Goal: Task Accomplishment & Management: Complete application form

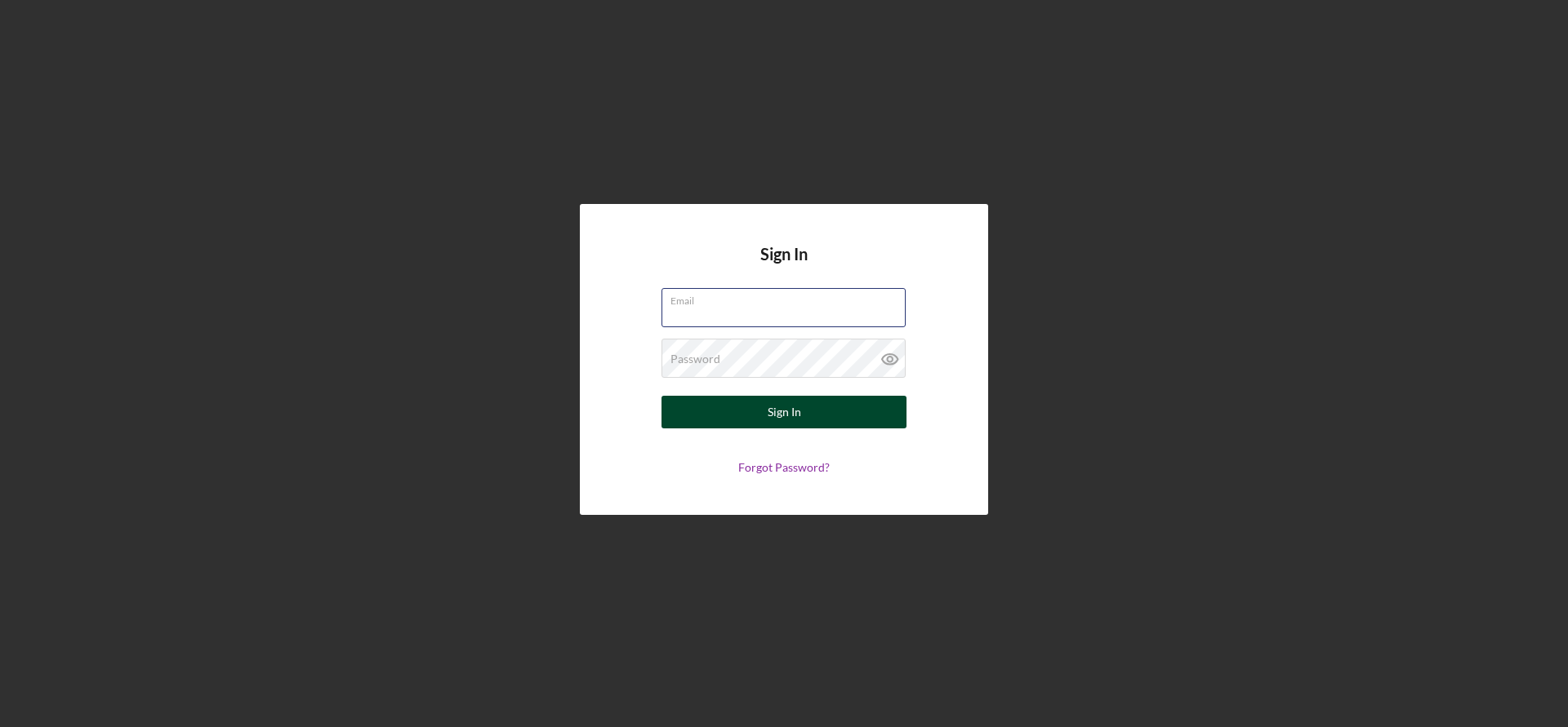
type input "[EMAIL_ADDRESS][DOMAIN_NAME]"
click at [803, 405] on button "Sign In" at bounding box center [784, 412] width 245 height 33
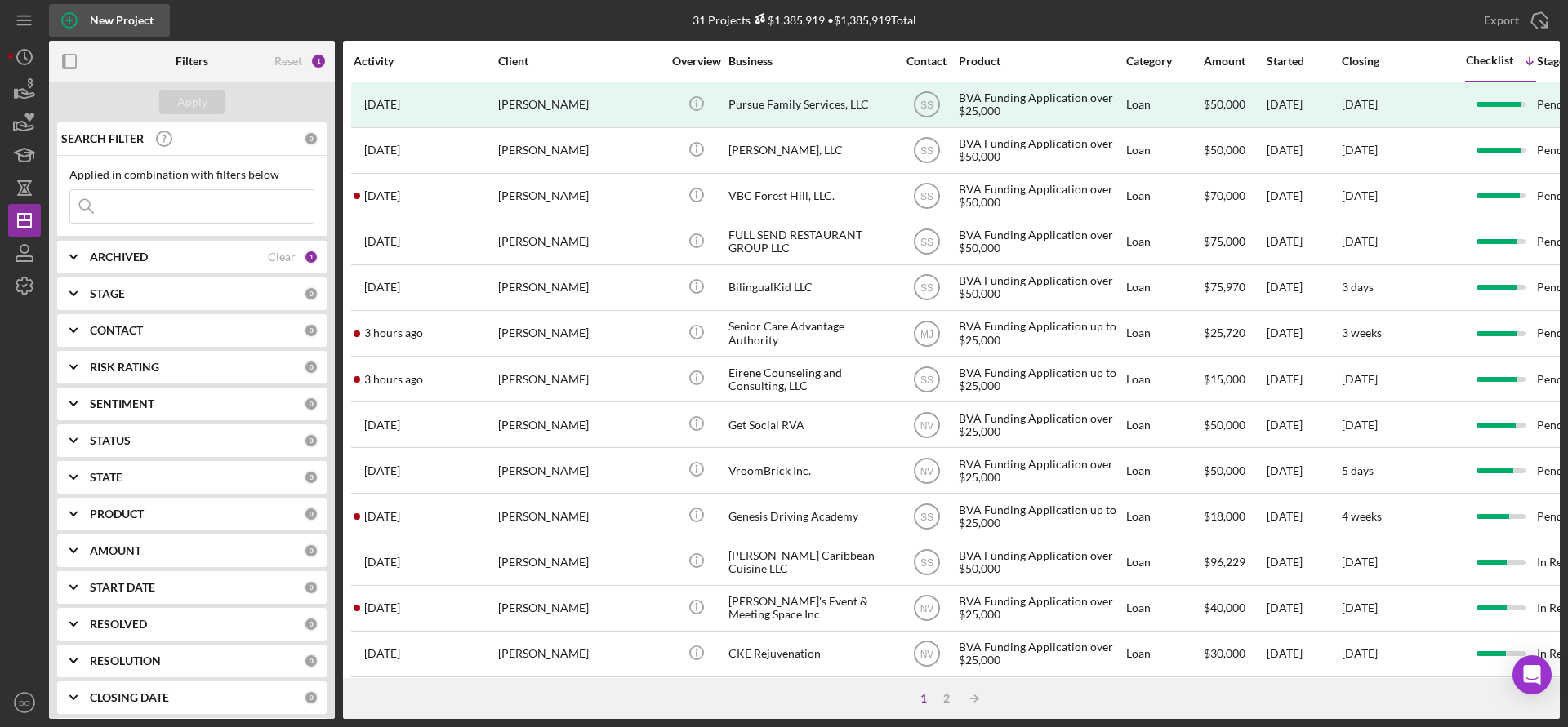
click at [124, 18] on div "New Project" at bounding box center [122, 20] width 64 height 33
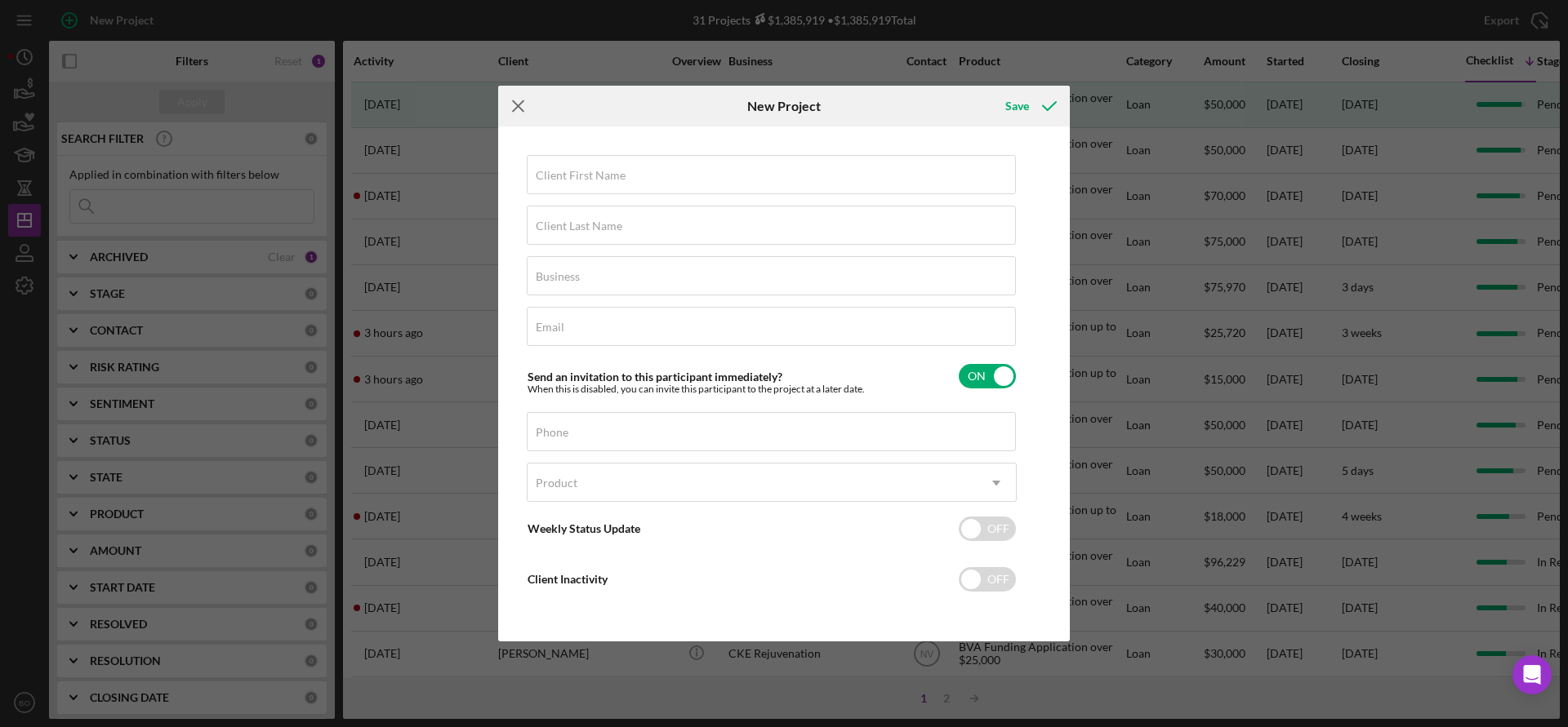
click at [512, 100] on icon "Icon/Menu Close" at bounding box center [518, 106] width 41 height 41
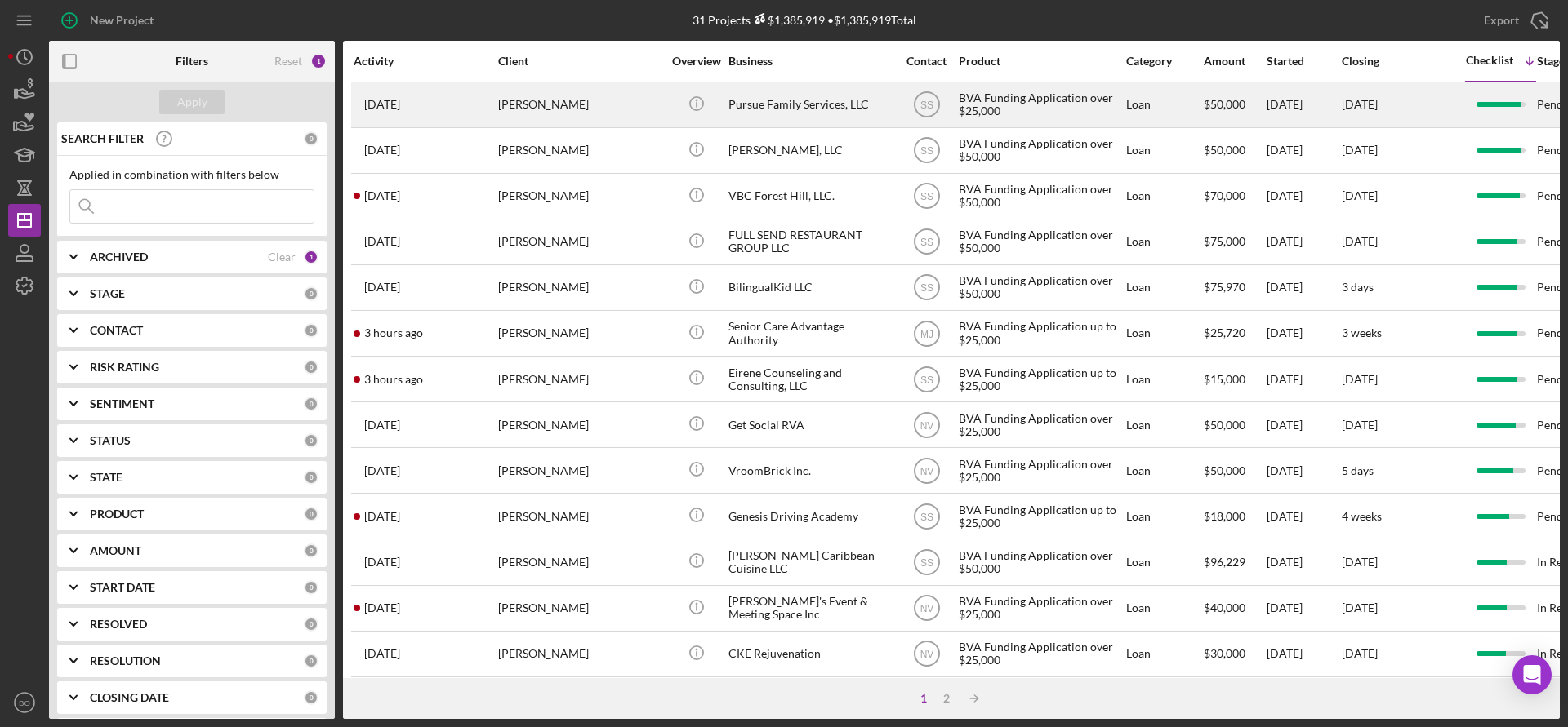
click at [643, 110] on div "[PERSON_NAME]" at bounding box center [579, 105] width 163 height 44
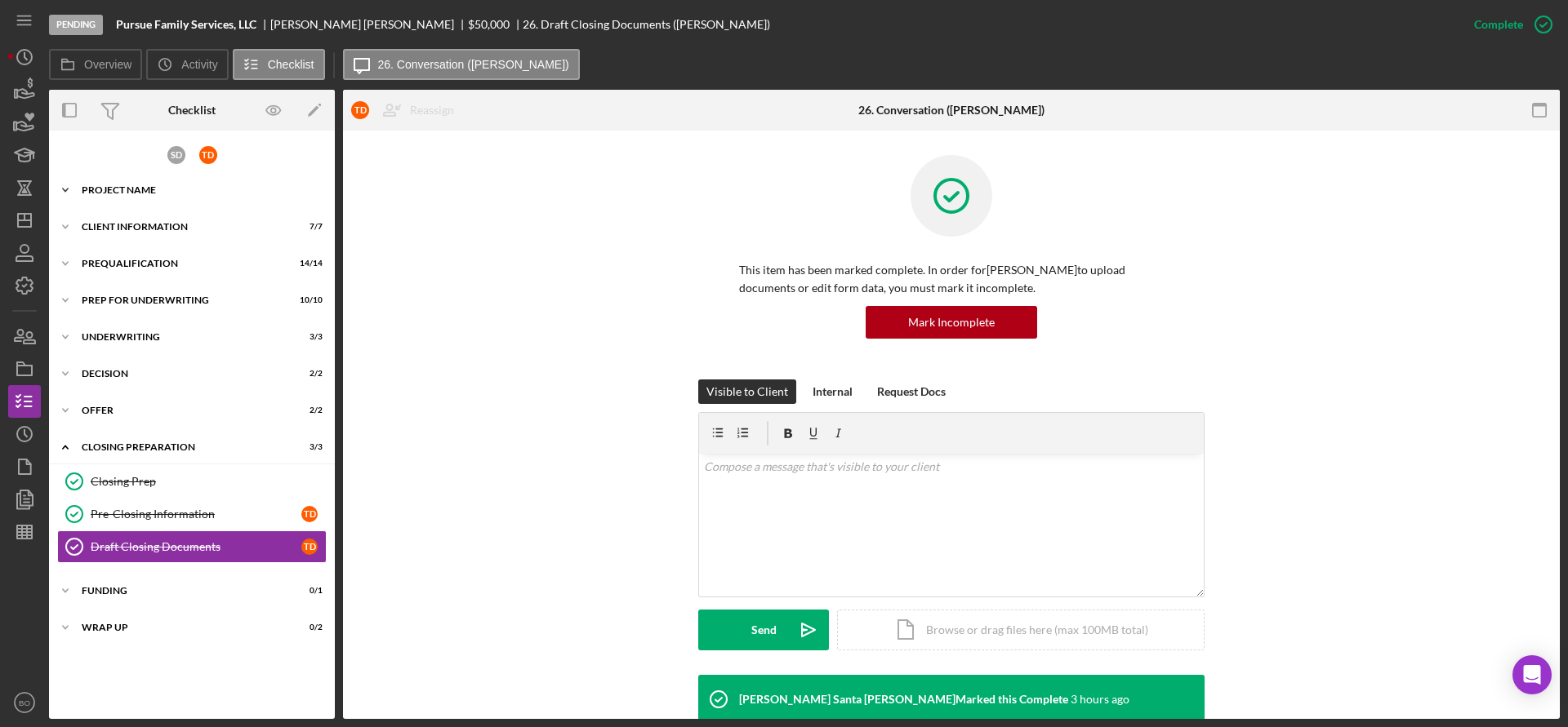
click at [162, 186] on div "Project Name" at bounding box center [198, 190] width 233 height 10
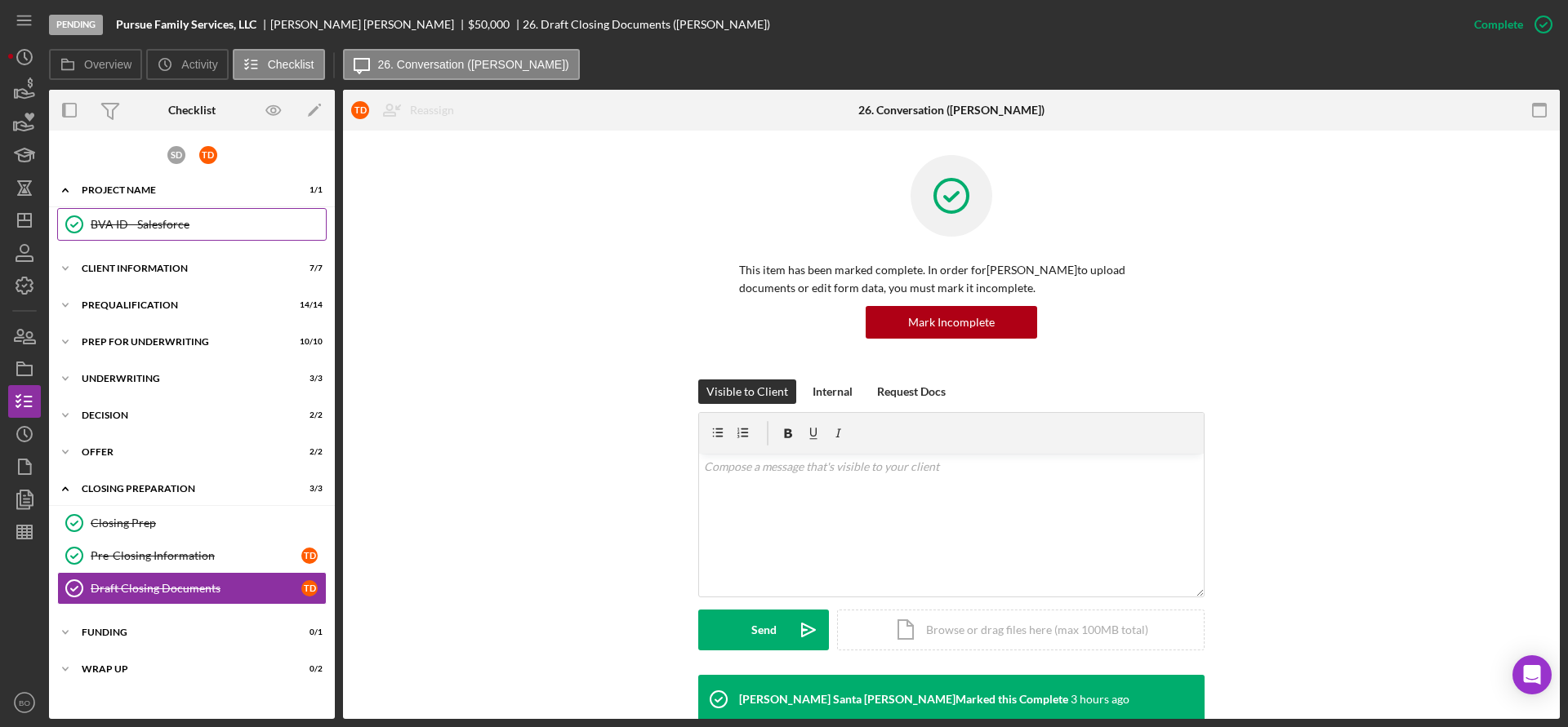
click at [169, 224] on div "BVA ID - Salesforce" at bounding box center [208, 224] width 235 height 13
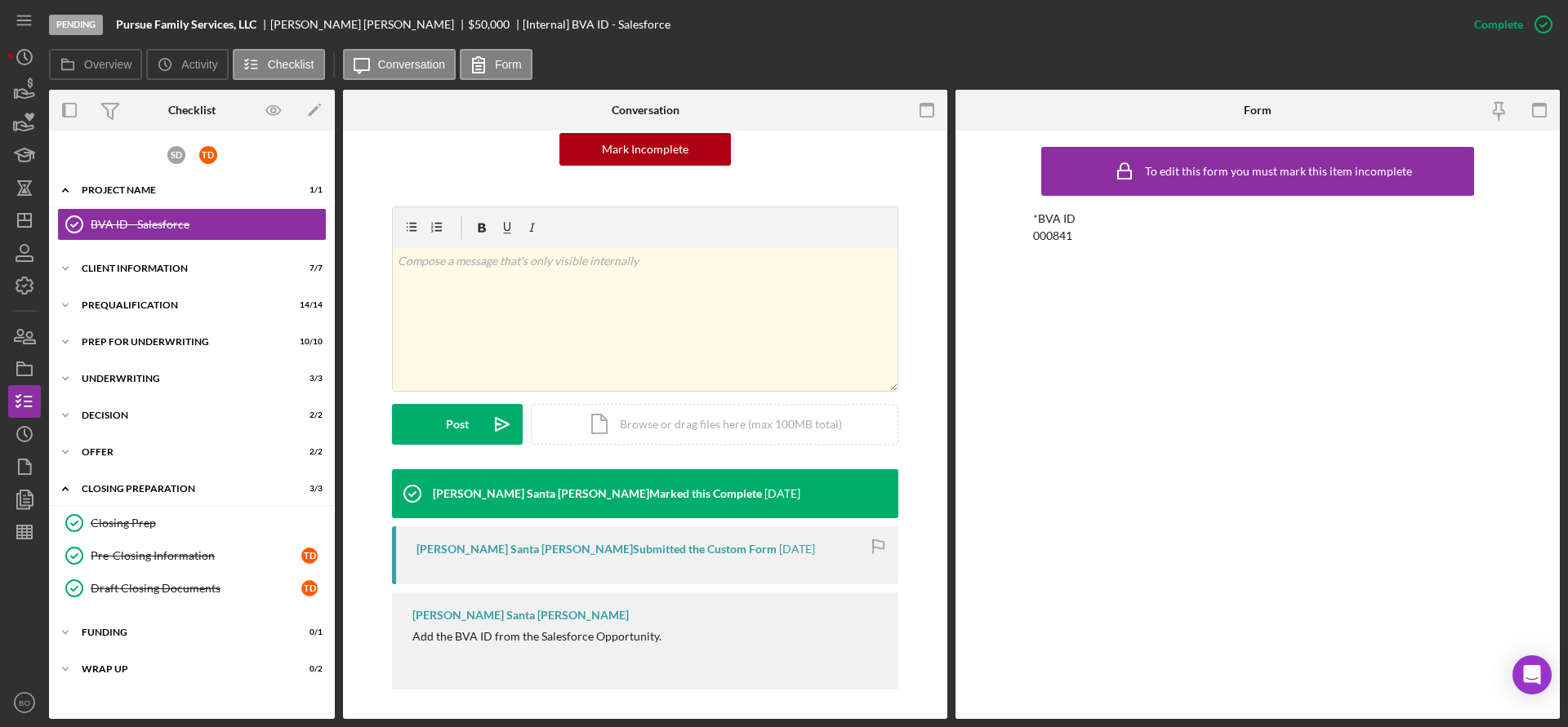
scroll to position [176, 0]
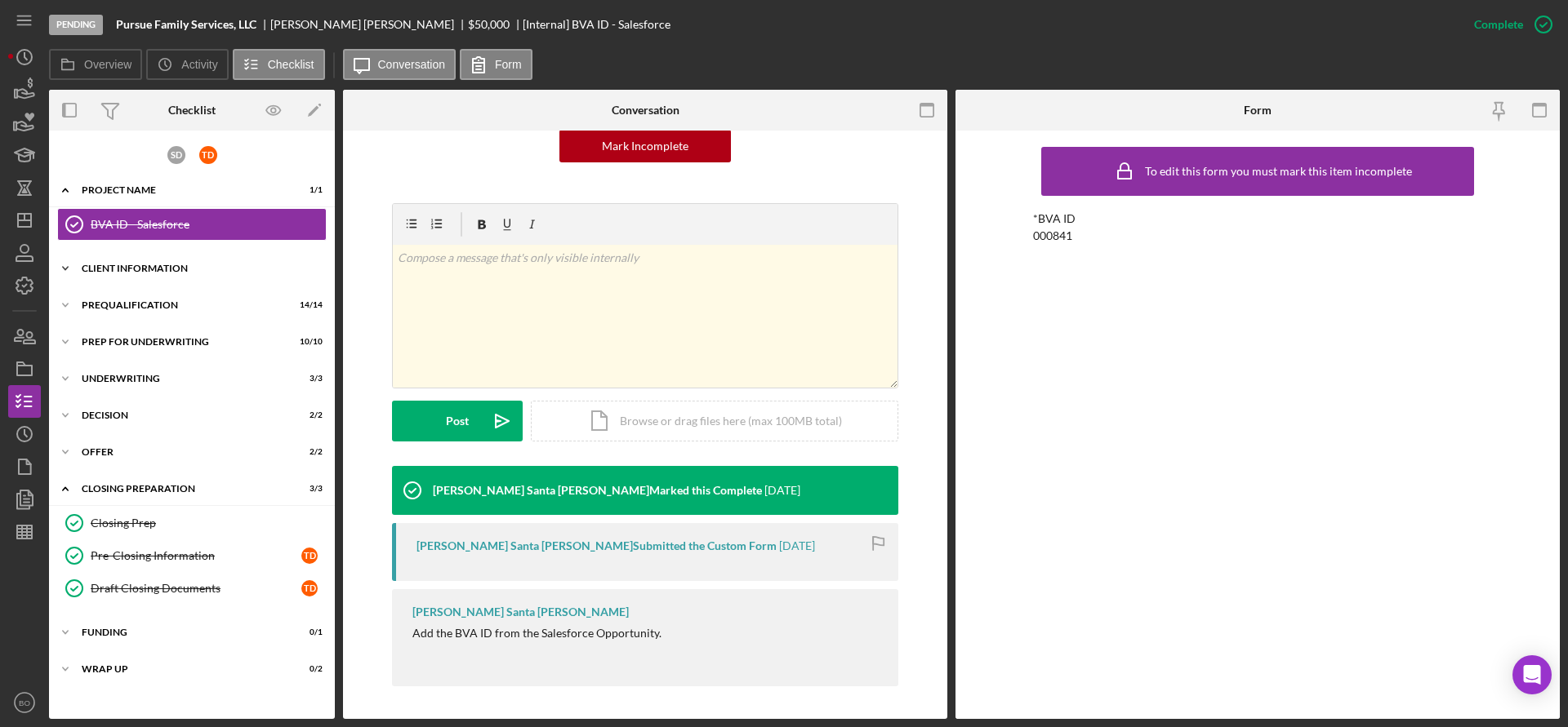
click at [177, 268] on div "Client Information" at bounding box center [198, 269] width 233 height 10
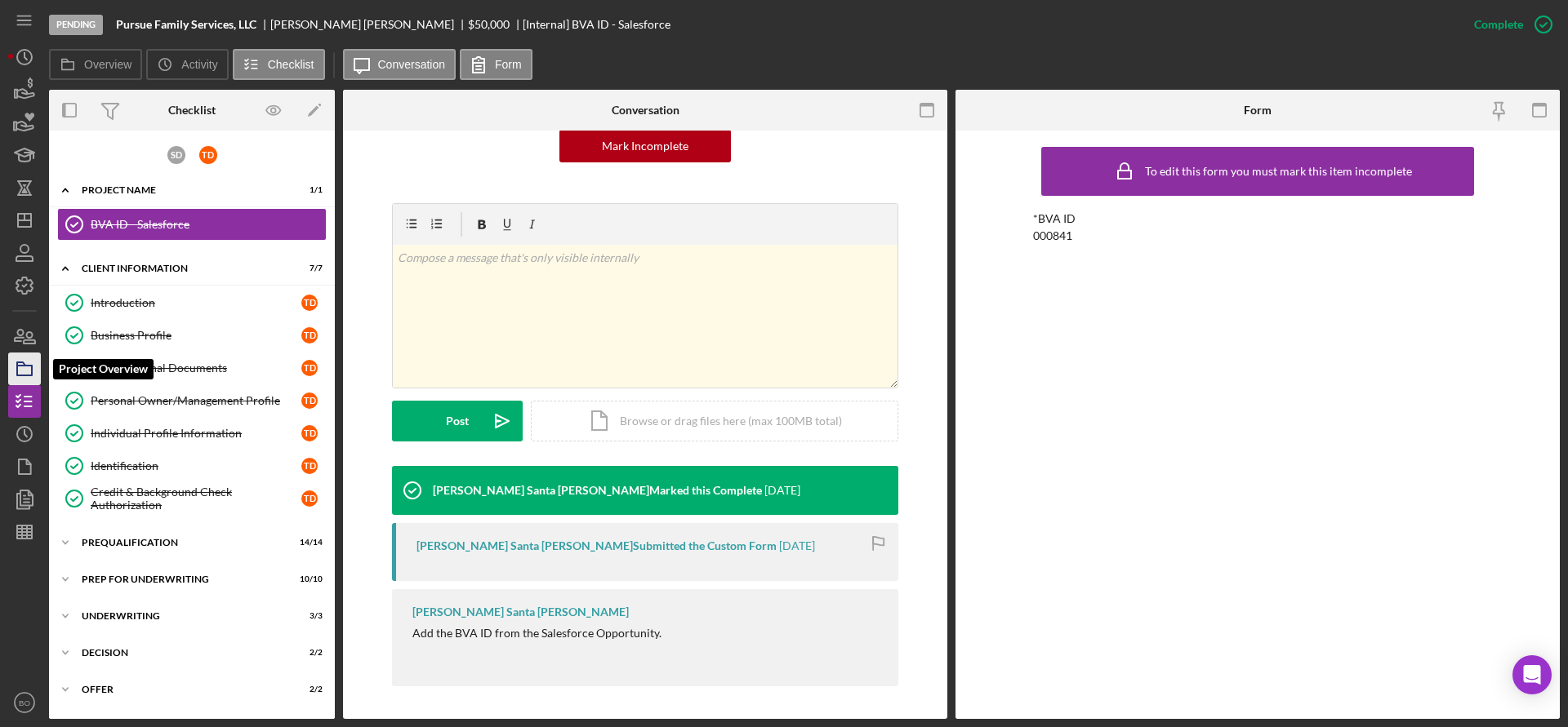
click at [24, 369] on icon "button" at bounding box center [24, 369] width 41 height 41
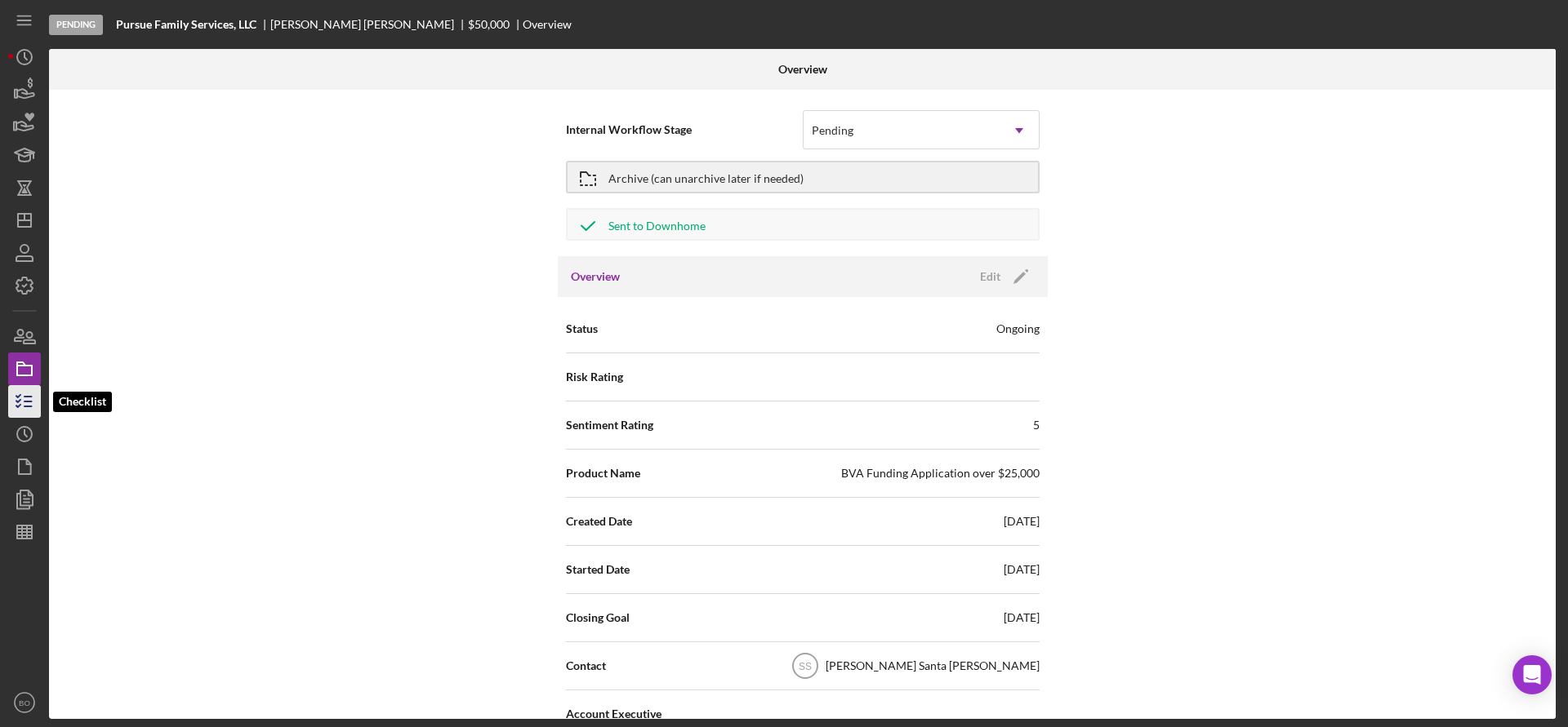
click at [31, 401] on line "button" at bounding box center [28, 401] width 8 height 0
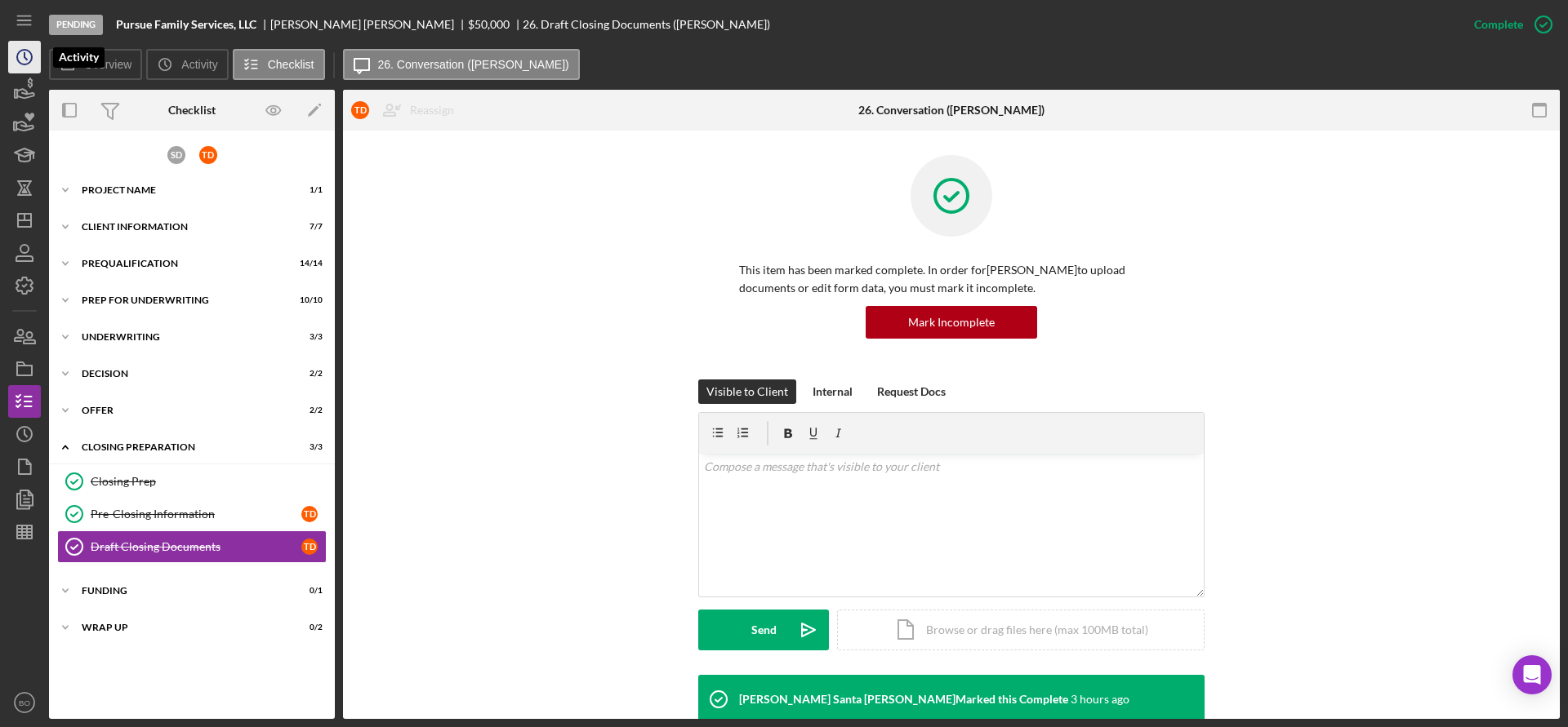
click at [24, 53] on polyline "button" at bounding box center [25, 56] width 3 height 7
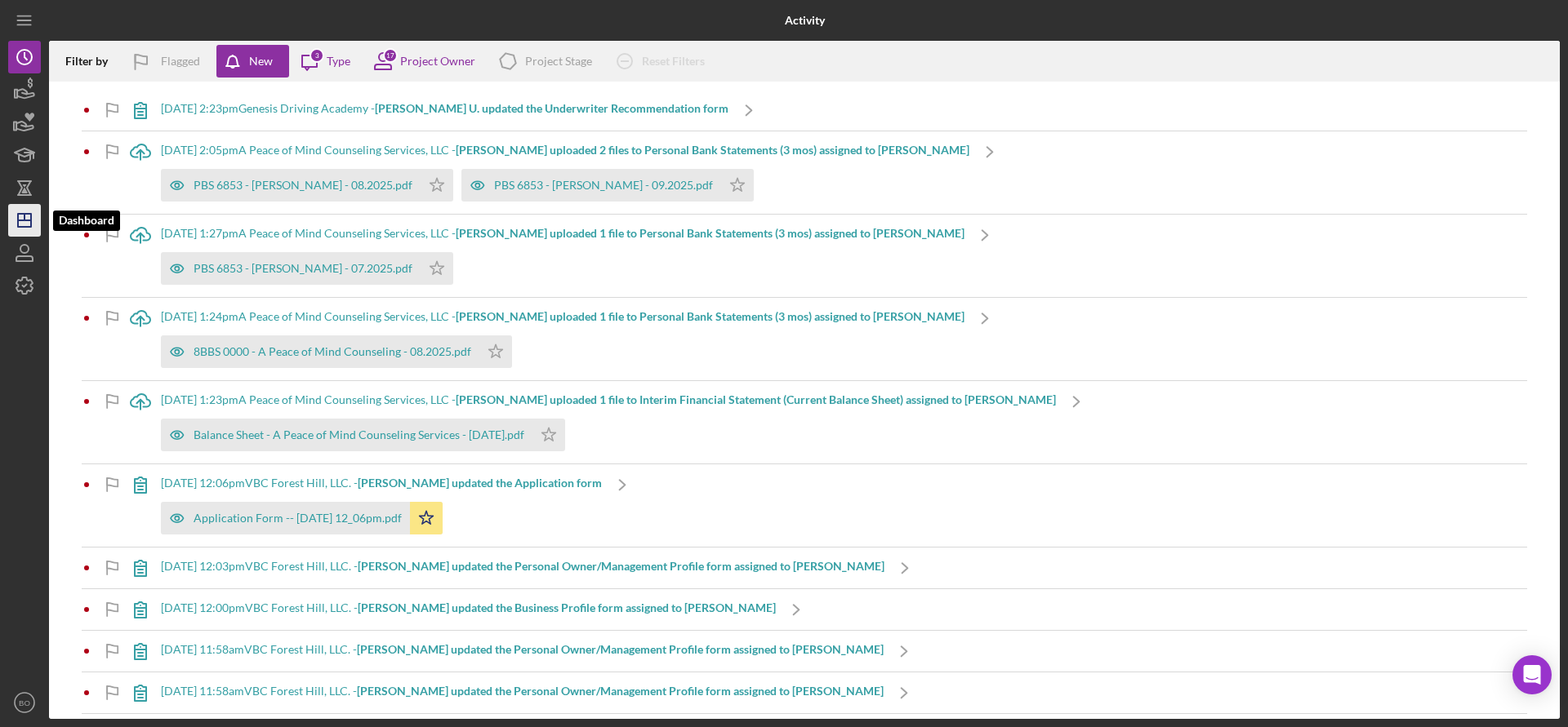
click at [29, 216] on icon "Icon/Dashboard" at bounding box center [24, 220] width 41 height 41
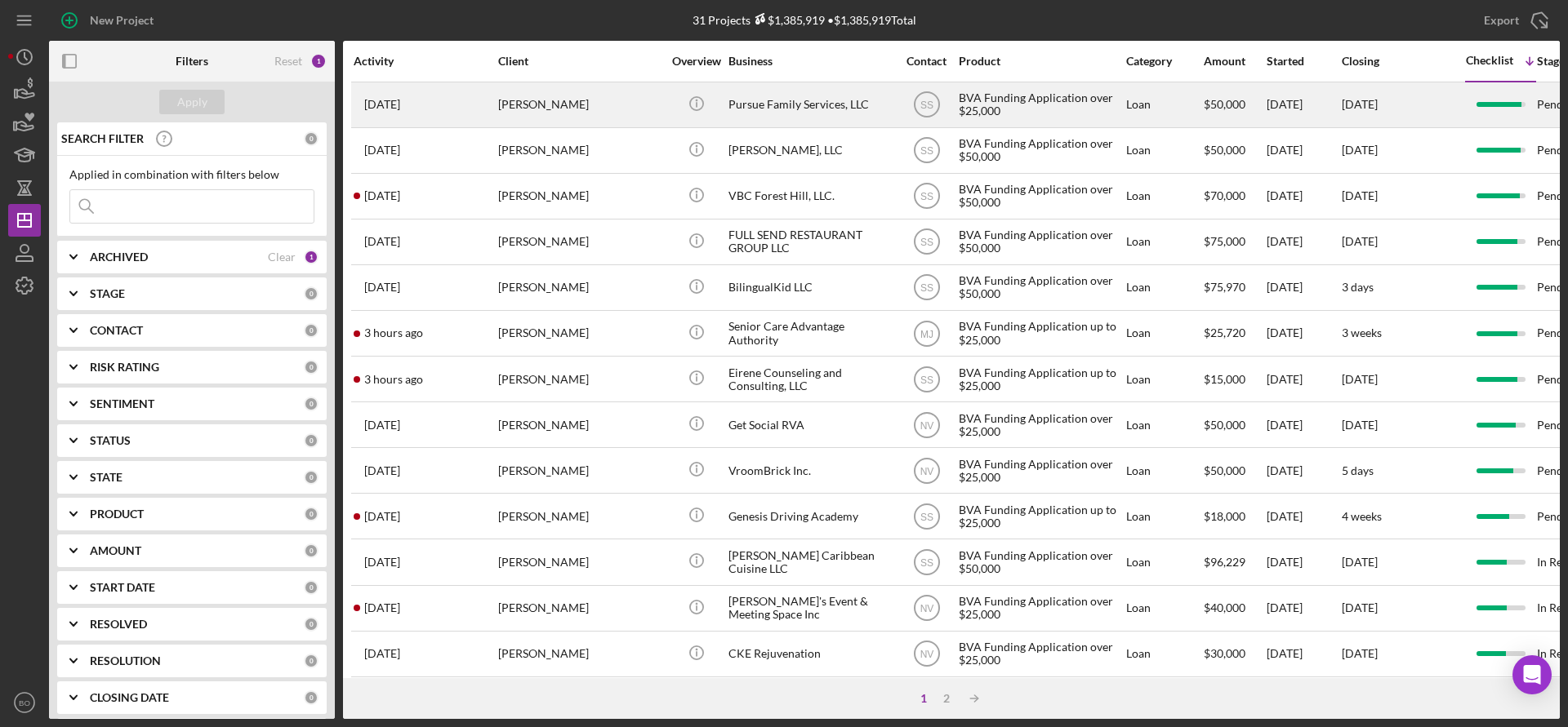
click at [595, 103] on div "[PERSON_NAME]" at bounding box center [579, 105] width 163 height 44
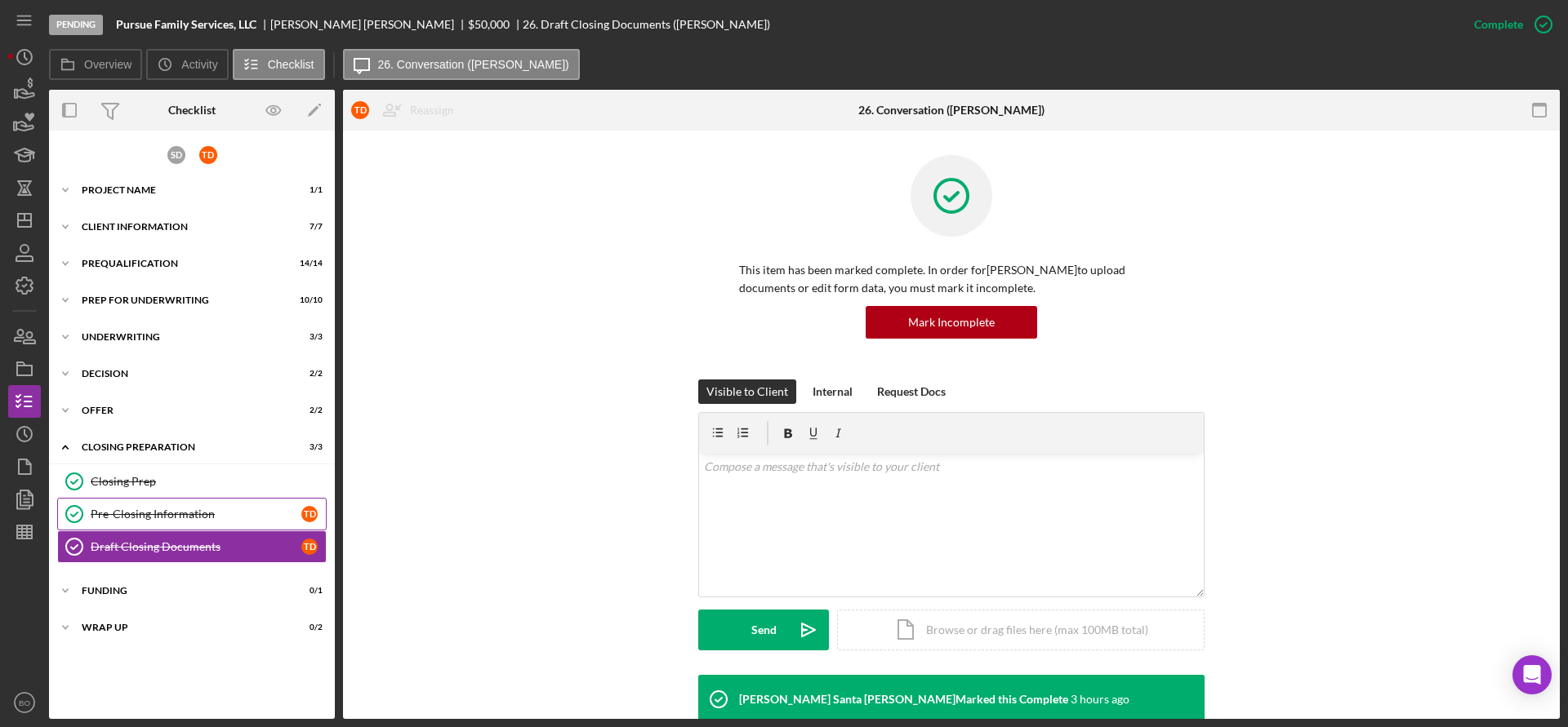
click at [173, 513] on div "Pre-Closing Information" at bounding box center [195, 514] width 210 height 13
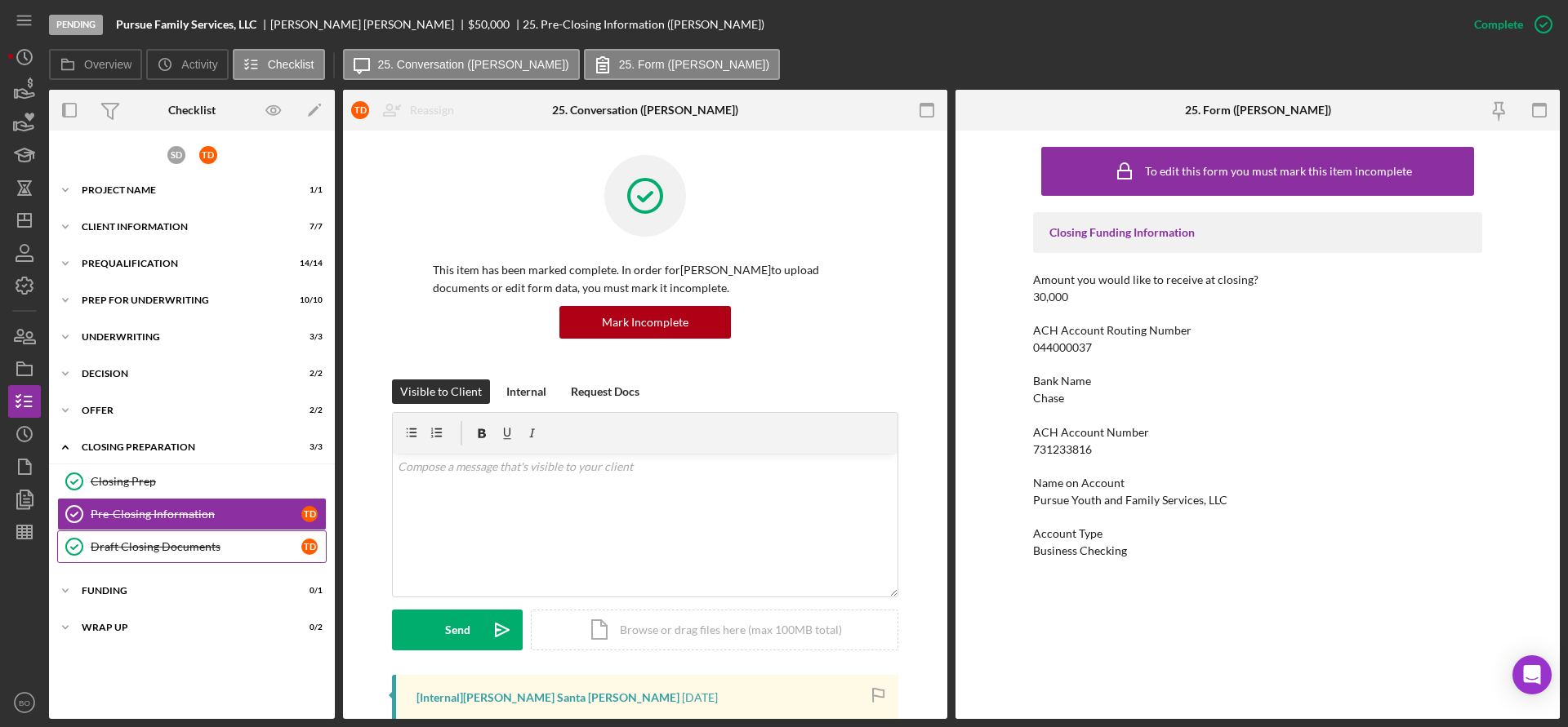
click at [173, 552] on div "Draft Closing Documents" at bounding box center [195, 547] width 210 height 13
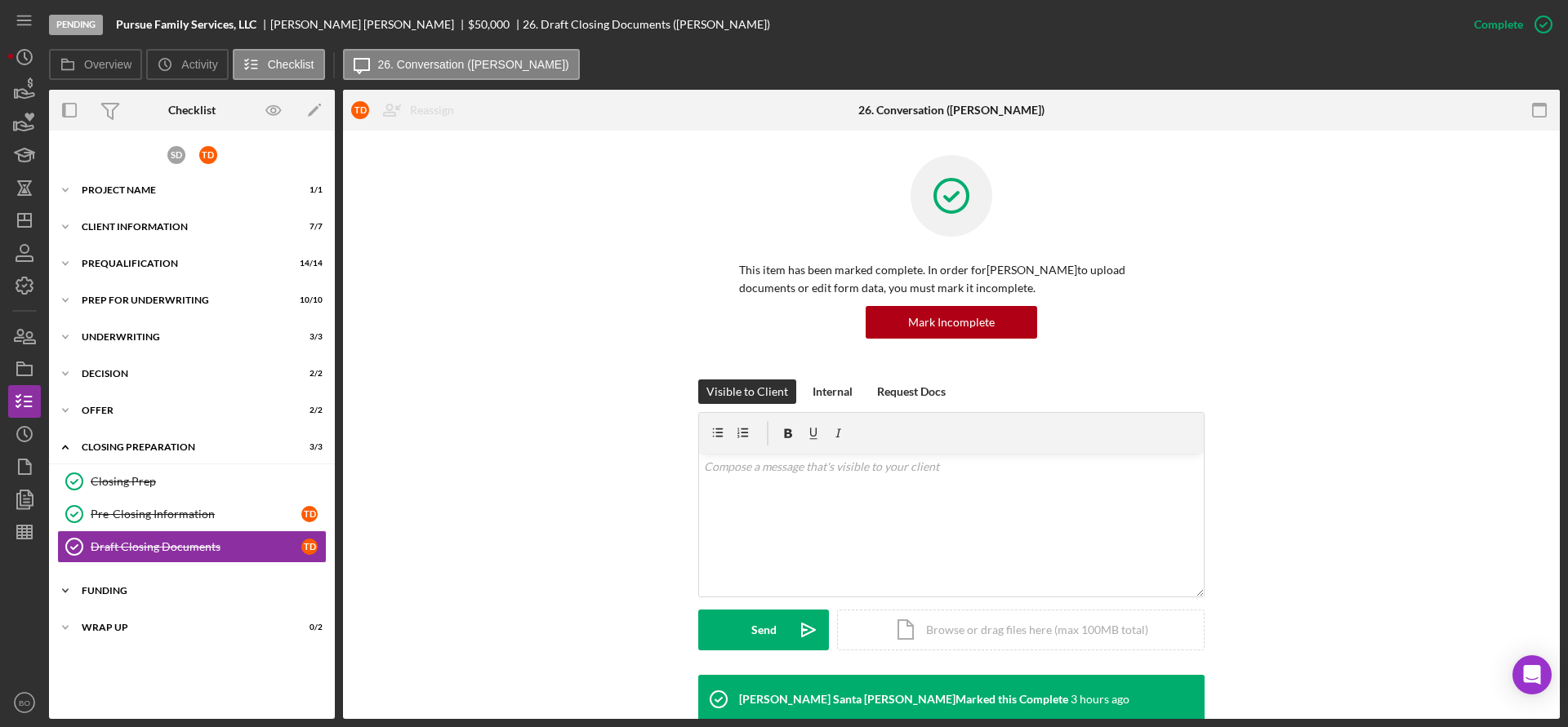
click at [139, 592] on div "Funding" at bounding box center [198, 591] width 233 height 10
click at [157, 676] on div "Icon/Expander Wrap Up 0 / 2" at bounding box center [191, 668] width 286 height 33
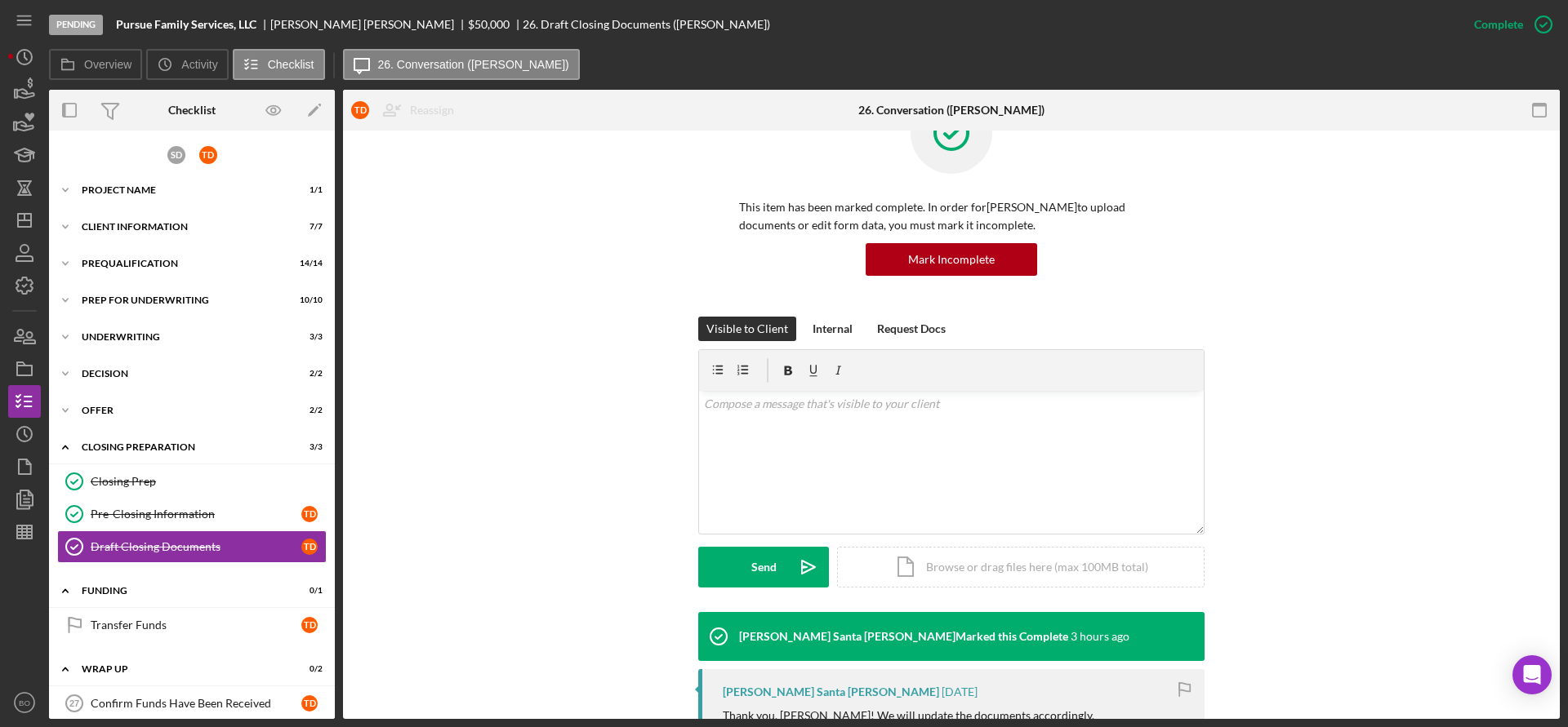
scroll to position [163, 0]
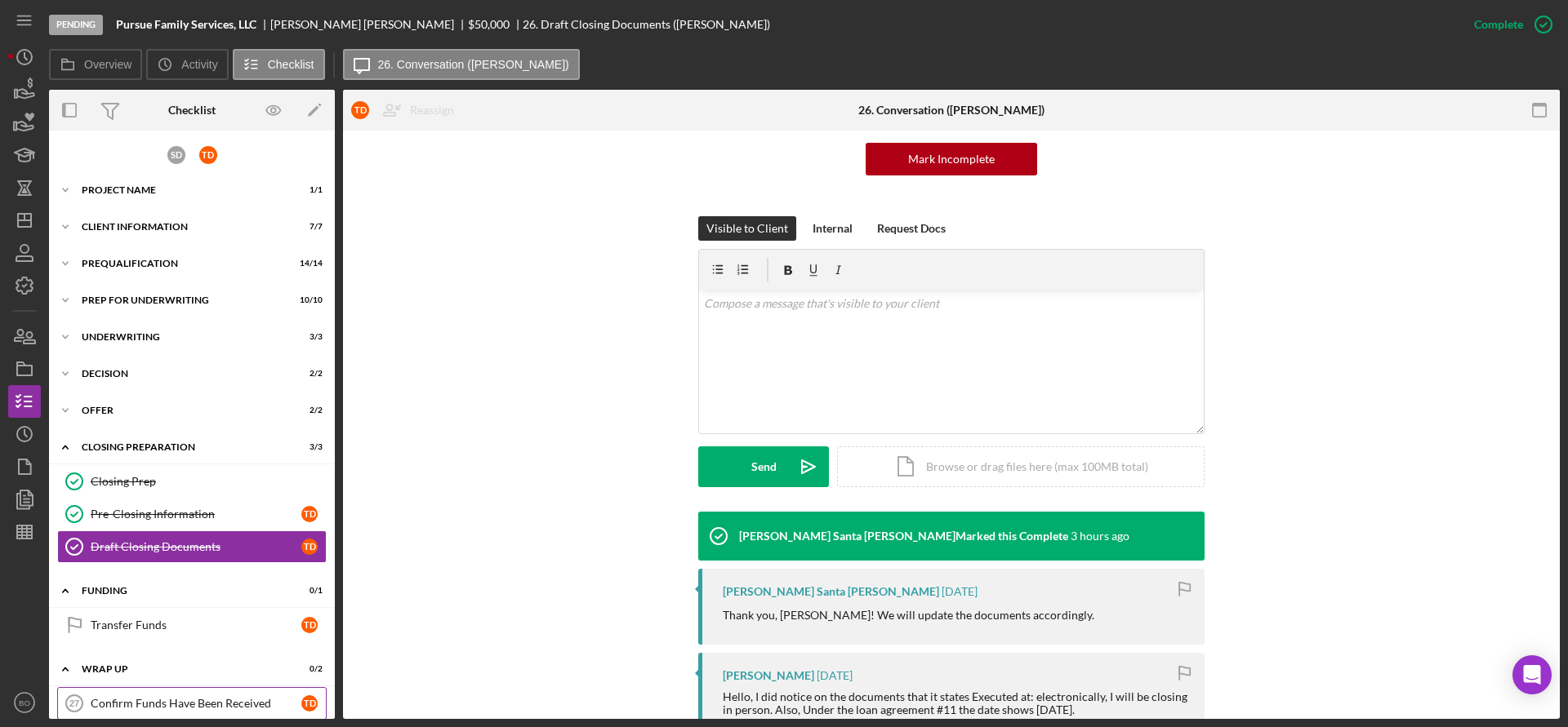
click at [191, 708] on div "Confirm Funds Have Been Received" at bounding box center [195, 704] width 210 height 13
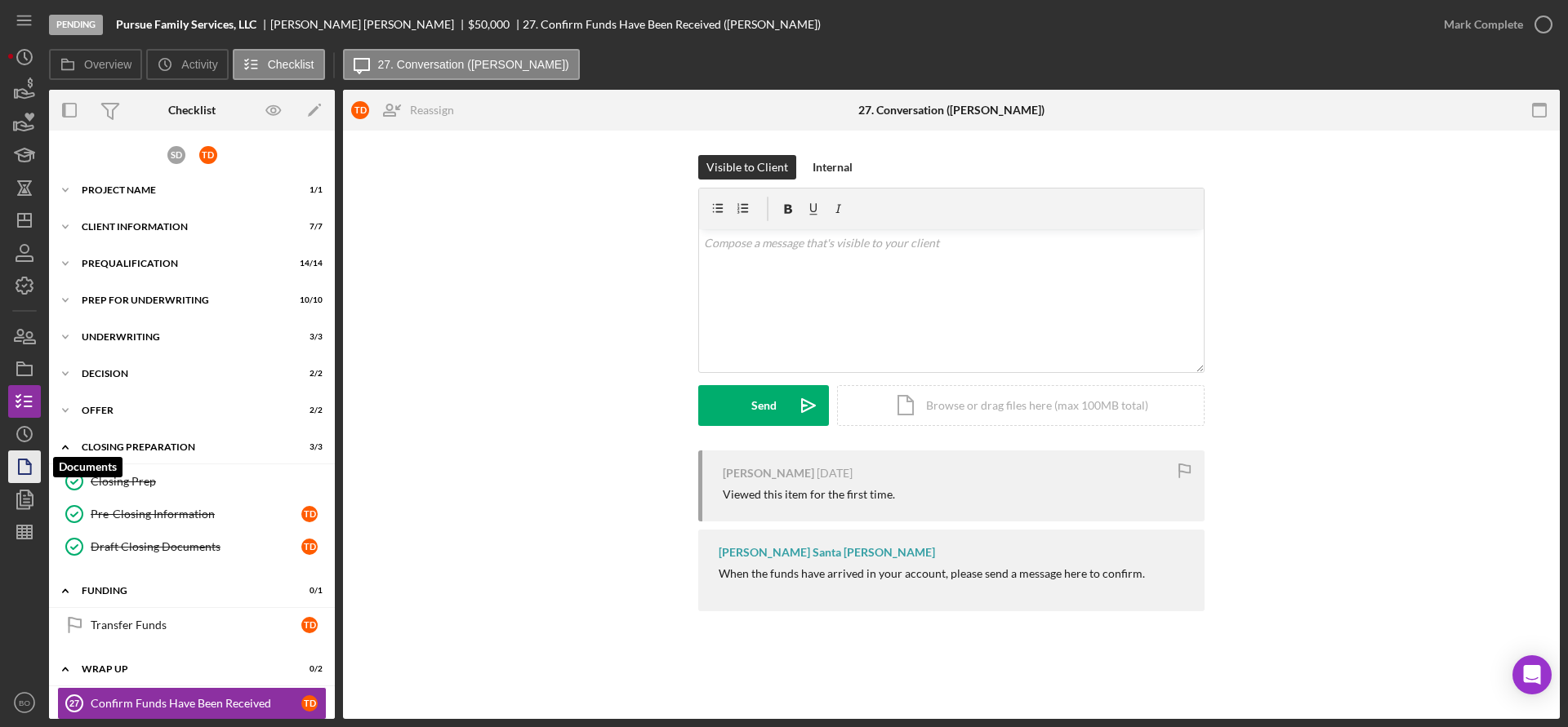
click at [13, 457] on icon "button" at bounding box center [24, 467] width 41 height 41
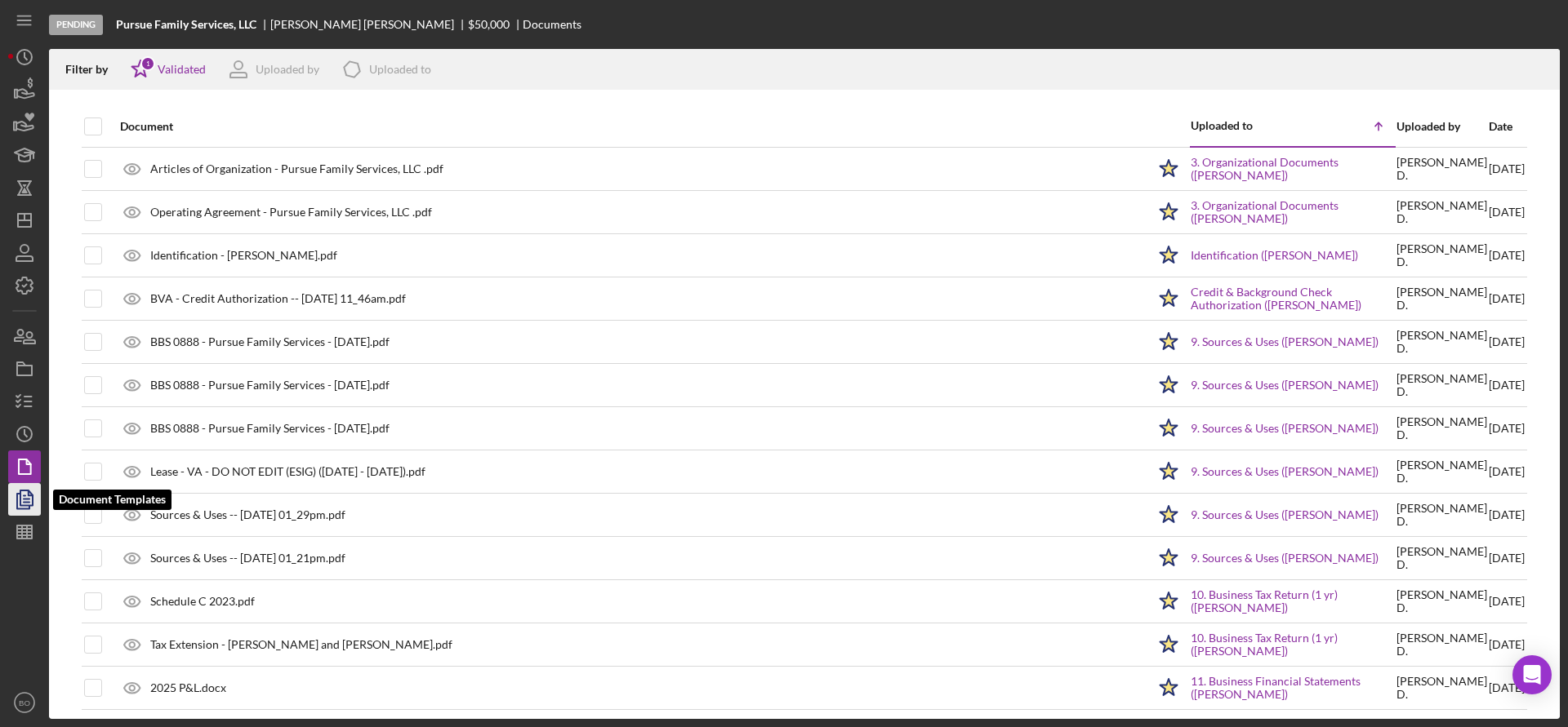
click at [18, 494] on polyline "button" at bounding box center [23, 501] width 13 height 15
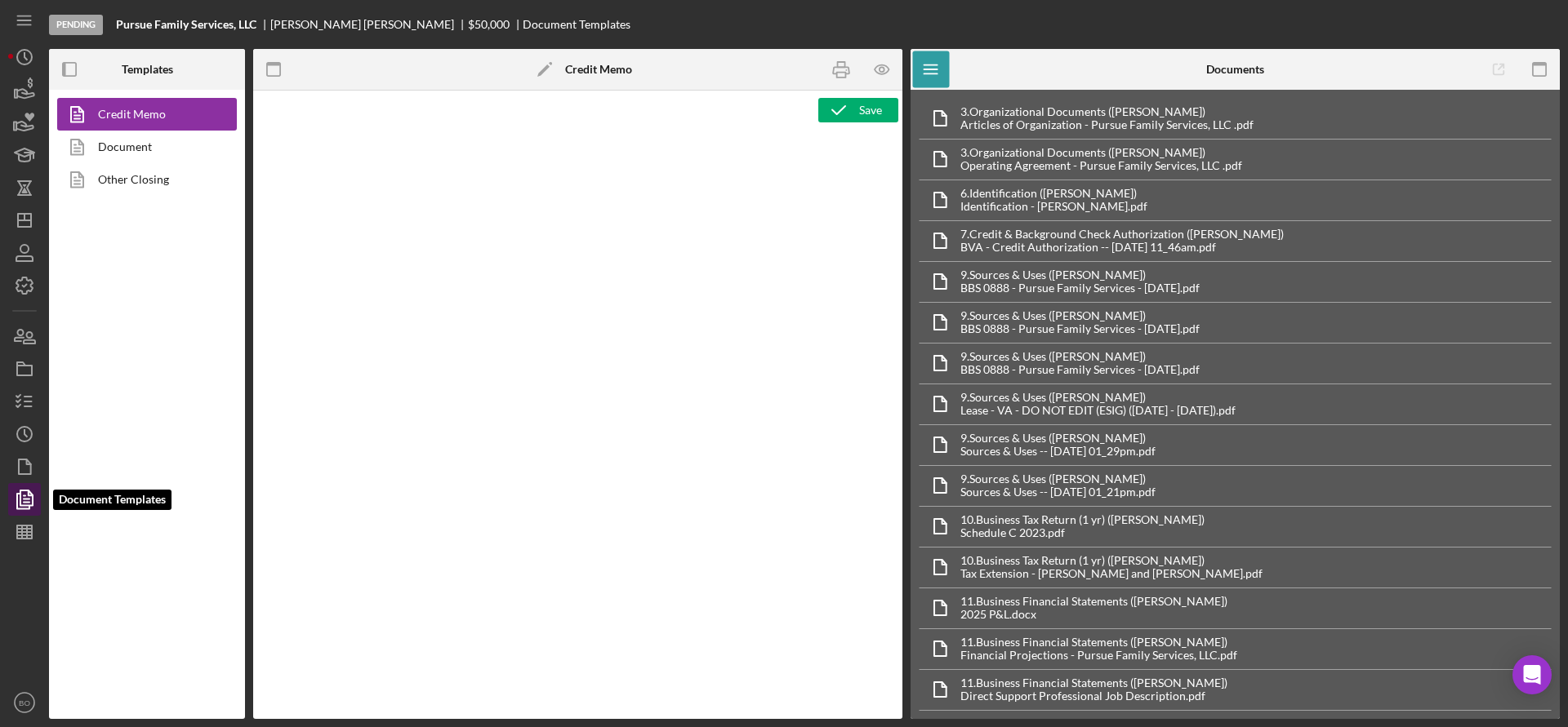
type textarea "<p><span style="text-decoration: underline;"><strong>BVA Final Recommendation</…"
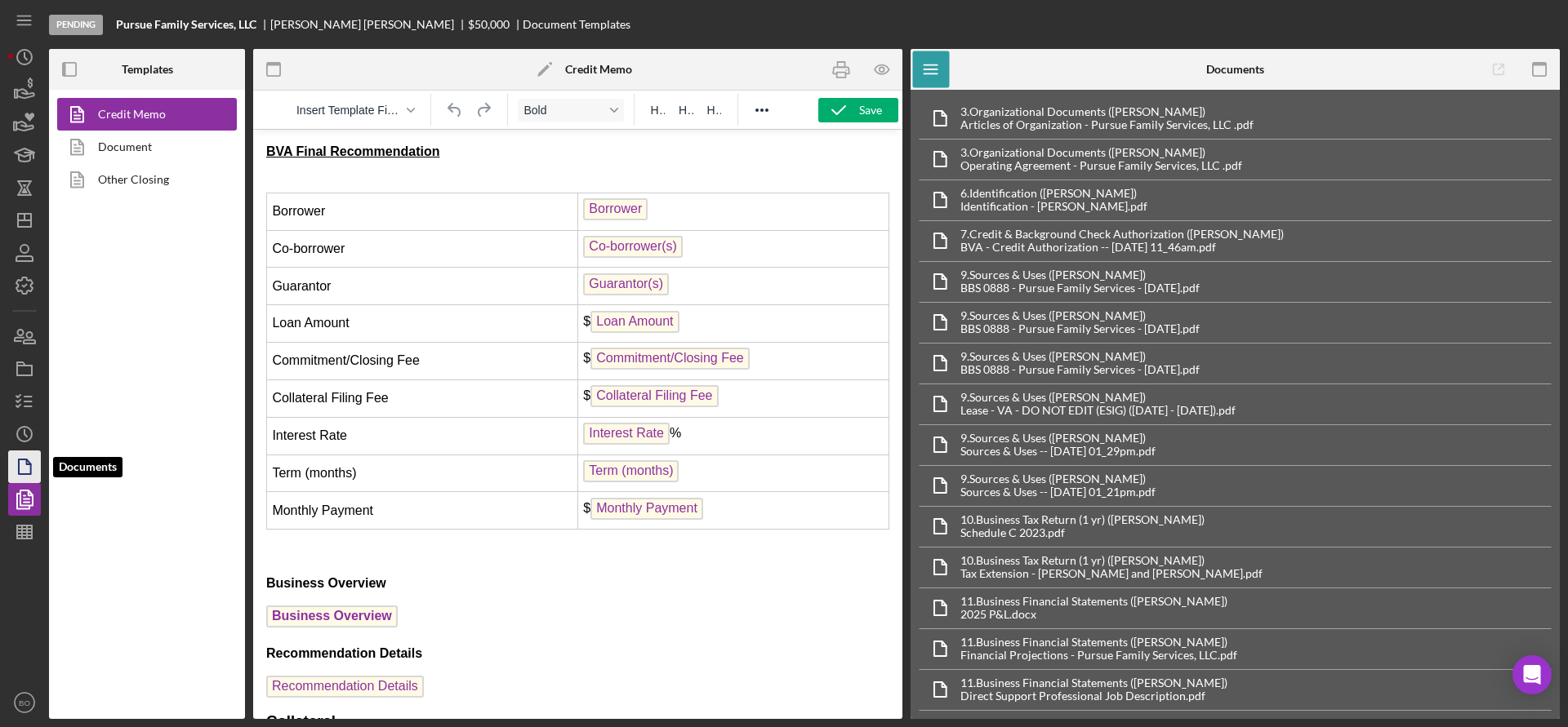
click at [20, 472] on icon "button" at bounding box center [24, 467] width 41 height 41
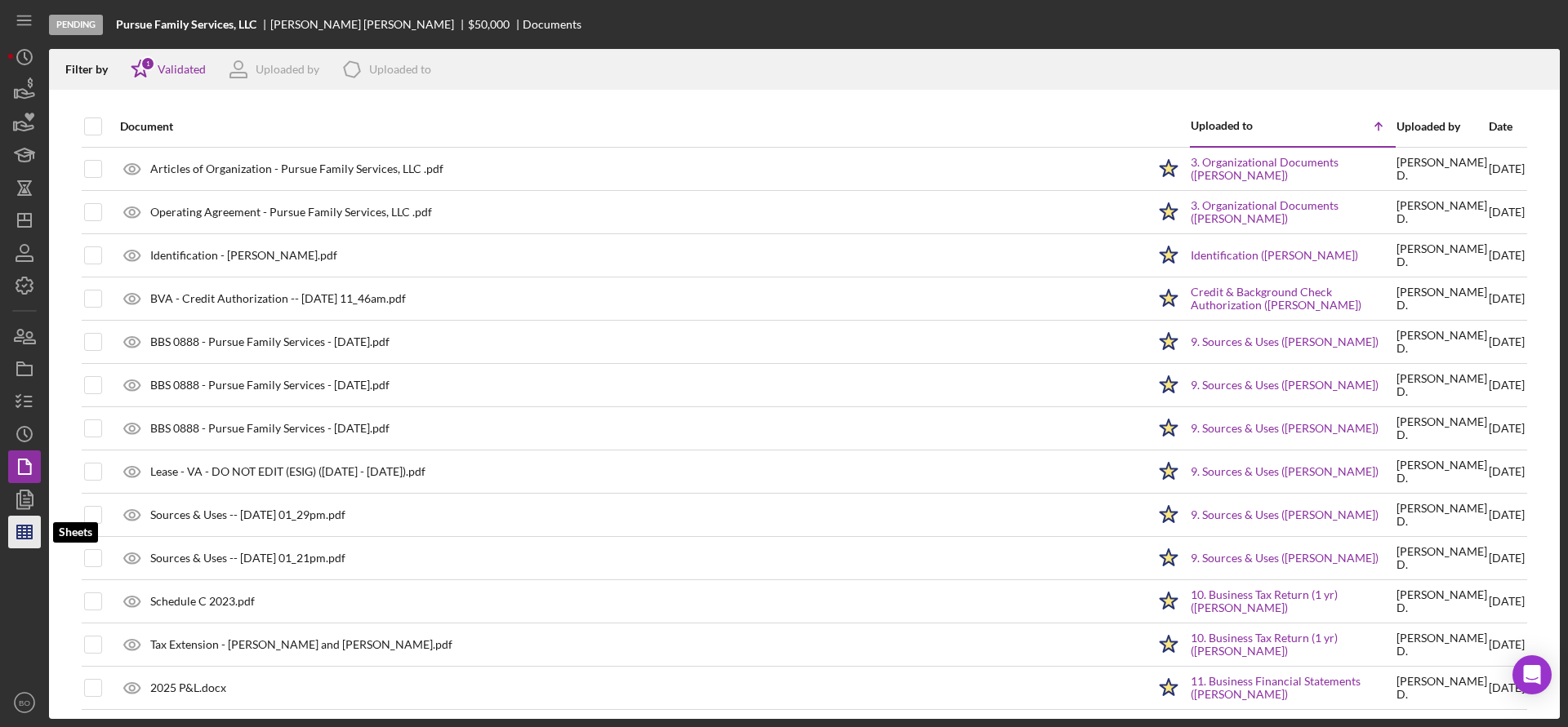
click at [19, 532] on line "button" at bounding box center [24, 532] width 15 height 0
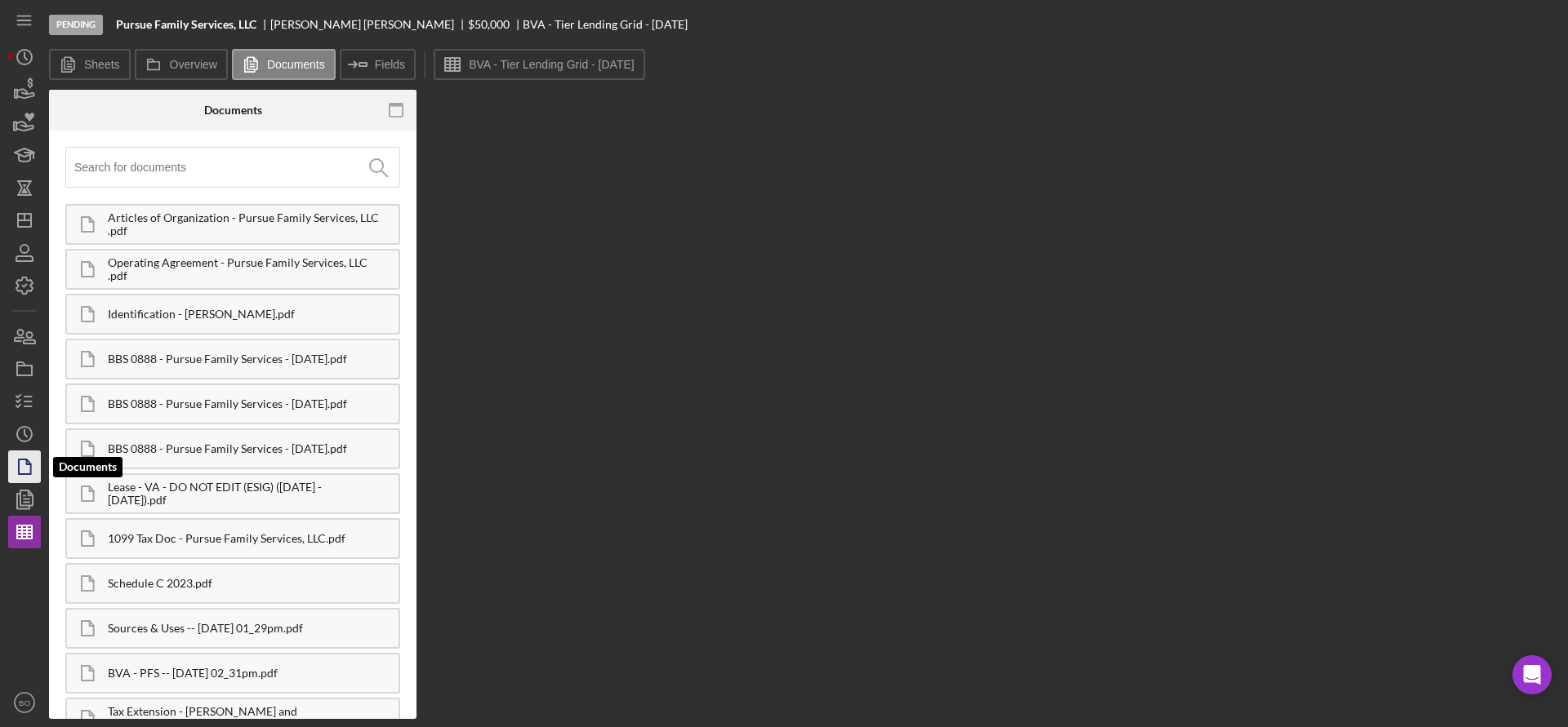
click at [23, 458] on icon "button" at bounding box center [24, 467] width 41 height 41
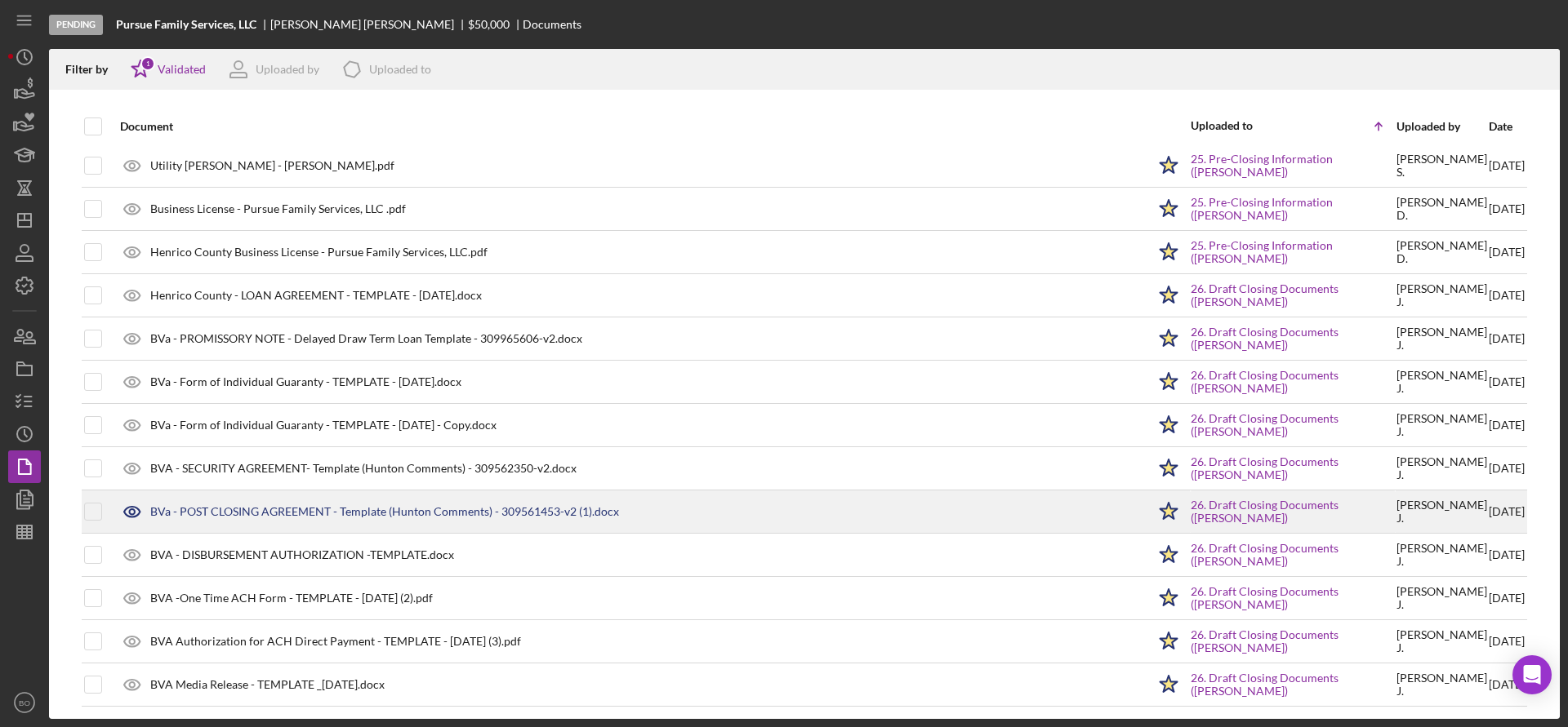
scroll to position [2386, 0]
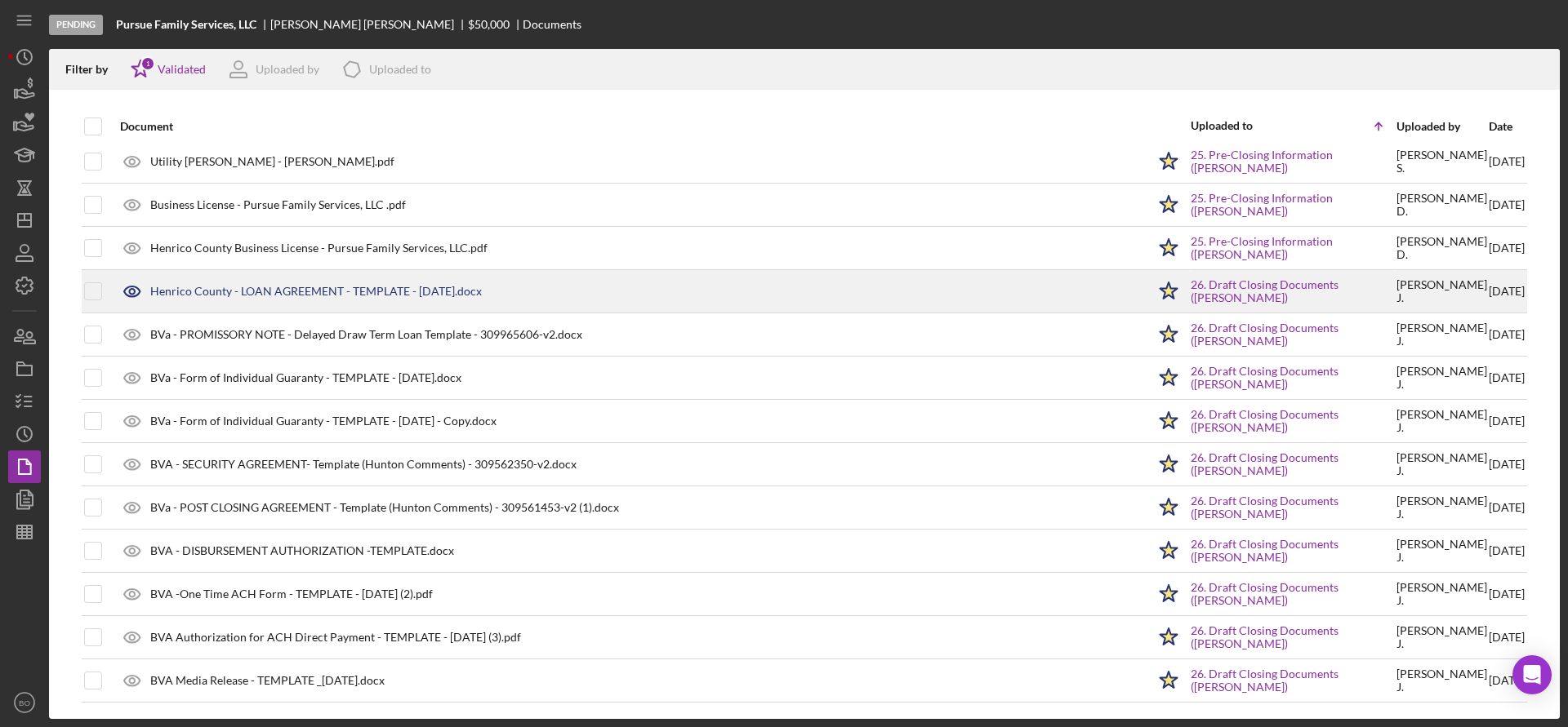
click at [129, 291] on icon at bounding box center [132, 291] width 5 height 5
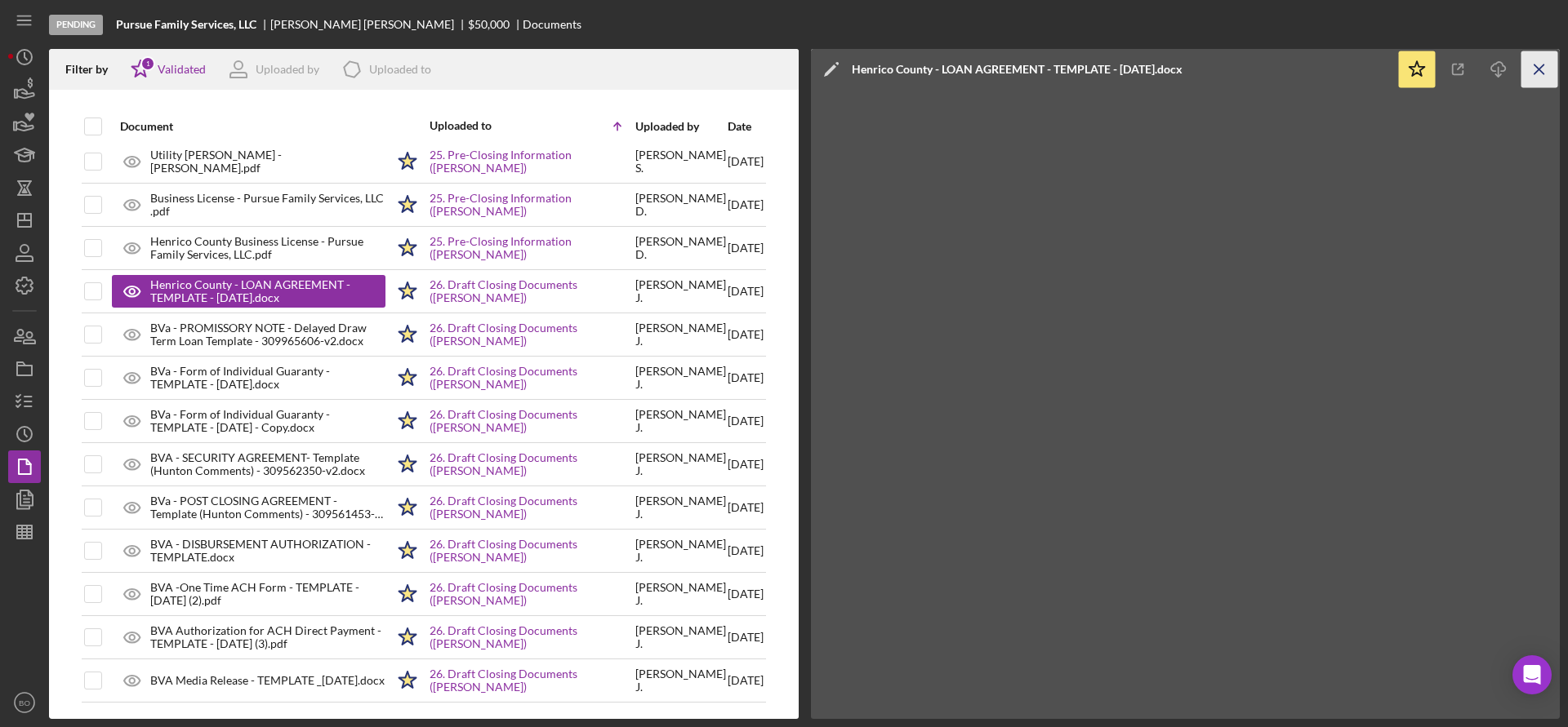
click at [1543, 75] on icon "Icon/Menu Close" at bounding box center [1540, 70] width 37 height 37
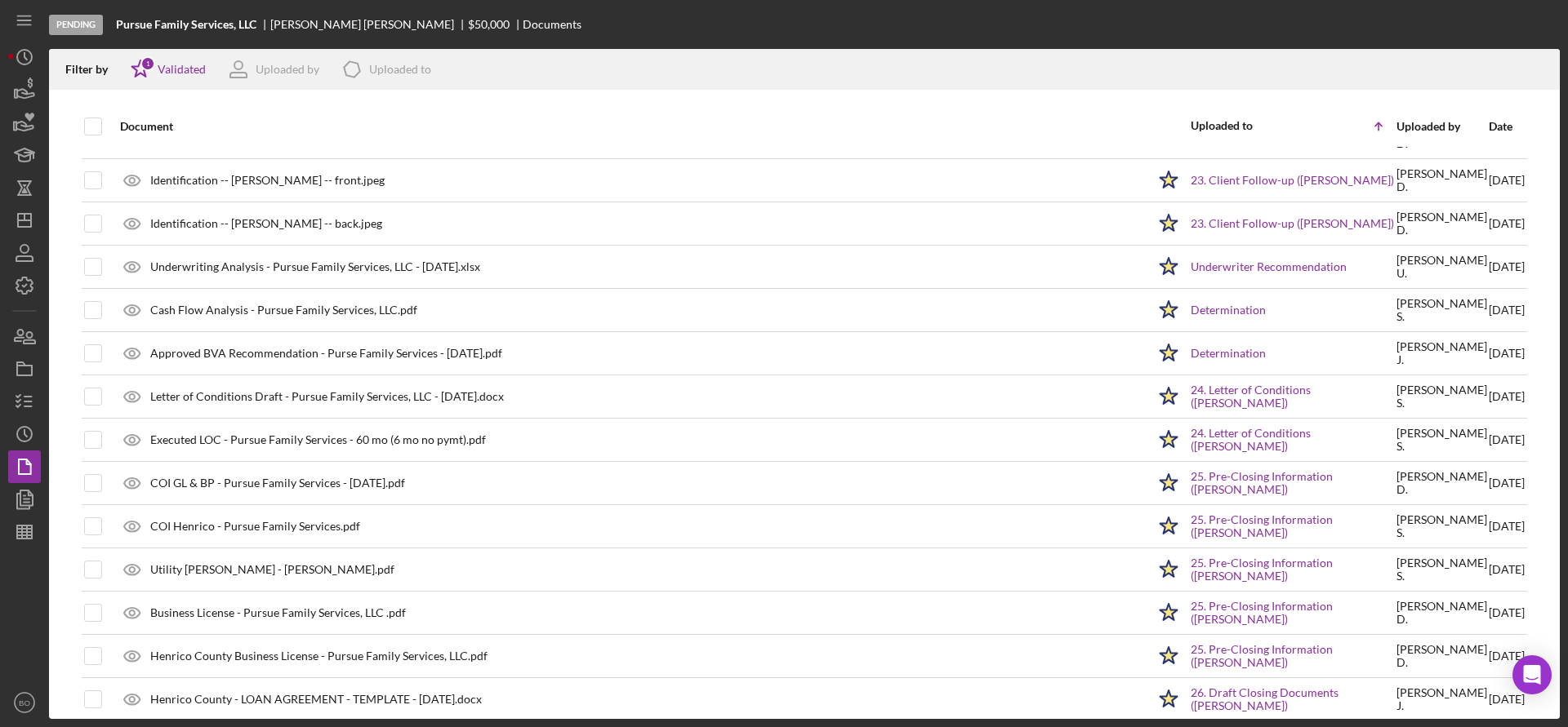
scroll to position [2060, 0]
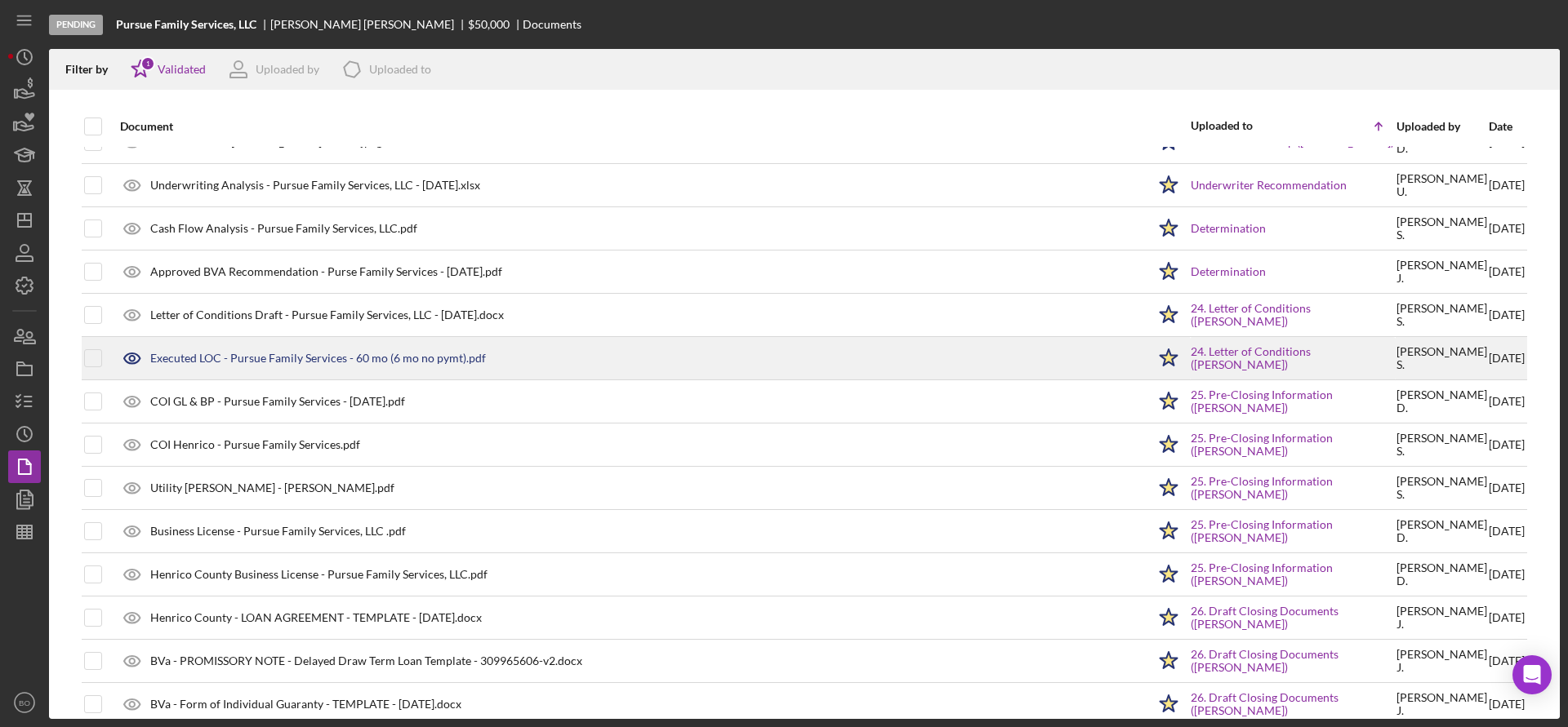
click at [194, 362] on div "Executed LOC - Pursue Family Services - 60 mo (6 mo no pymt).pdf" at bounding box center [318, 358] width 335 height 13
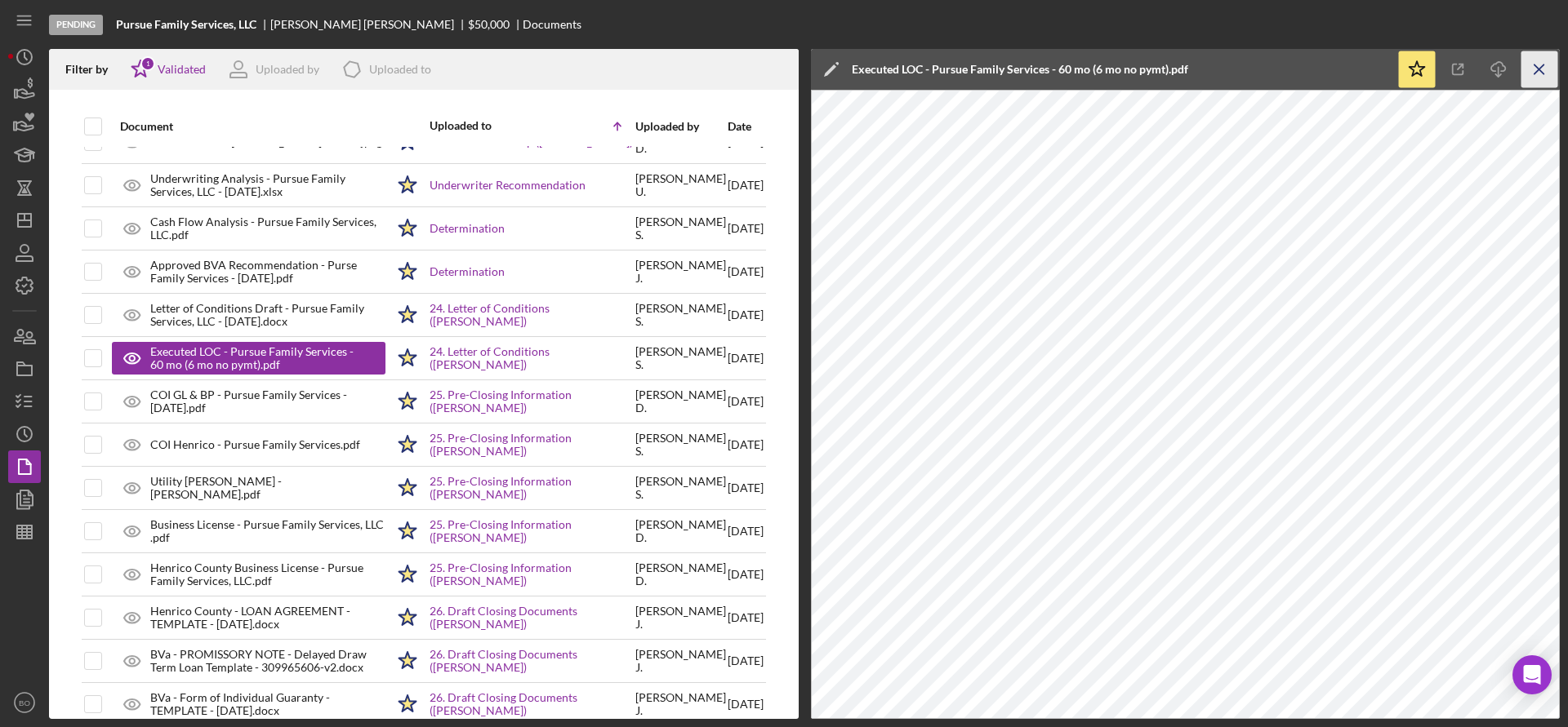
click at [1533, 74] on icon "Icon/Menu Close" at bounding box center [1540, 70] width 37 height 37
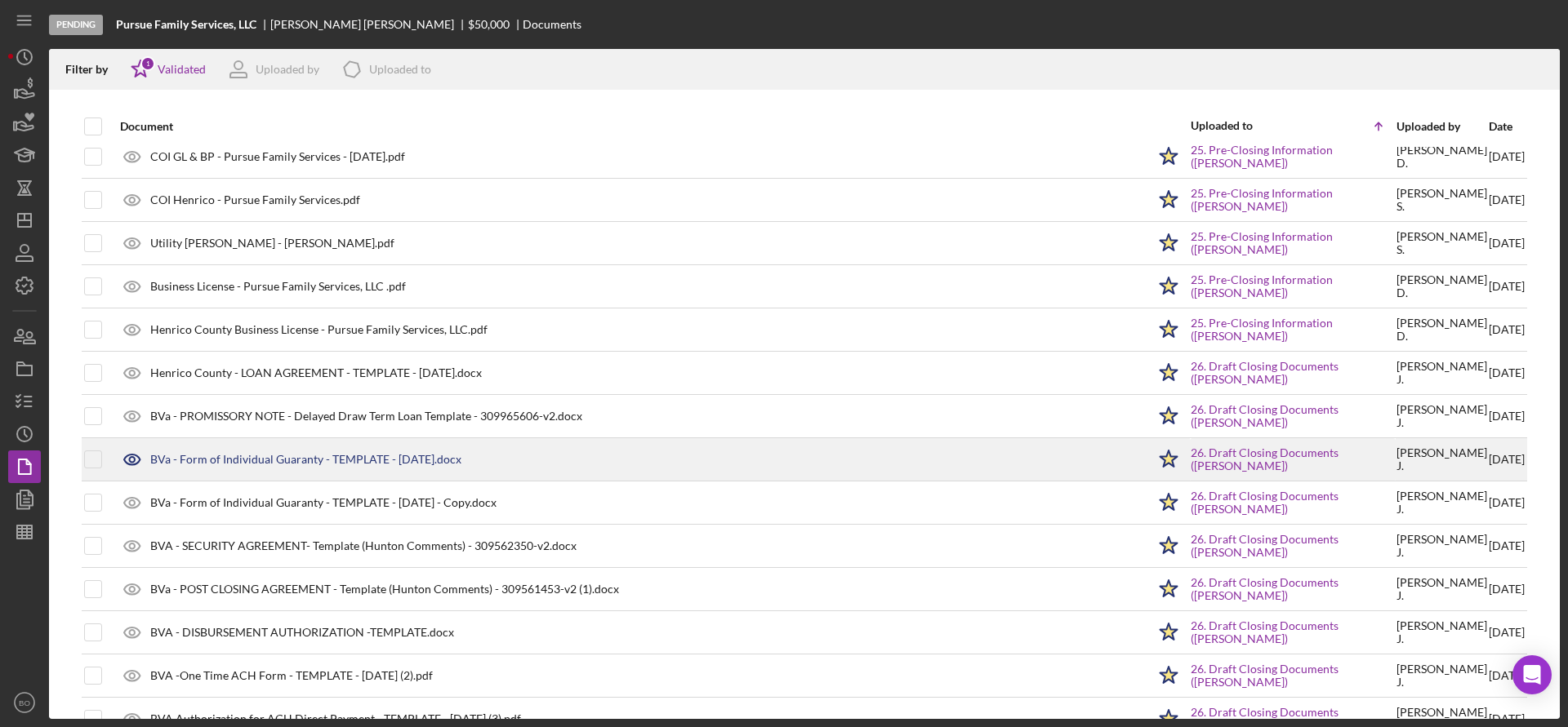
scroll to position [2386, 0]
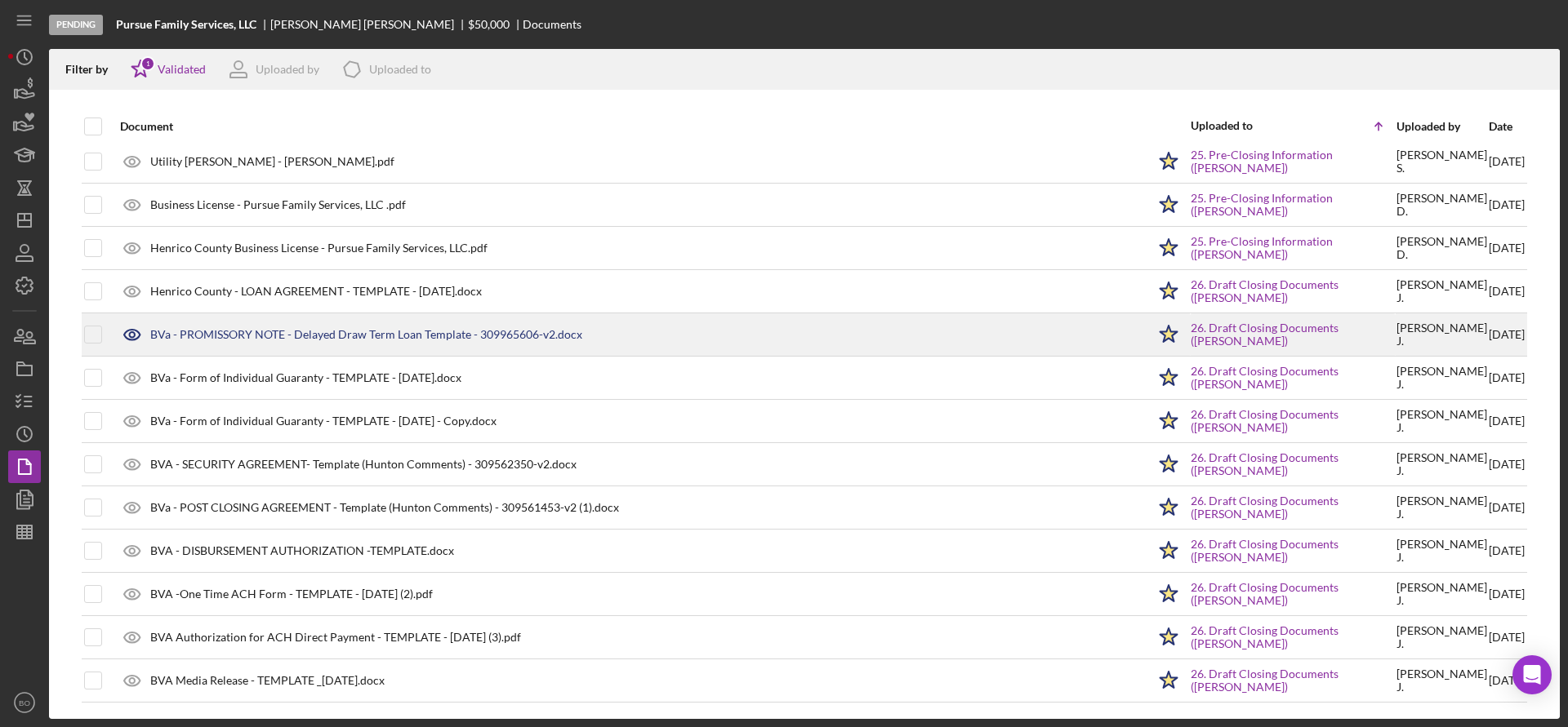
click at [138, 334] on icon at bounding box center [132, 334] width 41 height 41
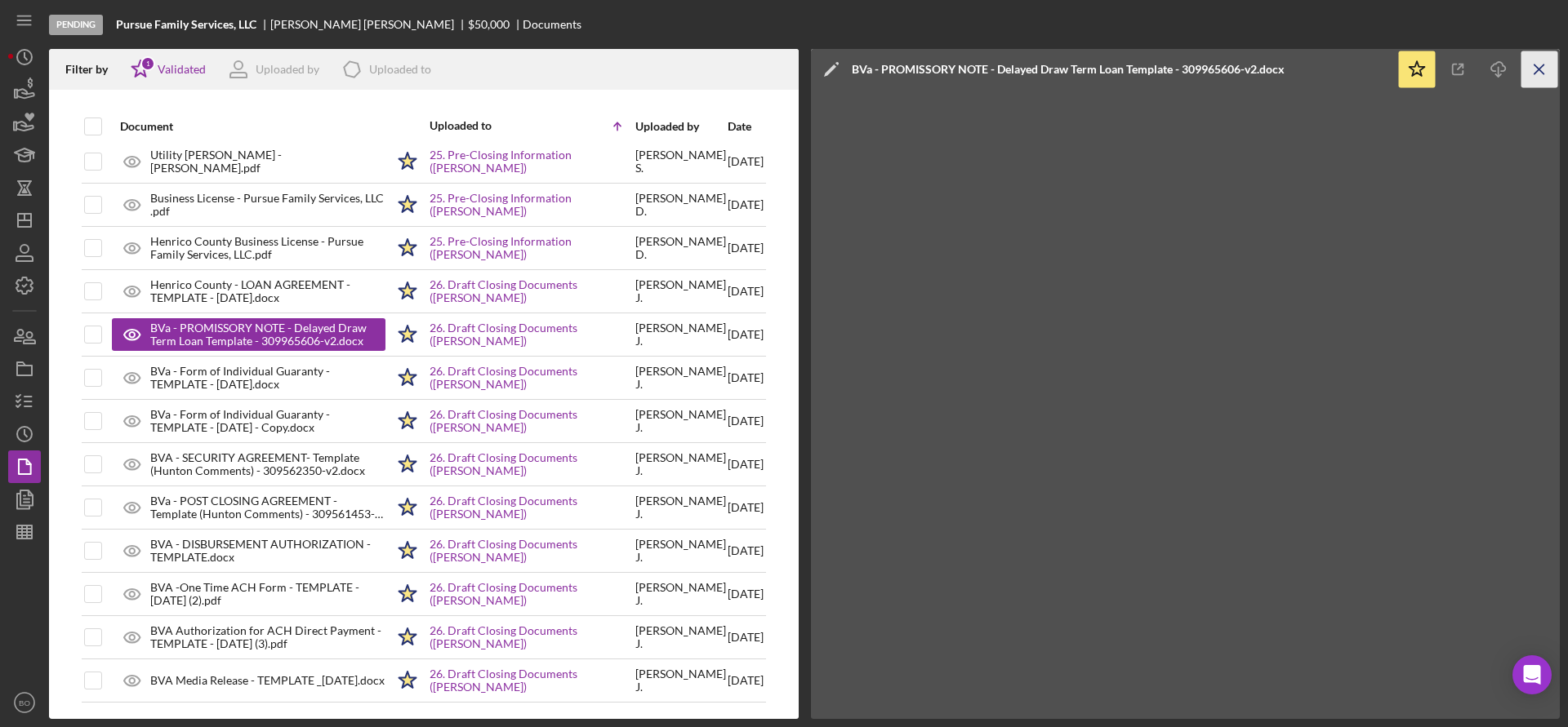
click at [1538, 64] on icon "Icon/Menu Close" at bounding box center [1540, 70] width 37 height 37
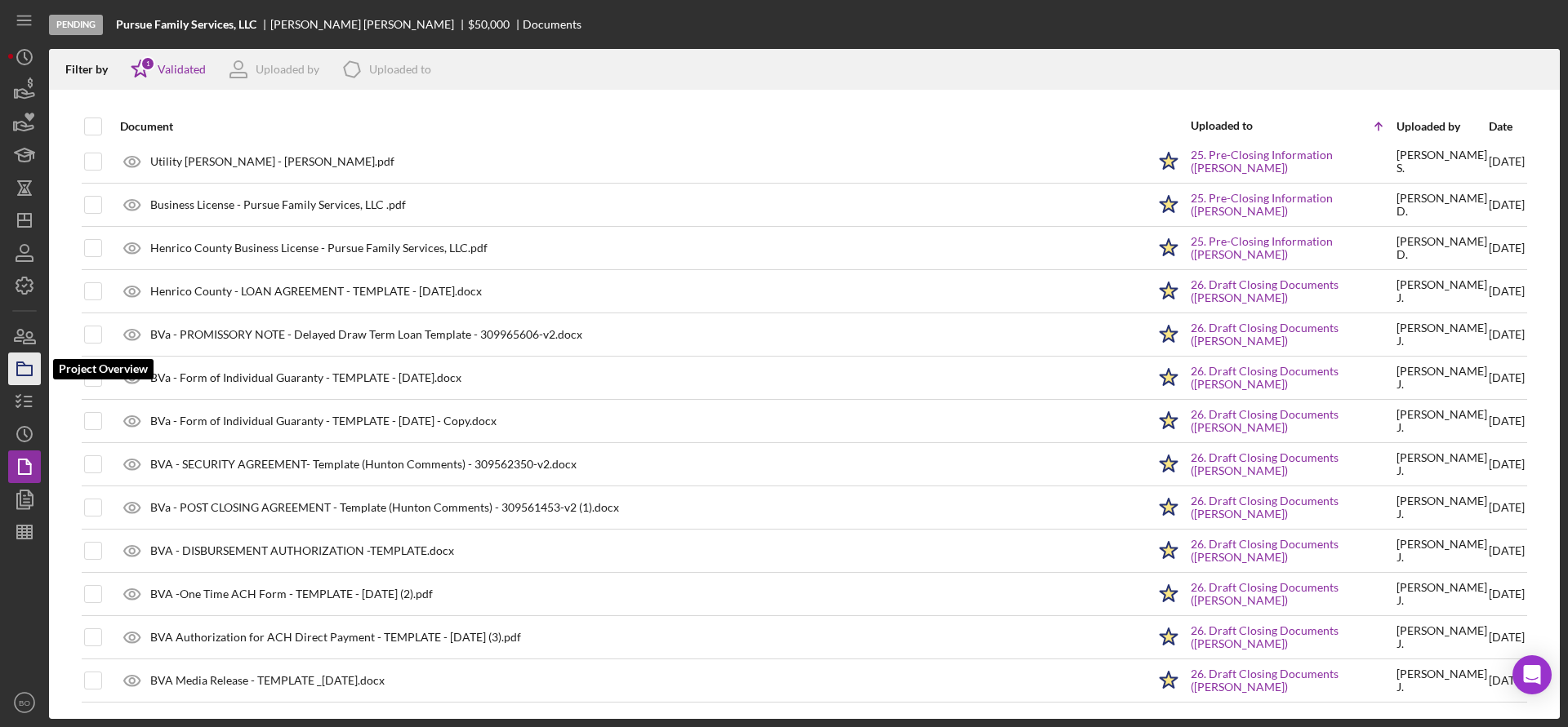
click at [26, 371] on icon "button" at bounding box center [24, 369] width 41 height 41
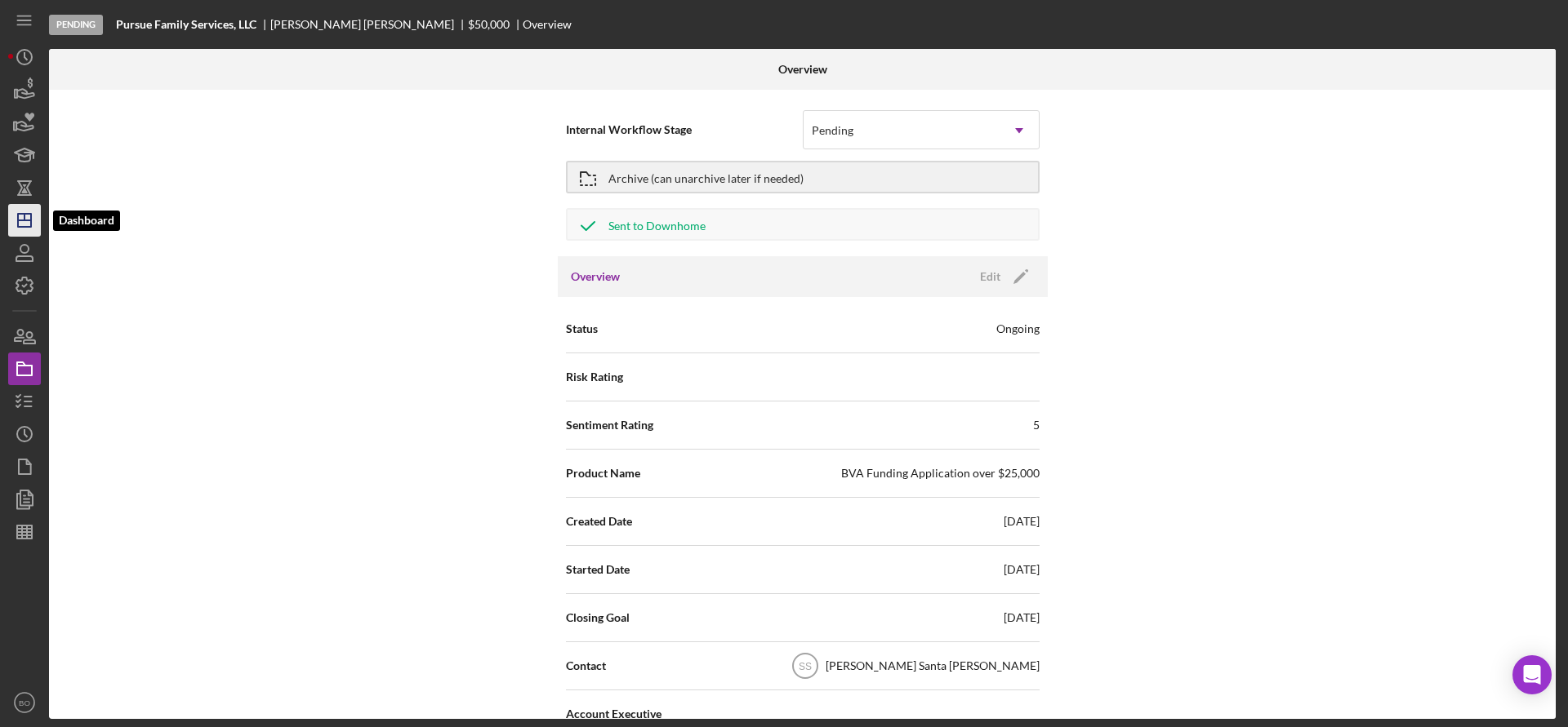
click at [9, 212] on icon "Icon/Dashboard" at bounding box center [24, 220] width 41 height 41
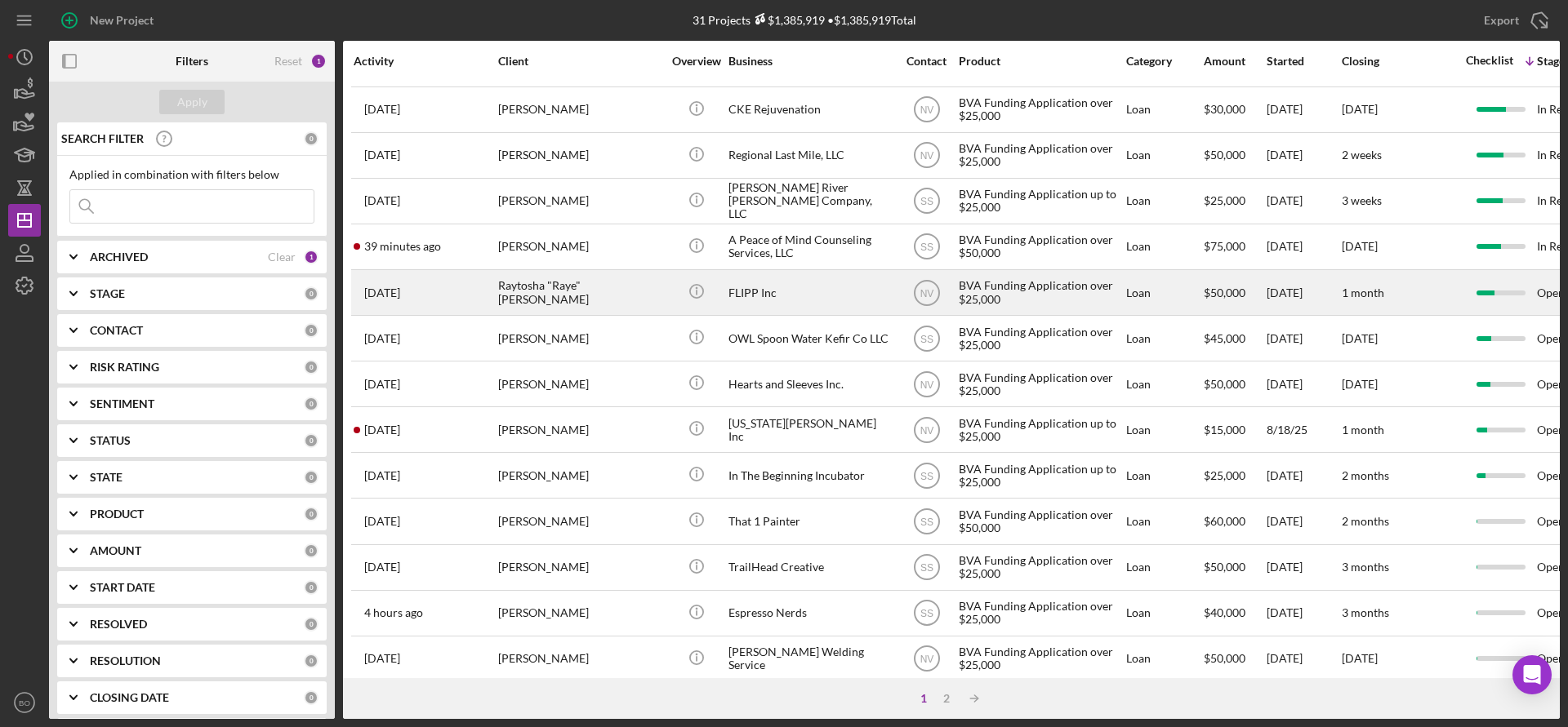
scroll to position [569, 0]
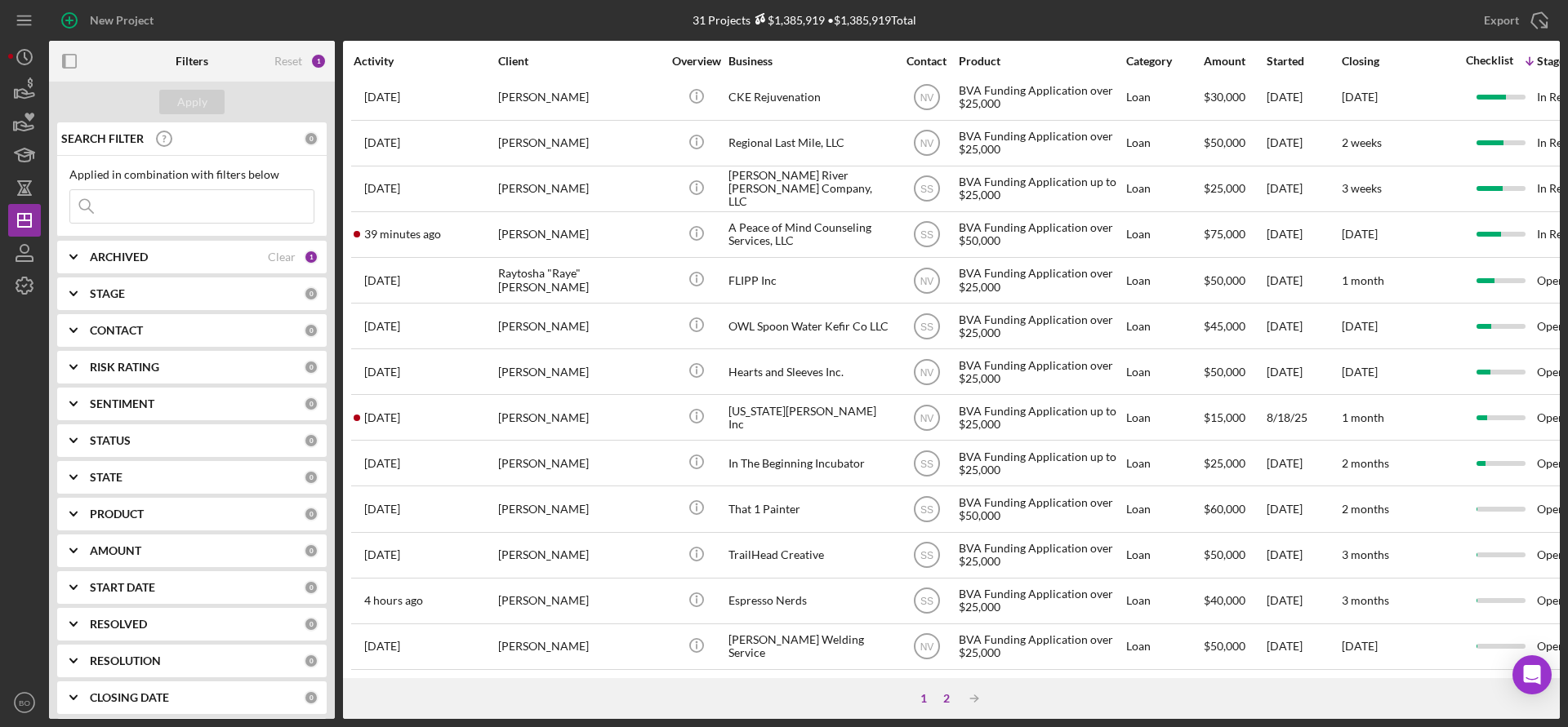
click at [949, 701] on div "2" at bounding box center [946, 699] width 23 height 13
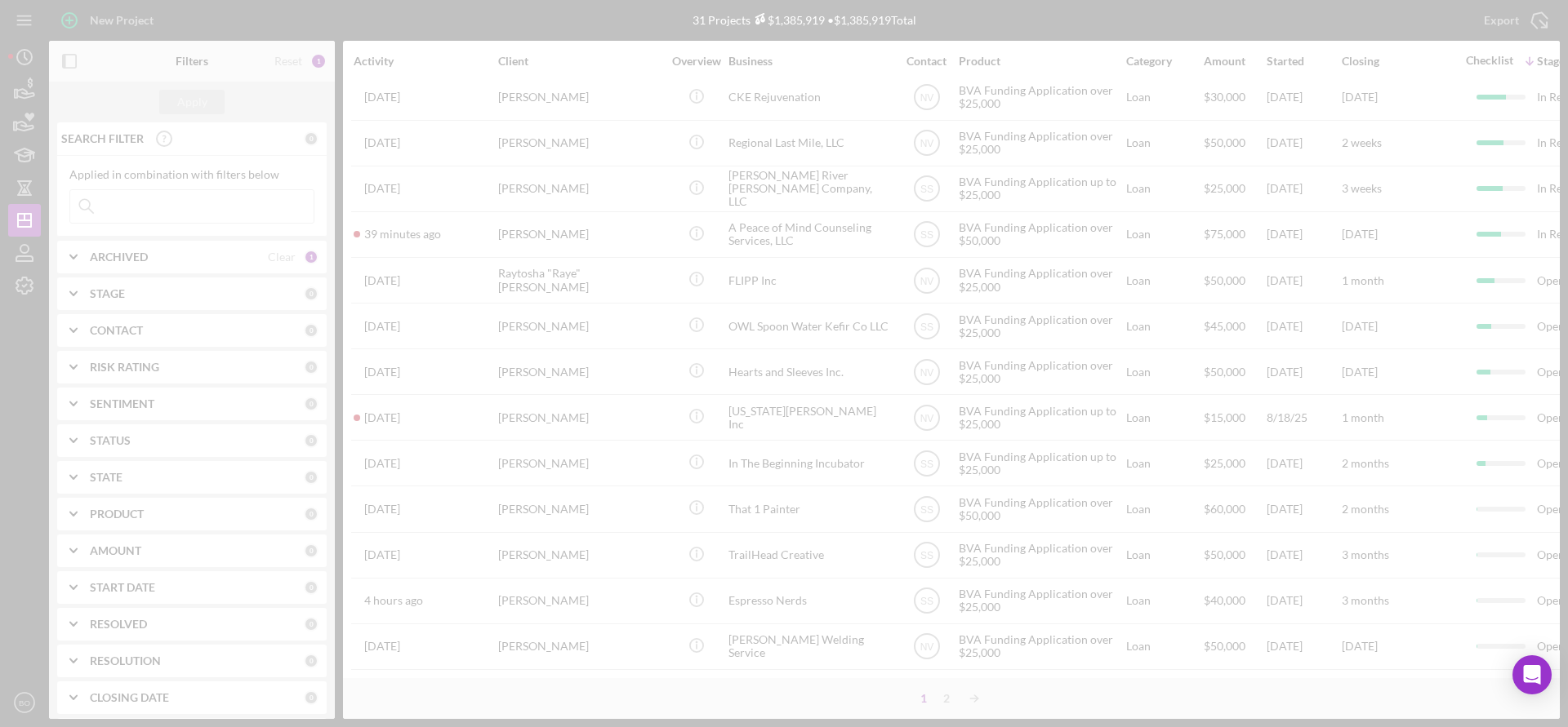
scroll to position [0, 0]
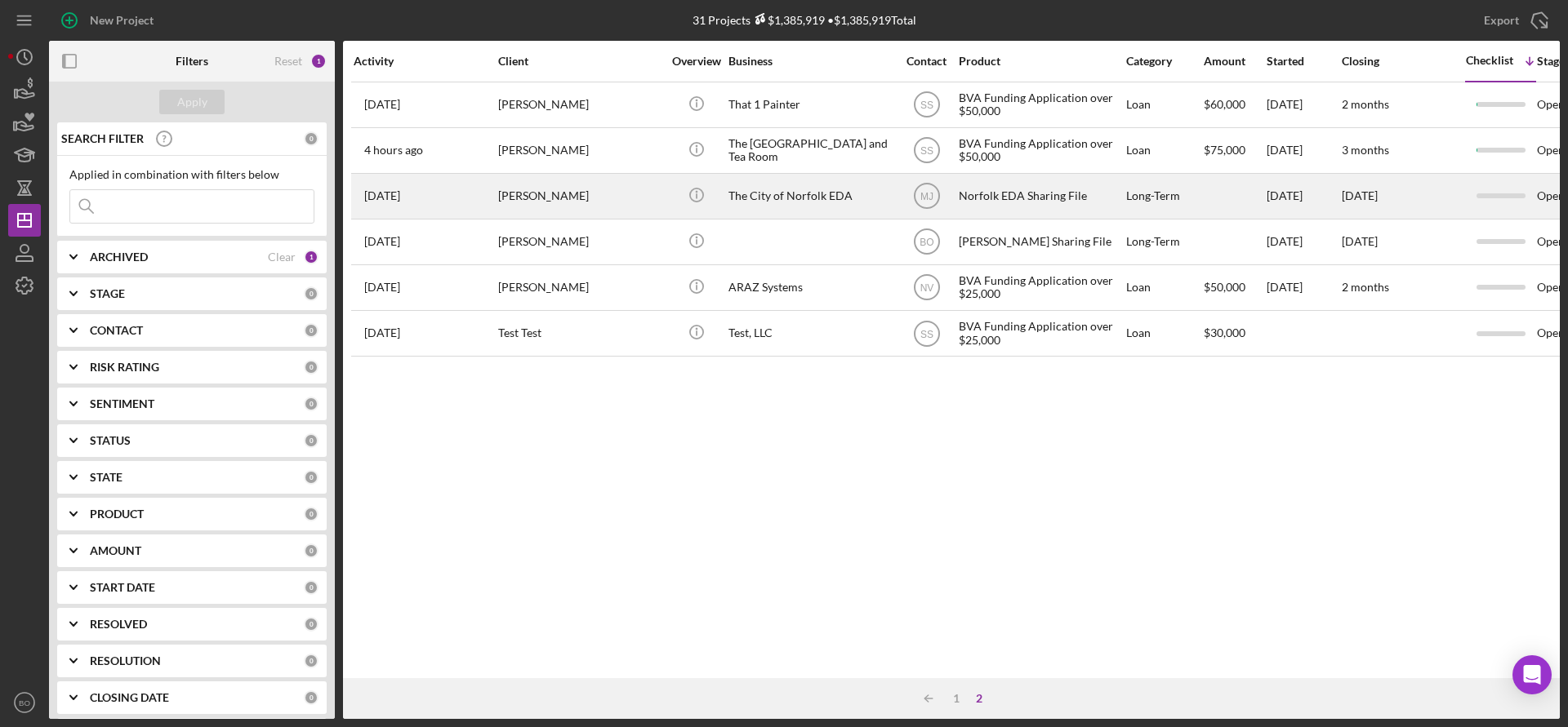
click at [642, 189] on div "[PERSON_NAME]" at bounding box center [579, 197] width 163 height 44
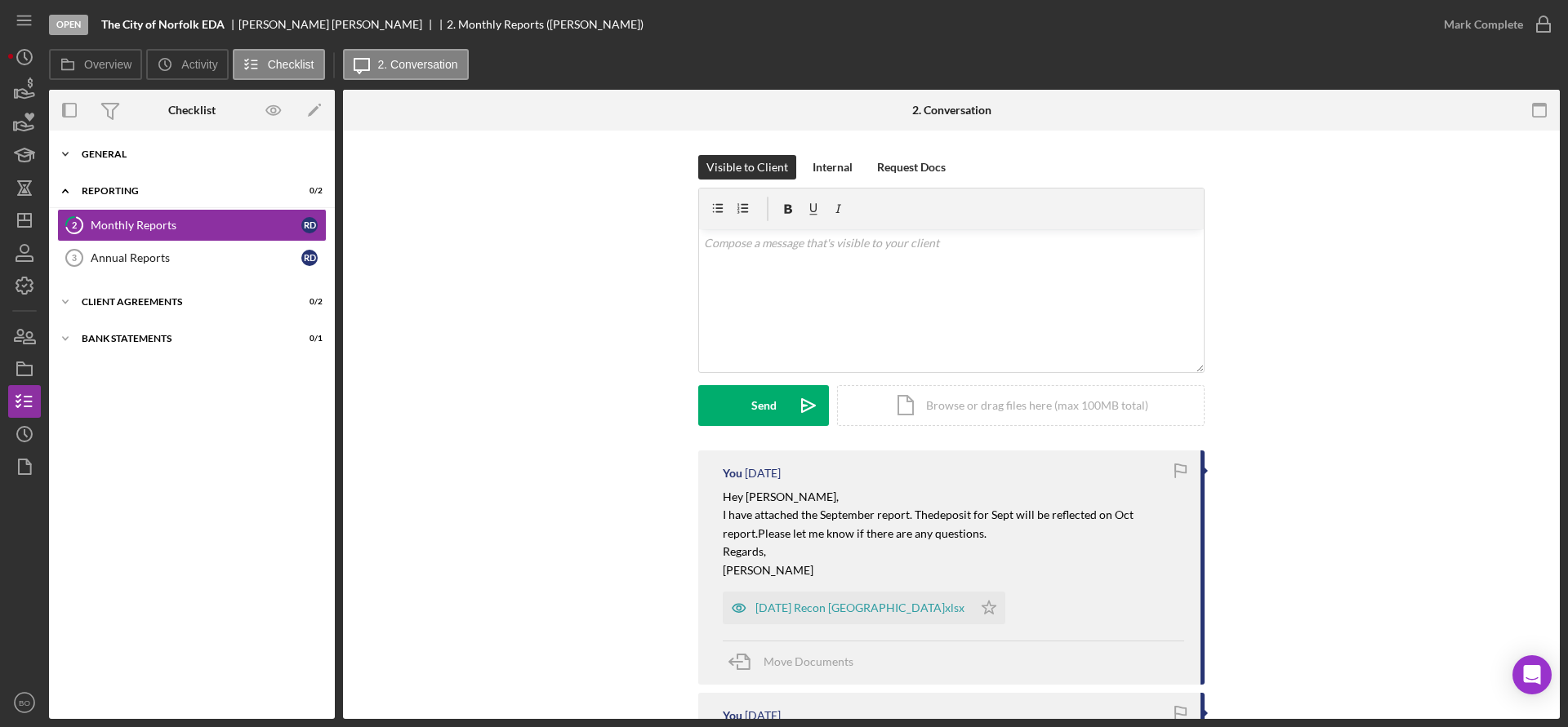
click at [142, 152] on div "General" at bounding box center [198, 154] width 233 height 10
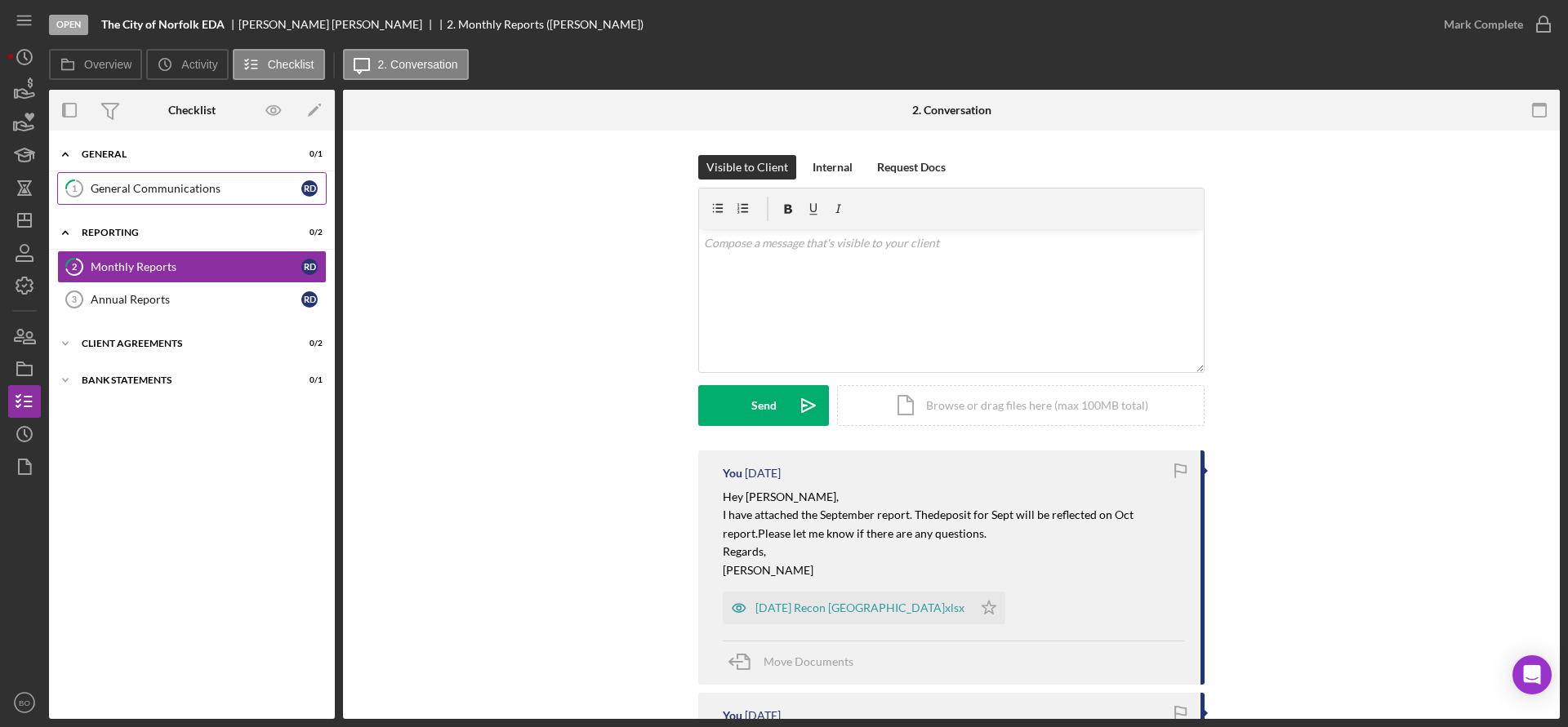
click at [147, 184] on div "General Communications" at bounding box center [195, 188] width 210 height 13
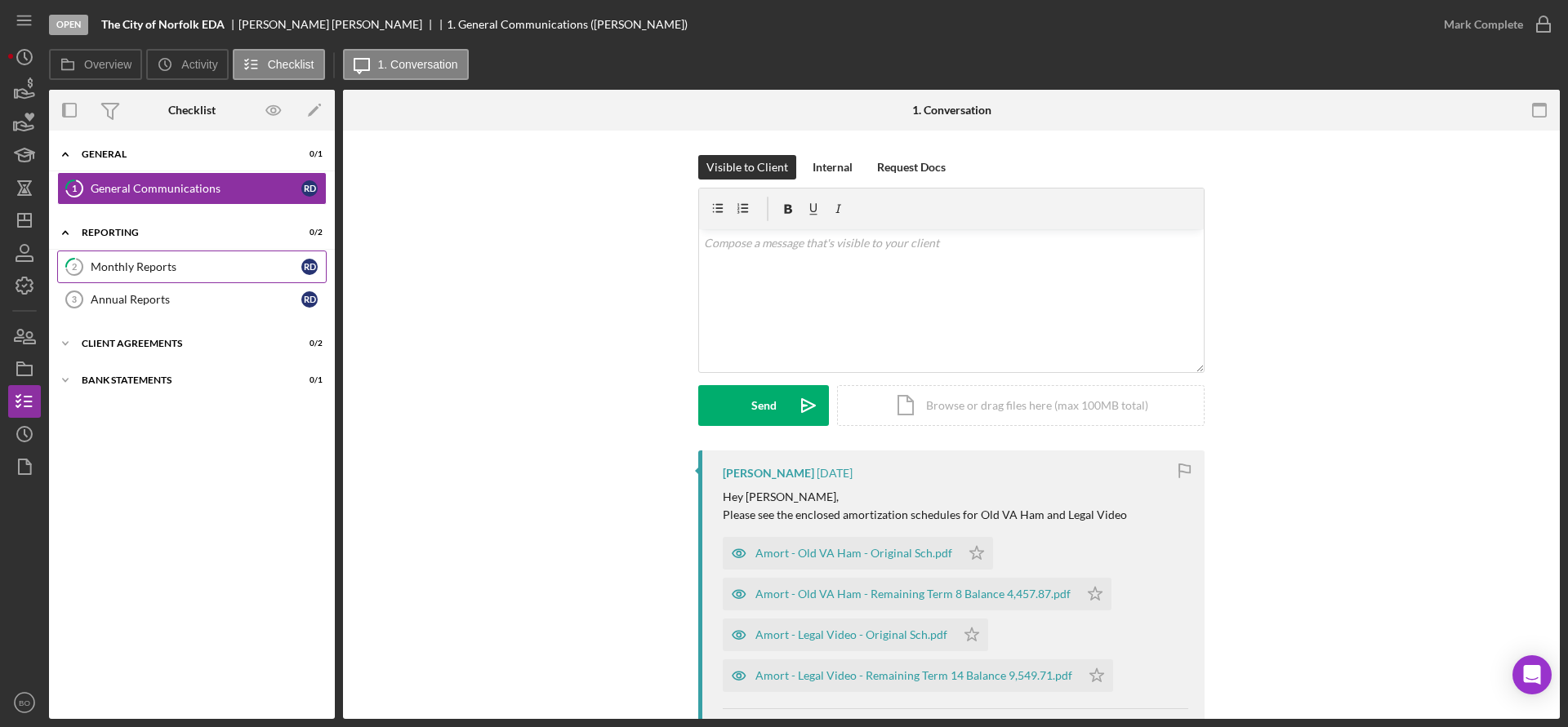
click at [130, 271] on div "Monthly Reports" at bounding box center [195, 267] width 210 height 13
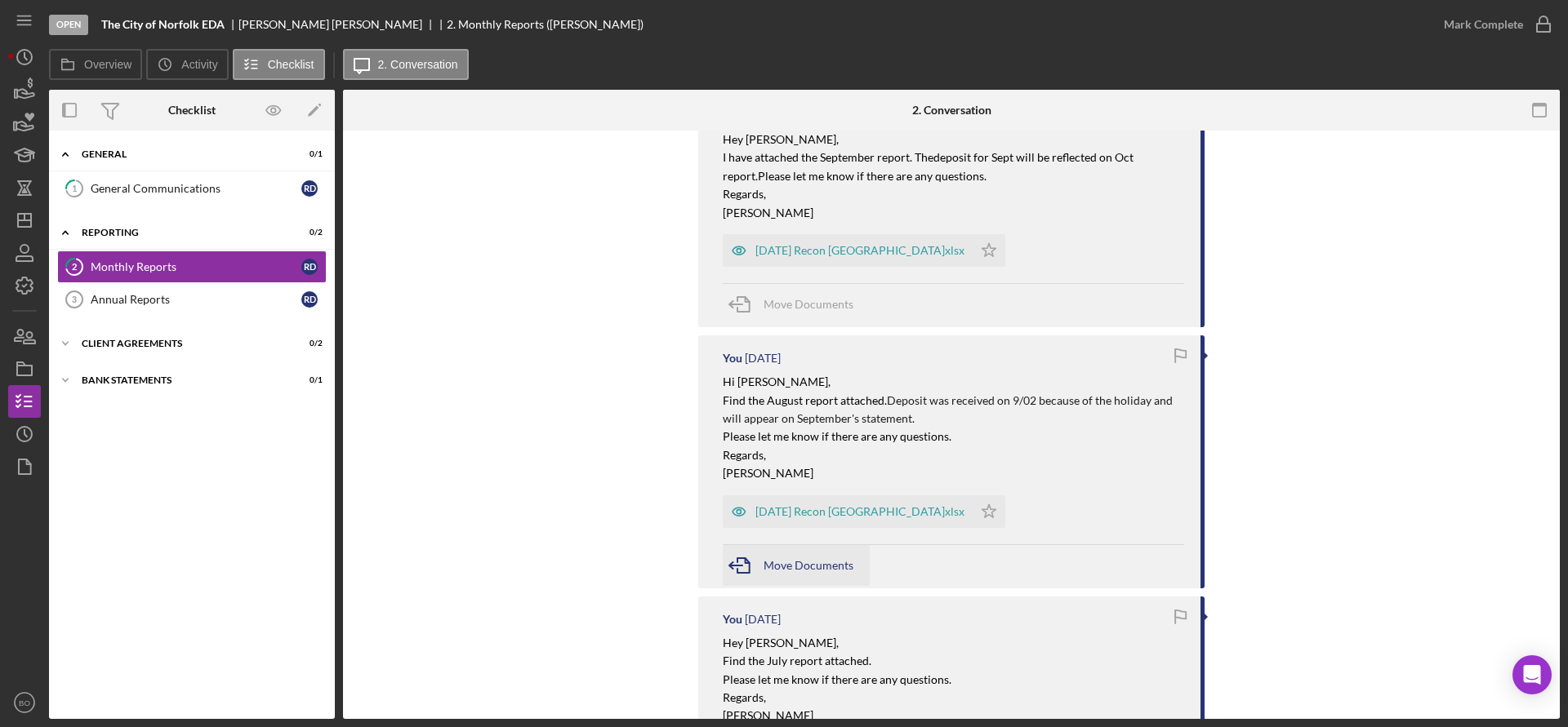
scroll to position [408, 0]
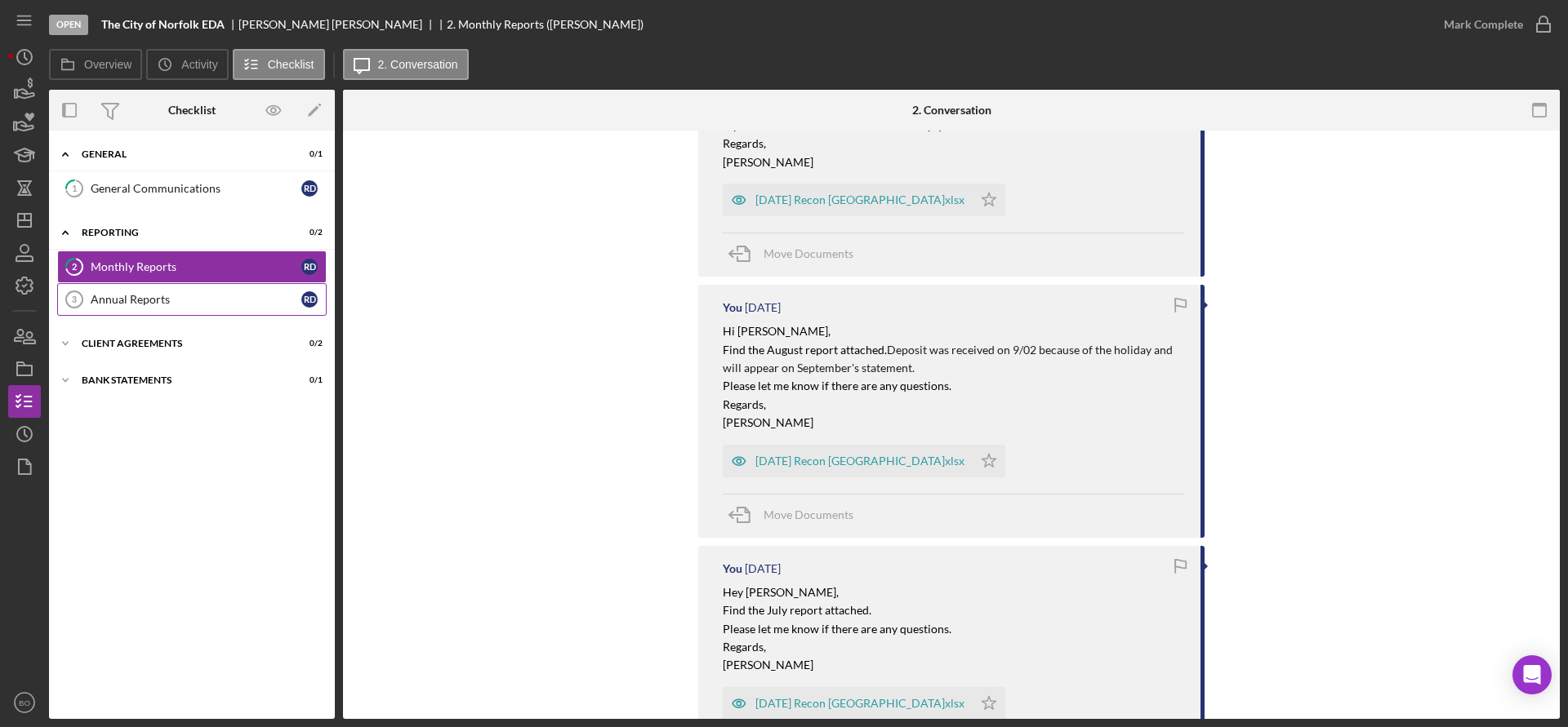
click at [159, 299] on div "Annual Reports" at bounding box center [195, 300] width 210 height 13
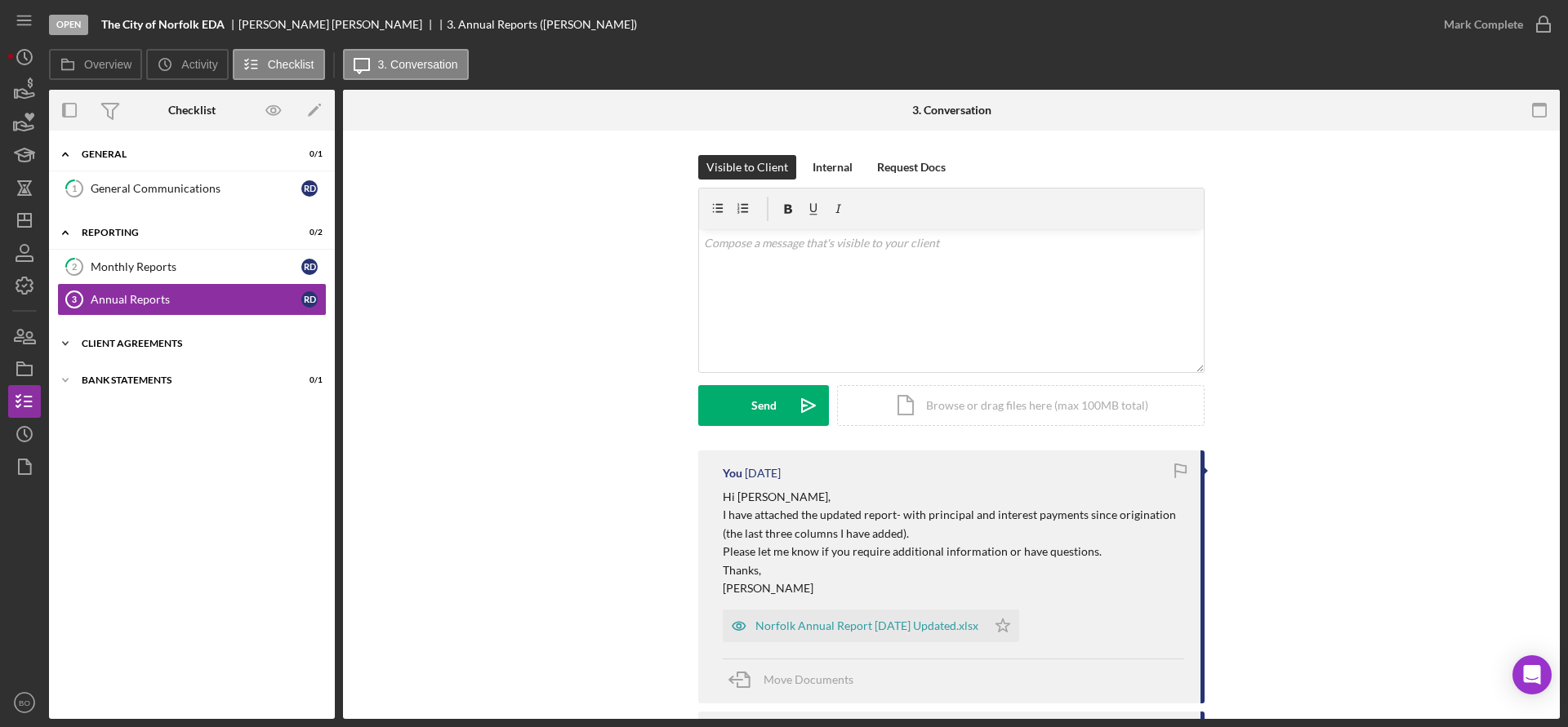
click at [165, 344] on div "Client Agreements" at bounding box center [198, 343] width 233 height 10
click at [161, 374] on div "Closing Documentation" at bounding box center [195, 378] width 210 height 13
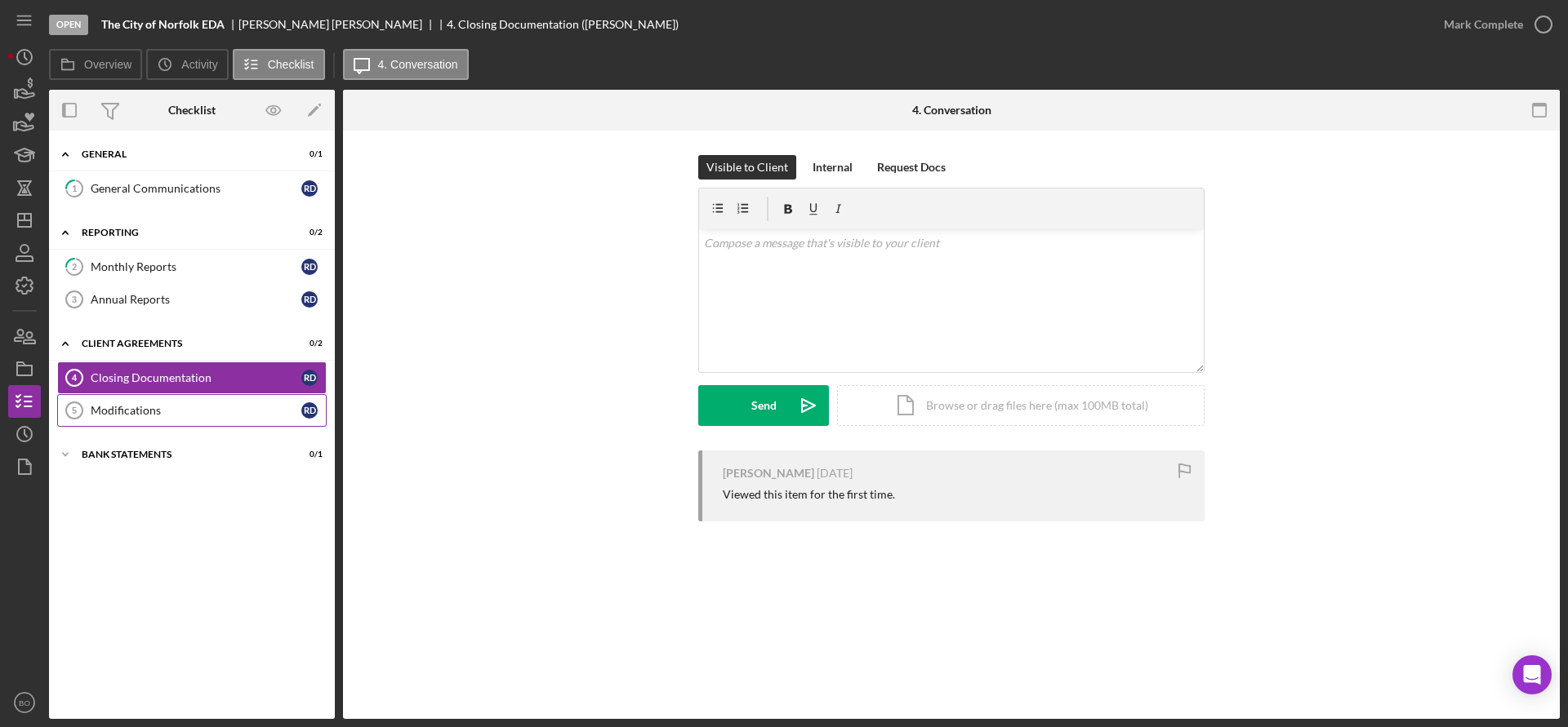
click at [154, 408] on div "Modifications" at bounding box center [195, 410] width 210 height 13
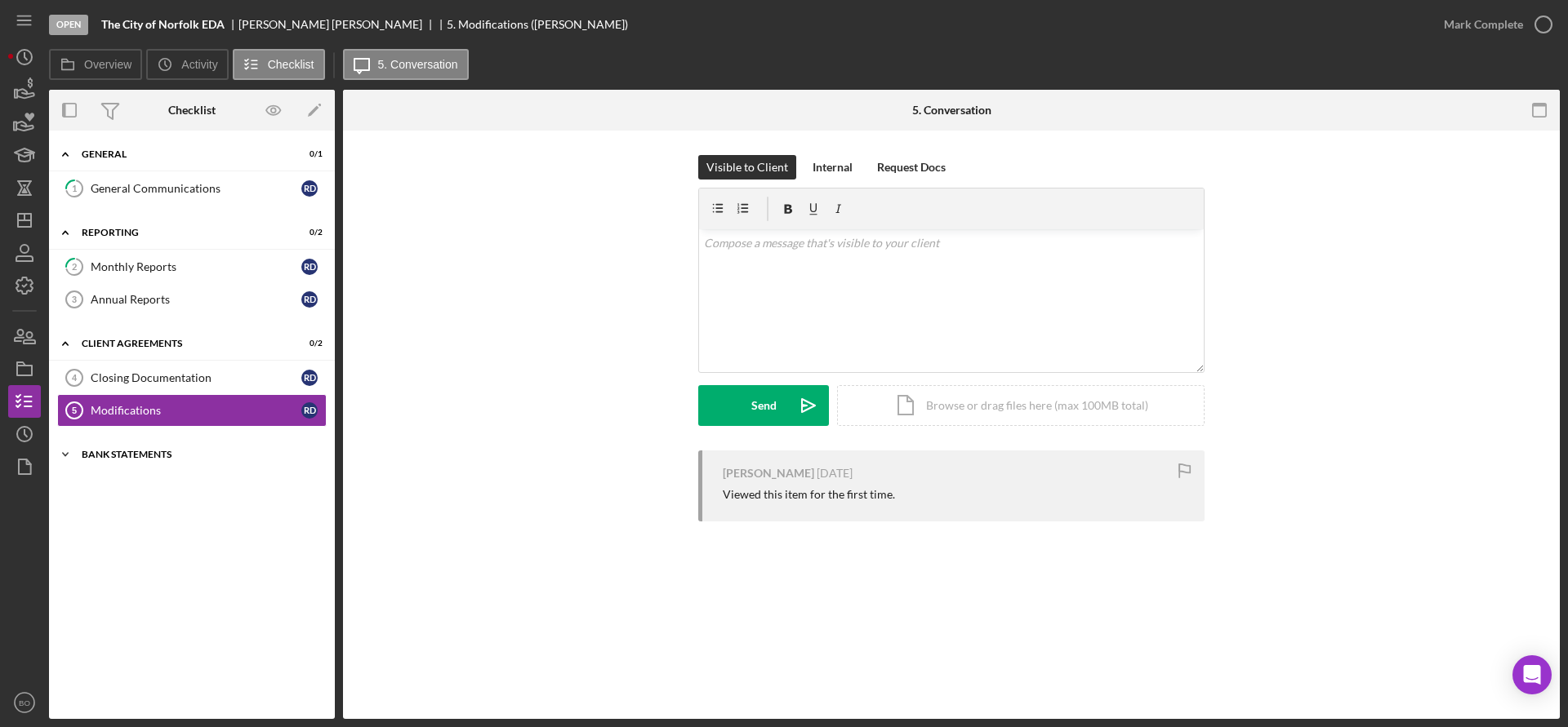
click at [153, 458] on div "Bank Statements" at bounding box center [198, 455] width 233 height 10
click at [147, 487] on div "Bank Statements" at bounding box center [195, 489] width 210 height 13
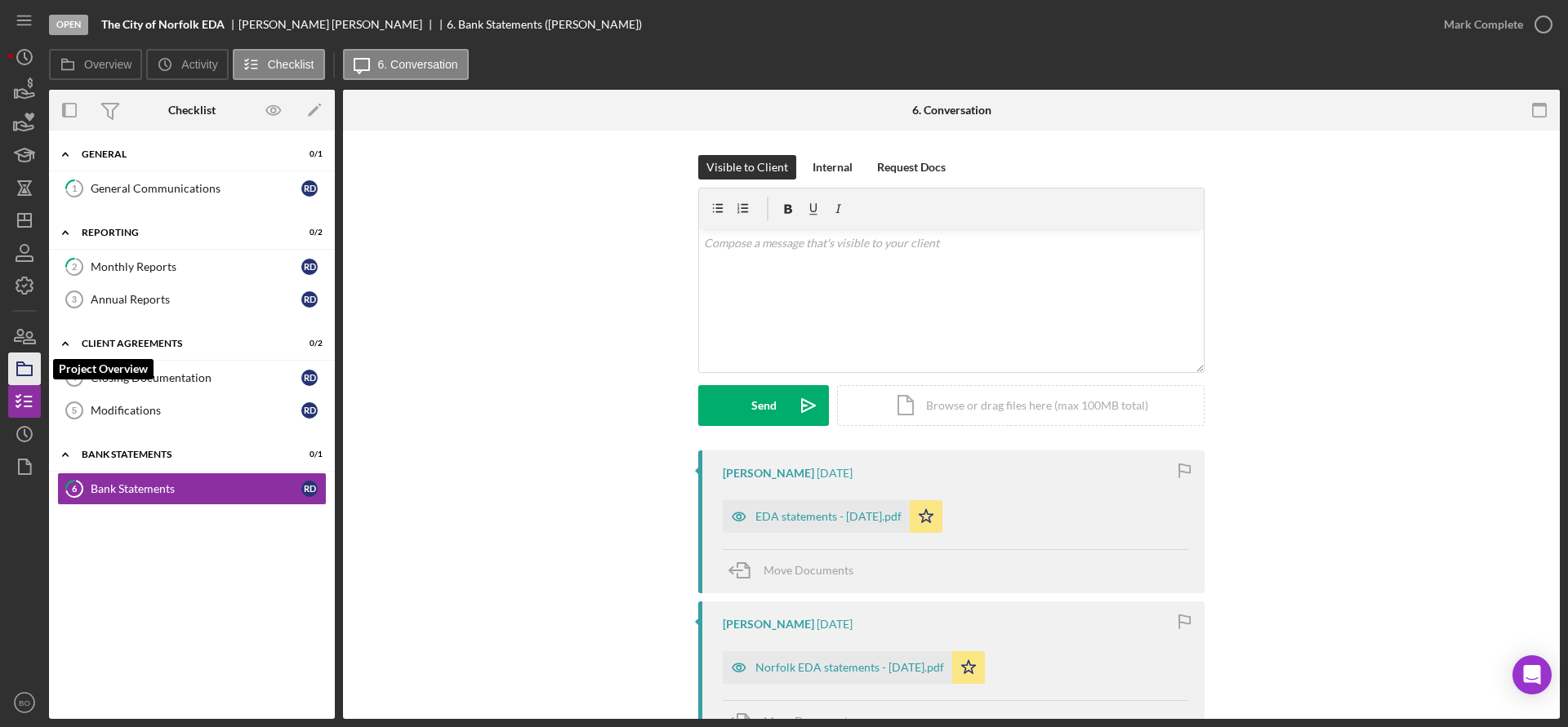
click at [18, 379] on icon "button" at bounding box center [24, 369] width 41 height 41
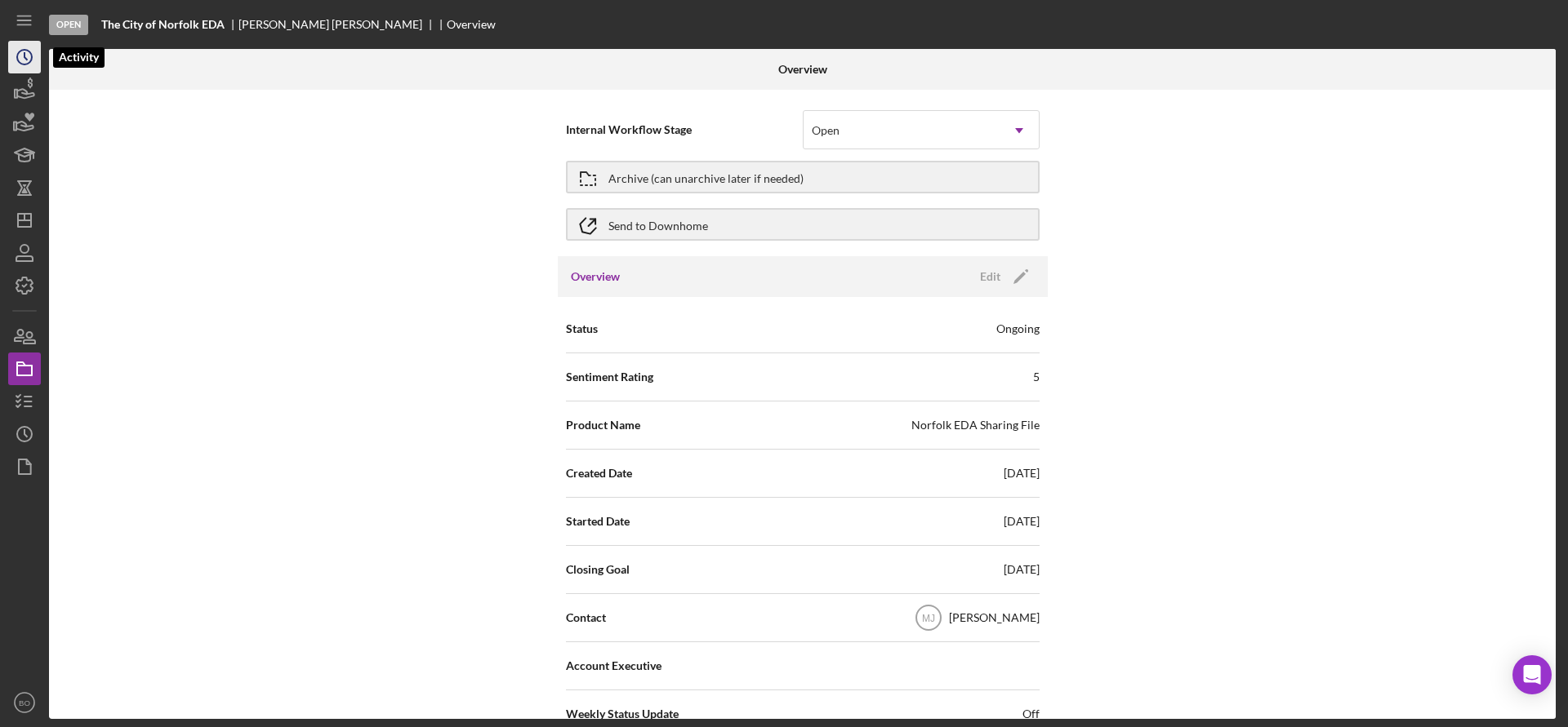
click at [20, 49] on icon "Icon/History" at bounding box center [24, 57] width 41 height 41
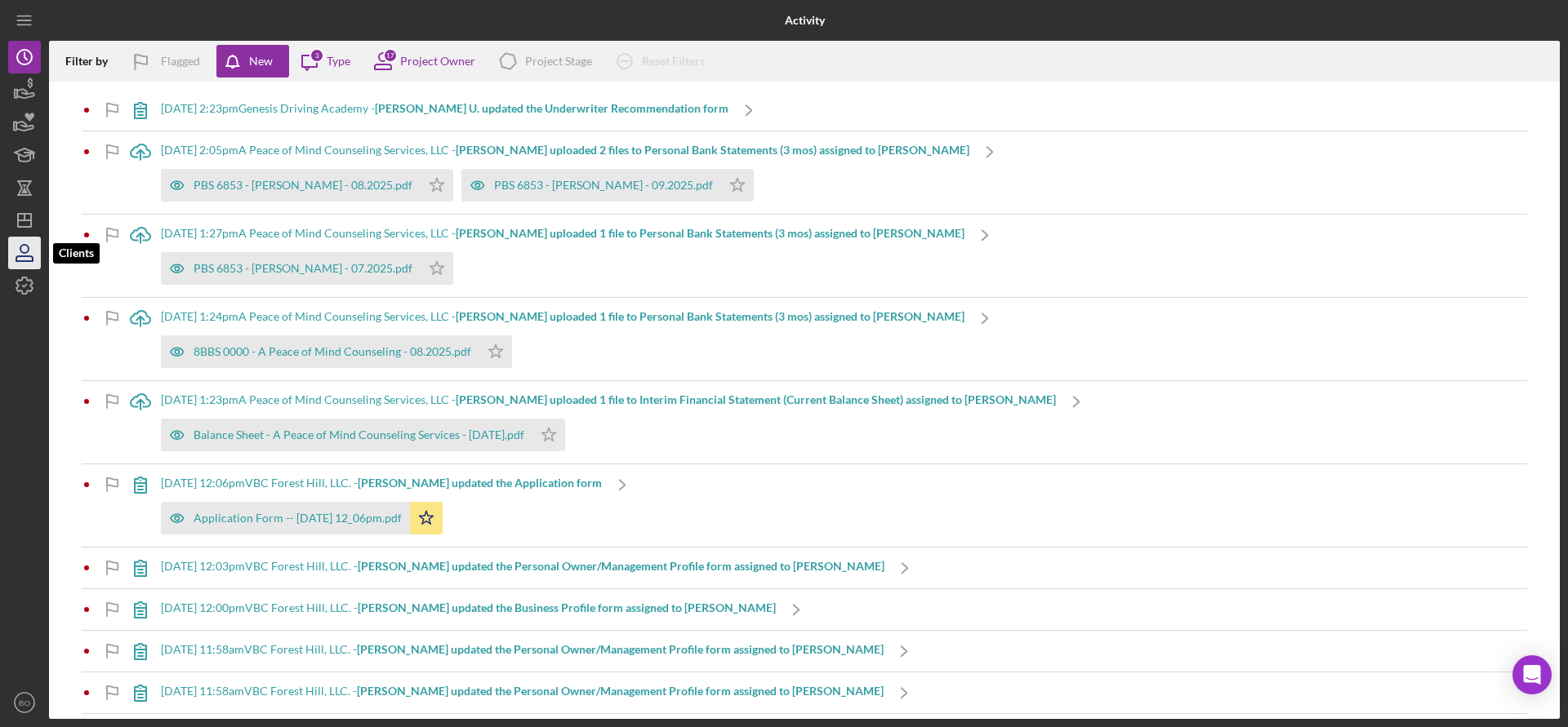
click at [30, 240] on icon "button" at bounding box center [24, 253] width 41 height 41
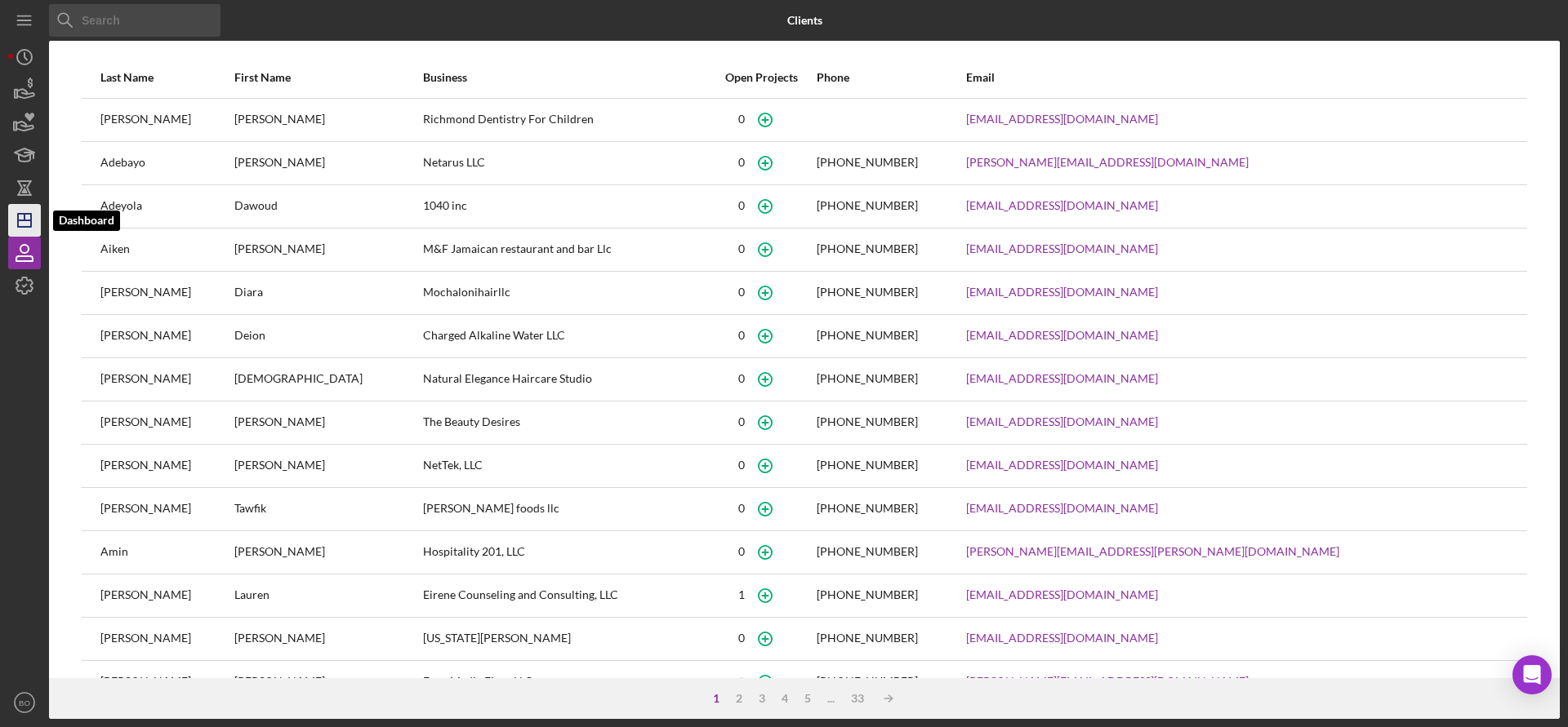
click at [23, 224] on icon "Icon/Dashboard" at bounding box center [24, 220] width 41 height 41
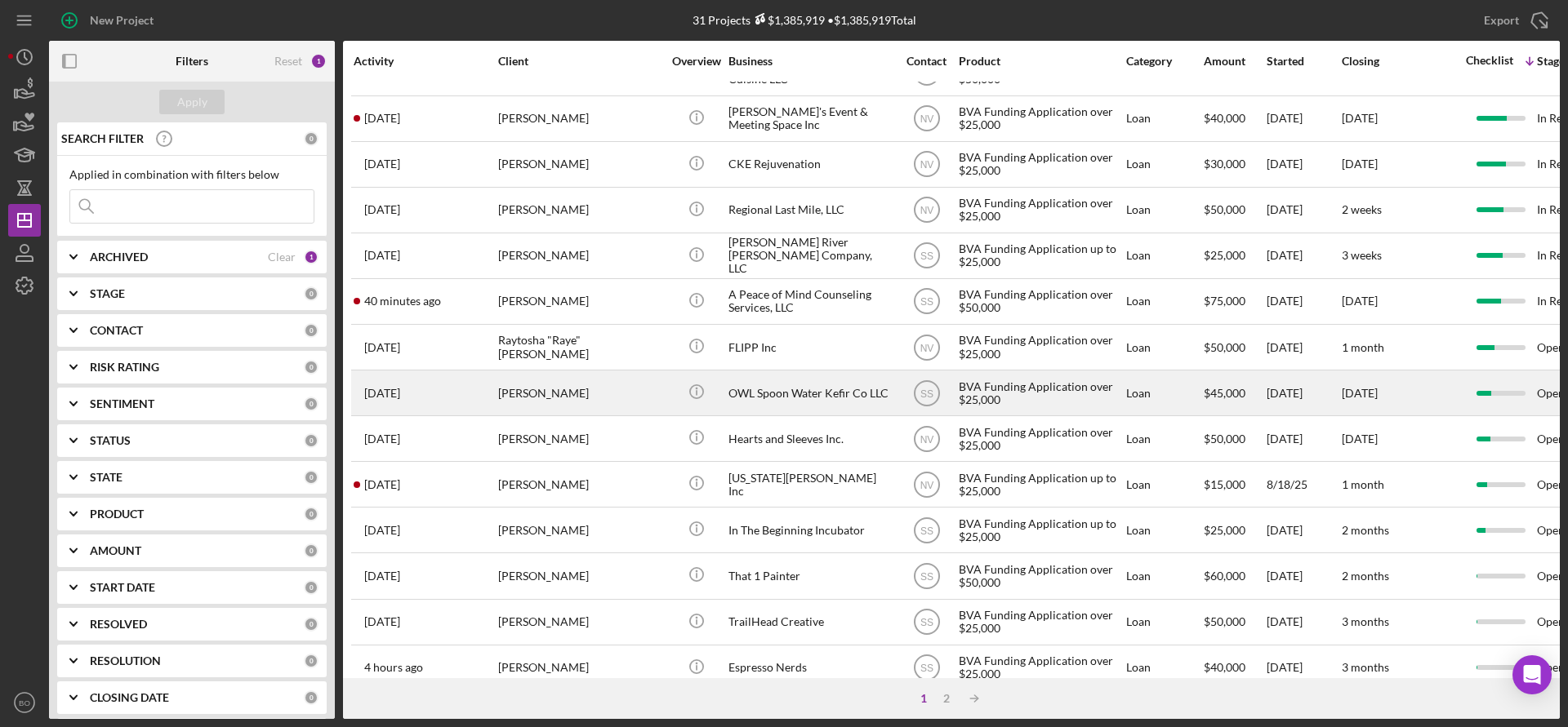
scroll to position [569, 0]
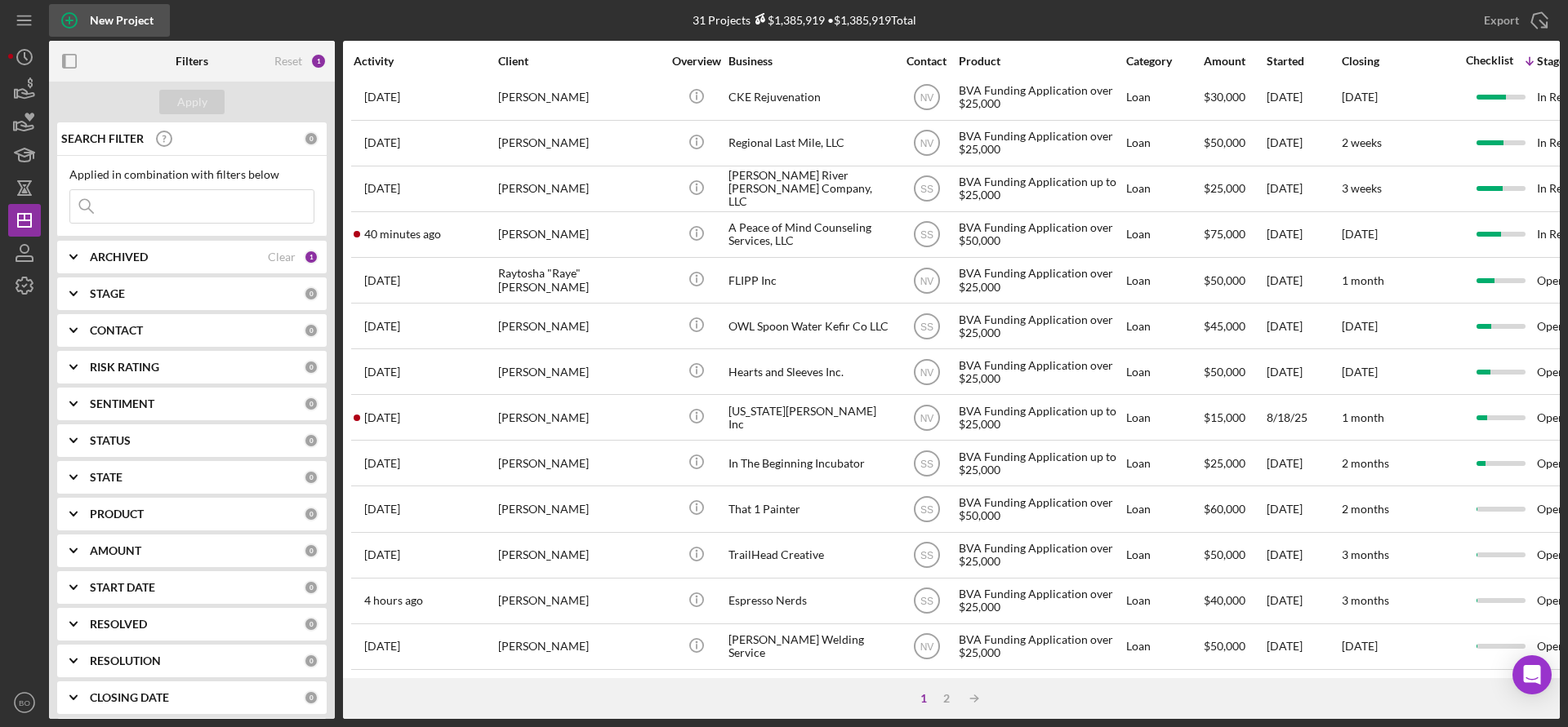
click at [102, 14] on div "New Project" at bounding box center [122, 20] width 64 height 33
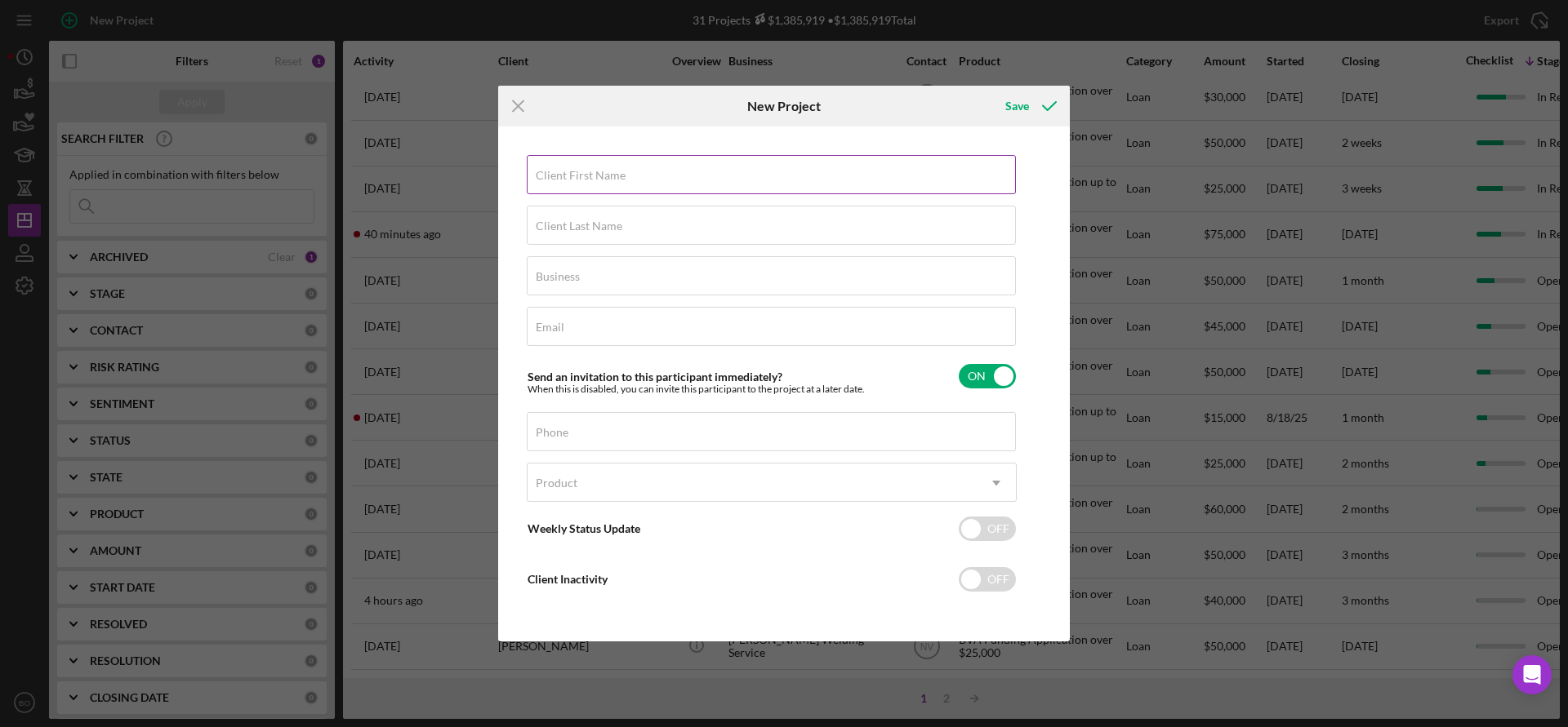
click at [925, 185] on input "Client First Name" at bounding box center [771, 174] width 489 height 39
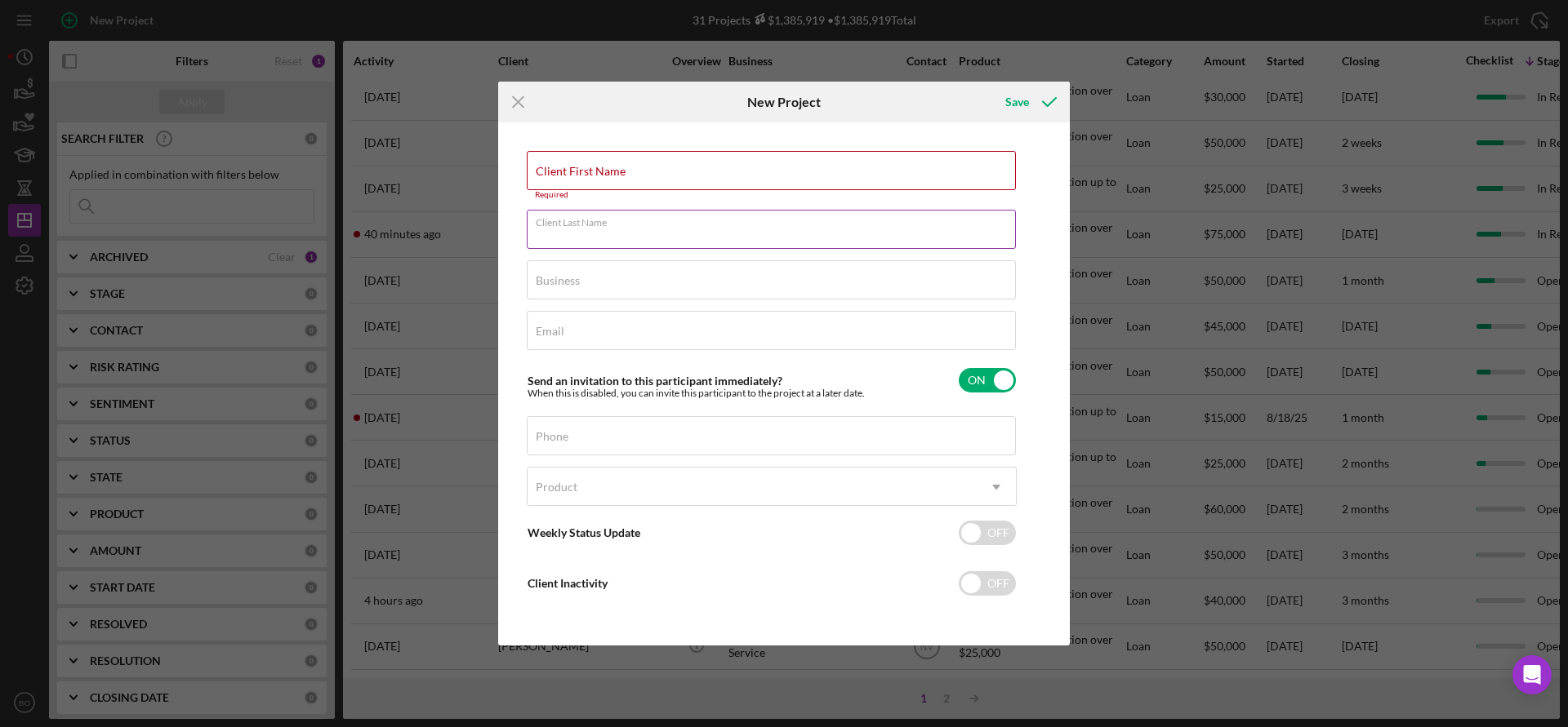
click at [923, 235] on input "Client Last Name" at bounding box center [771, 229] width 489 height 39
click at [886, 299] on input "Business" at bounding box center [771, 280] width 489 height 39
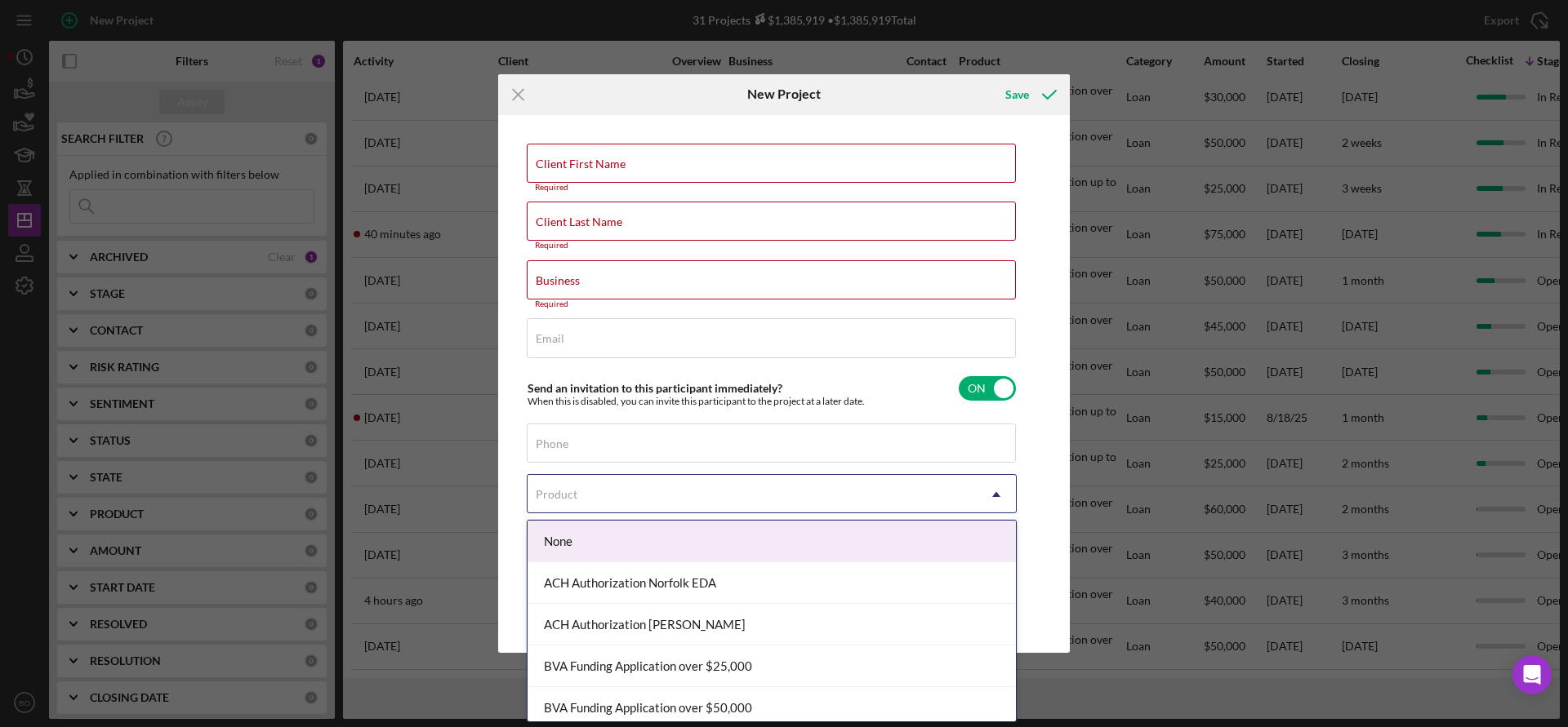
click at [991, 494] on icon "Icon/Dropdown Arrow" at bounding box center [996, 494] width 39 height 39
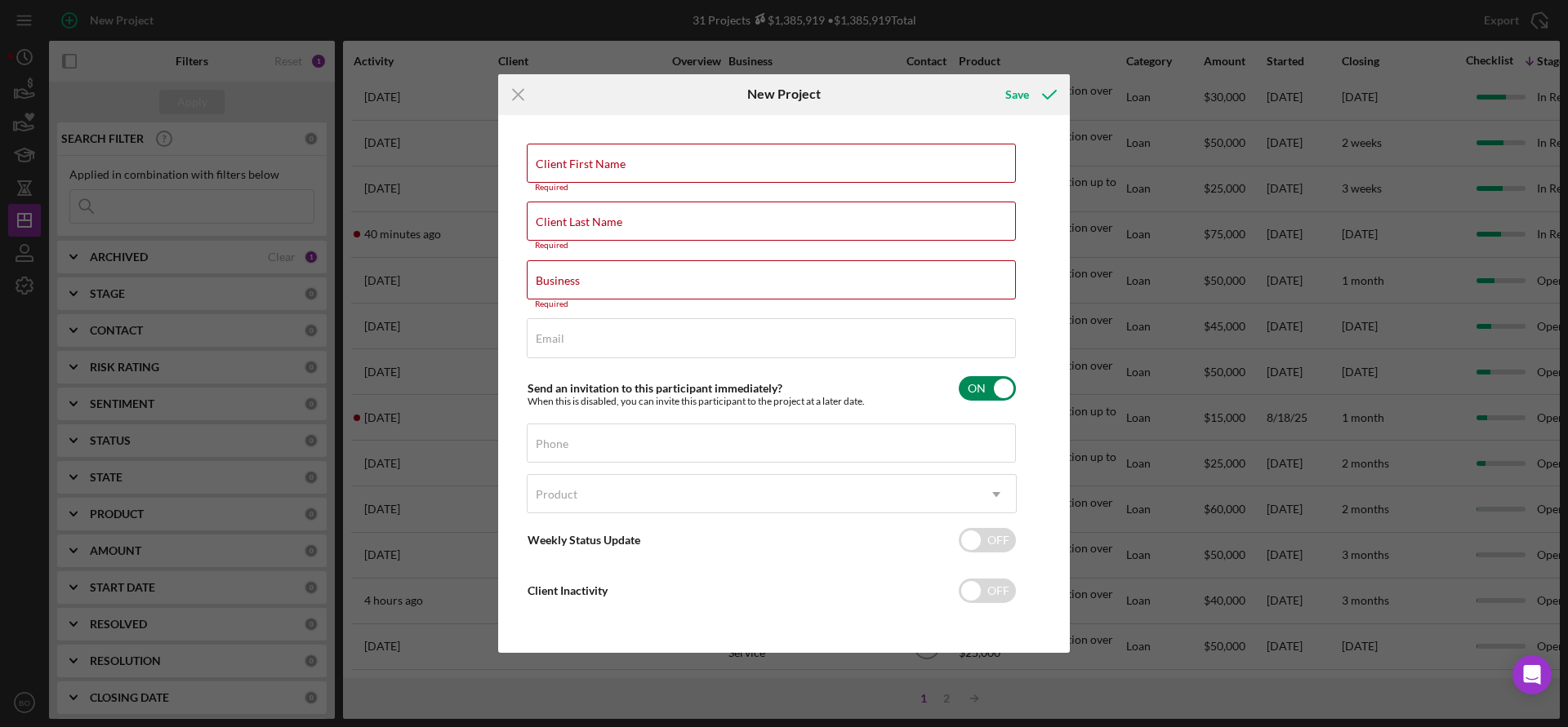
click at [996, 383] on input "checkbox" at bounding box center [987, 388] width 57 height 24
checkbox input "false"
click at [524, 94] on icon "Icon/Menu Close" at bounding box center [518, 95] width 41 height 41
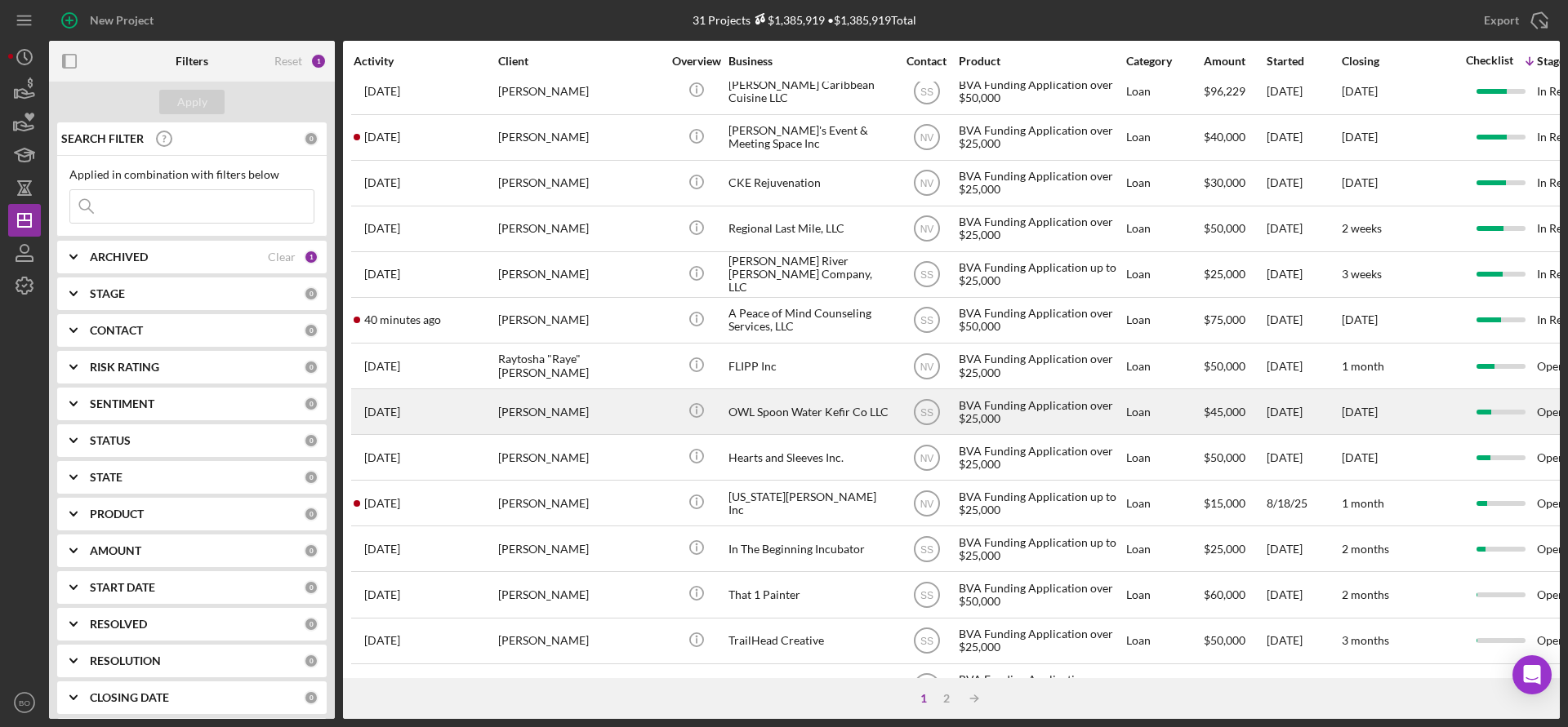
scroll to position [569, 0]
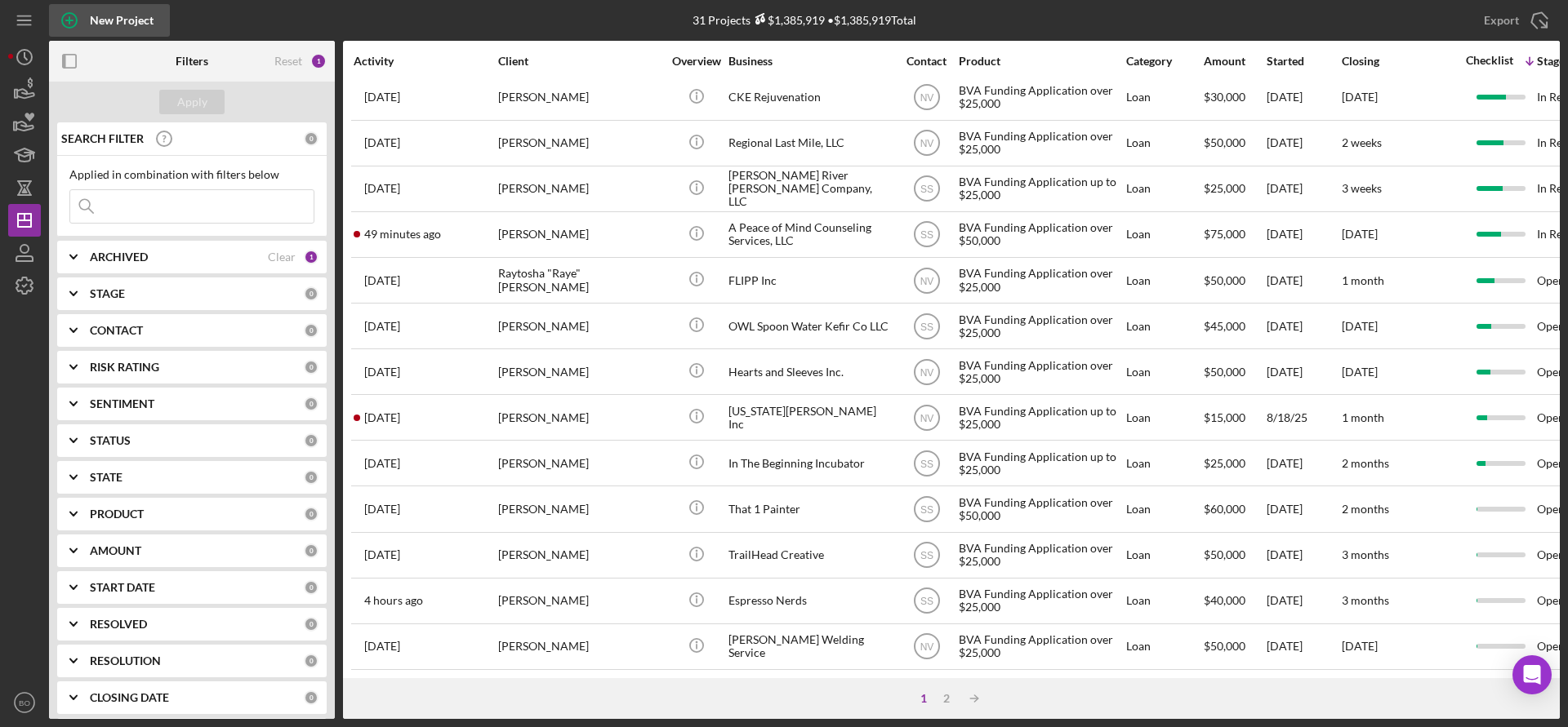
click at [93, 17] on div "New Project" at bounding box center [122, 20] width 64 height 33
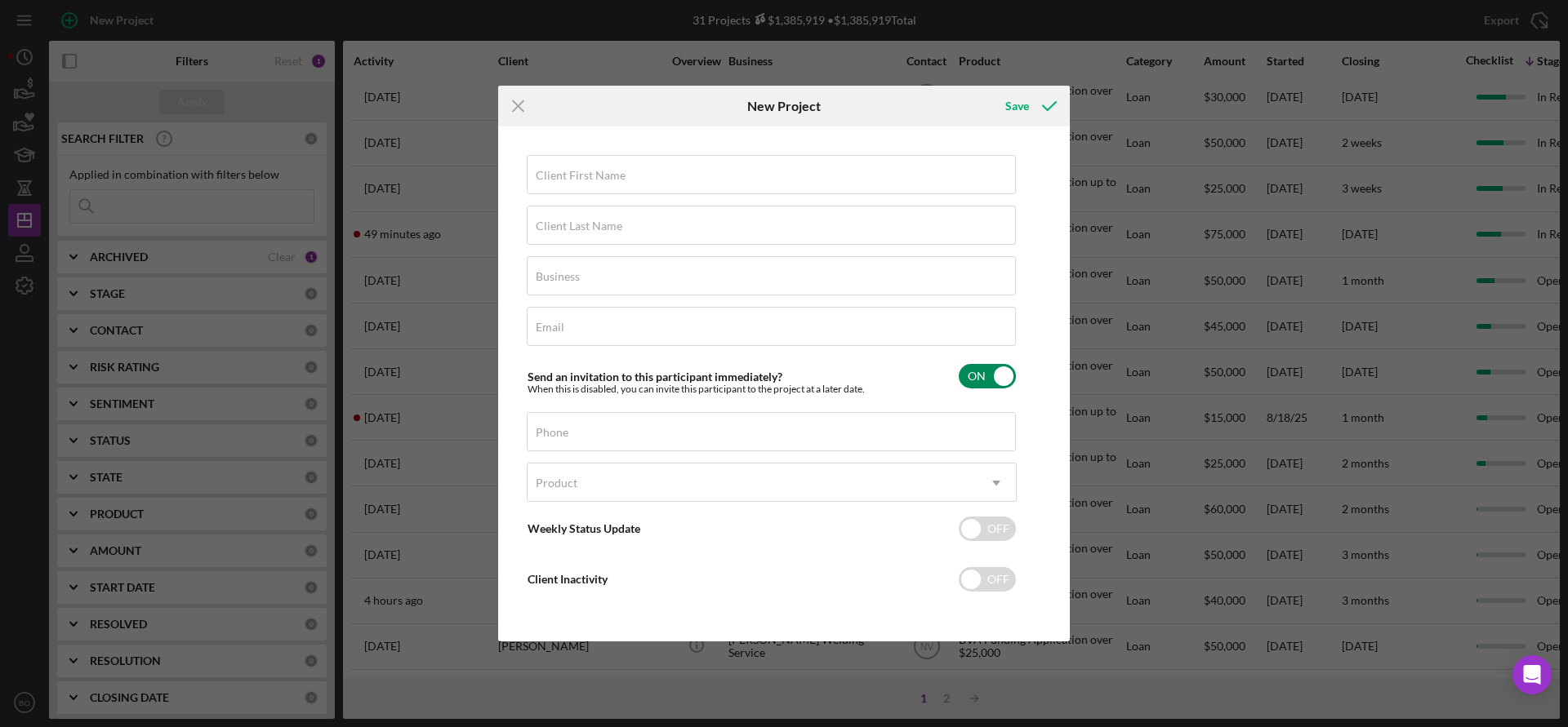
click at [995, 374] on input "checkbox" at bounding box center [987, 376] width 57 height 24
checkbox input "false"
click at [789, 160] on input "Client First Name" at bounding box center [771, 174] width 489 height 39
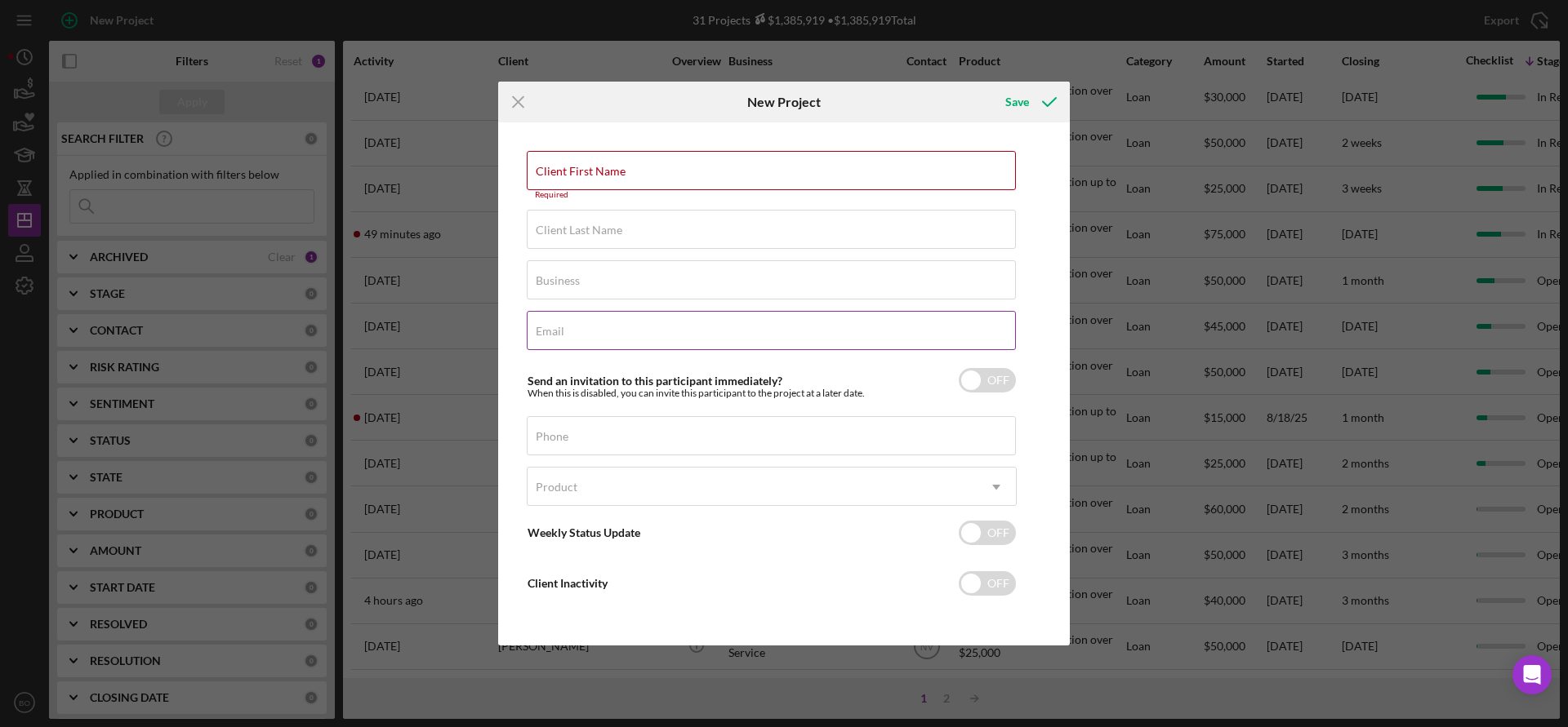
click at [613, 328] on div "Email Required" at bounding box center [771, 331] width 490 height 41
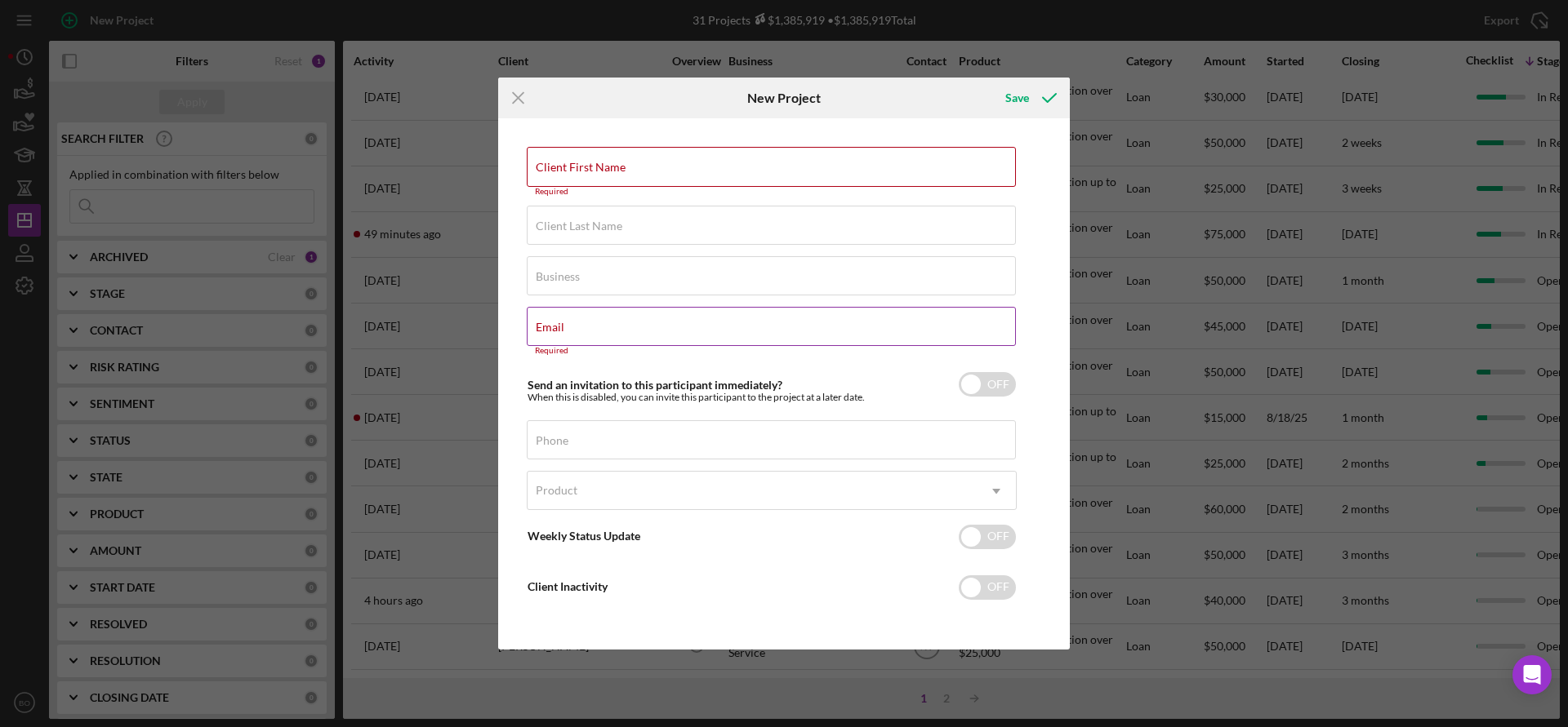
drag, startPoint x: 613, startPoint y: 327, endPoint x: 555, endPoint y: 331, distance: 58.1
click at [555, 331] on label "Email" at bounding box center [550, 327] width 28 height 13
click at [555, 331] on input "Email" at bounding box center [771, 326] width 489 height 39
paste input "[EMAIL_ADDRESS][DOMAIN_NAME]"
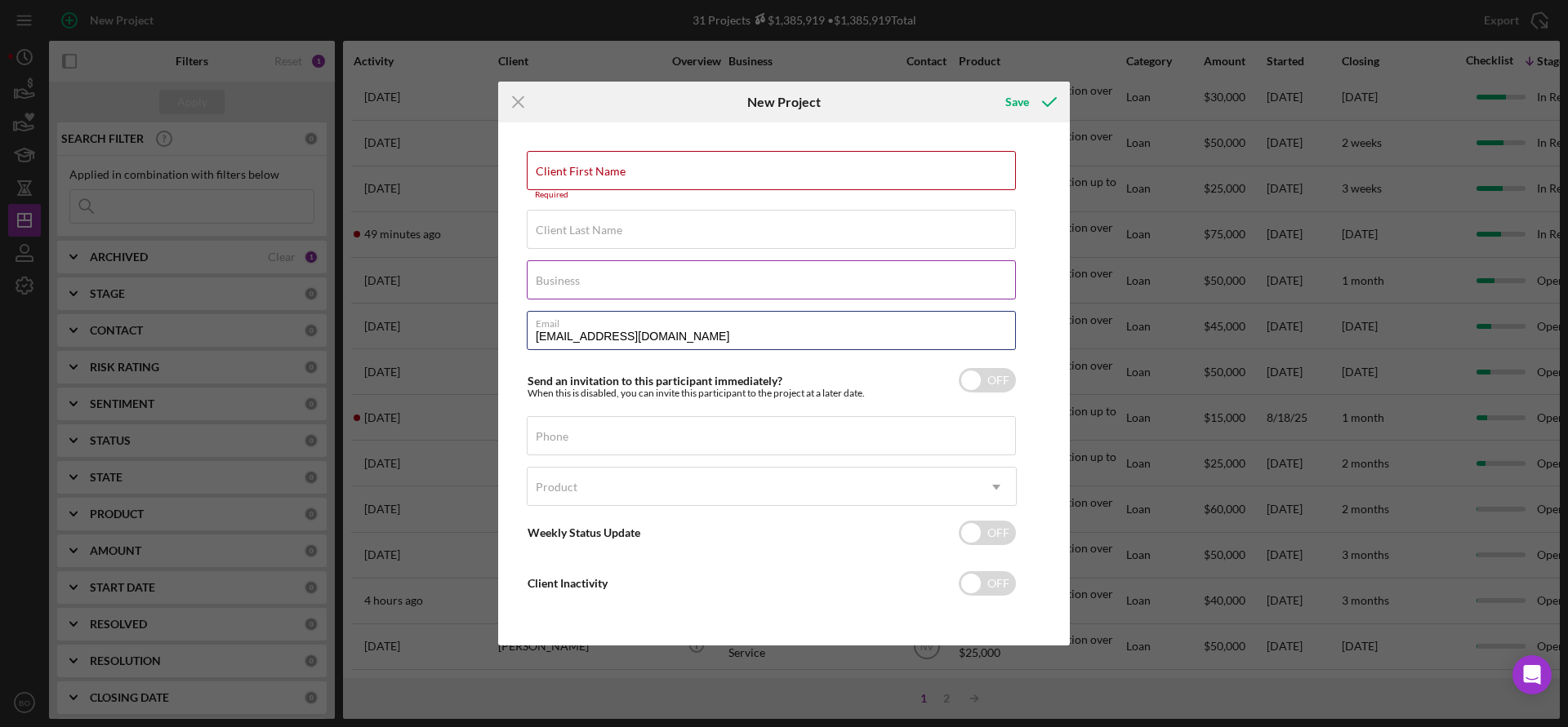
type input "[EMAIL_ADDRESS][DOMAIN_NAME]"
click at [665, 273] on div "Business Required" at bounding box center [771, 281] width 490 height 41
type input "Old [US_STATE][PERSON_NAME] Shop LLC"
drag, startPoint x: 604, startPoint y: 164, endPoint x: 594, endPoint y: 164, distance: 10.0
click at [602, 164] on div "Client First Name Required" at bounding box center [771, 175] width 490 height 49
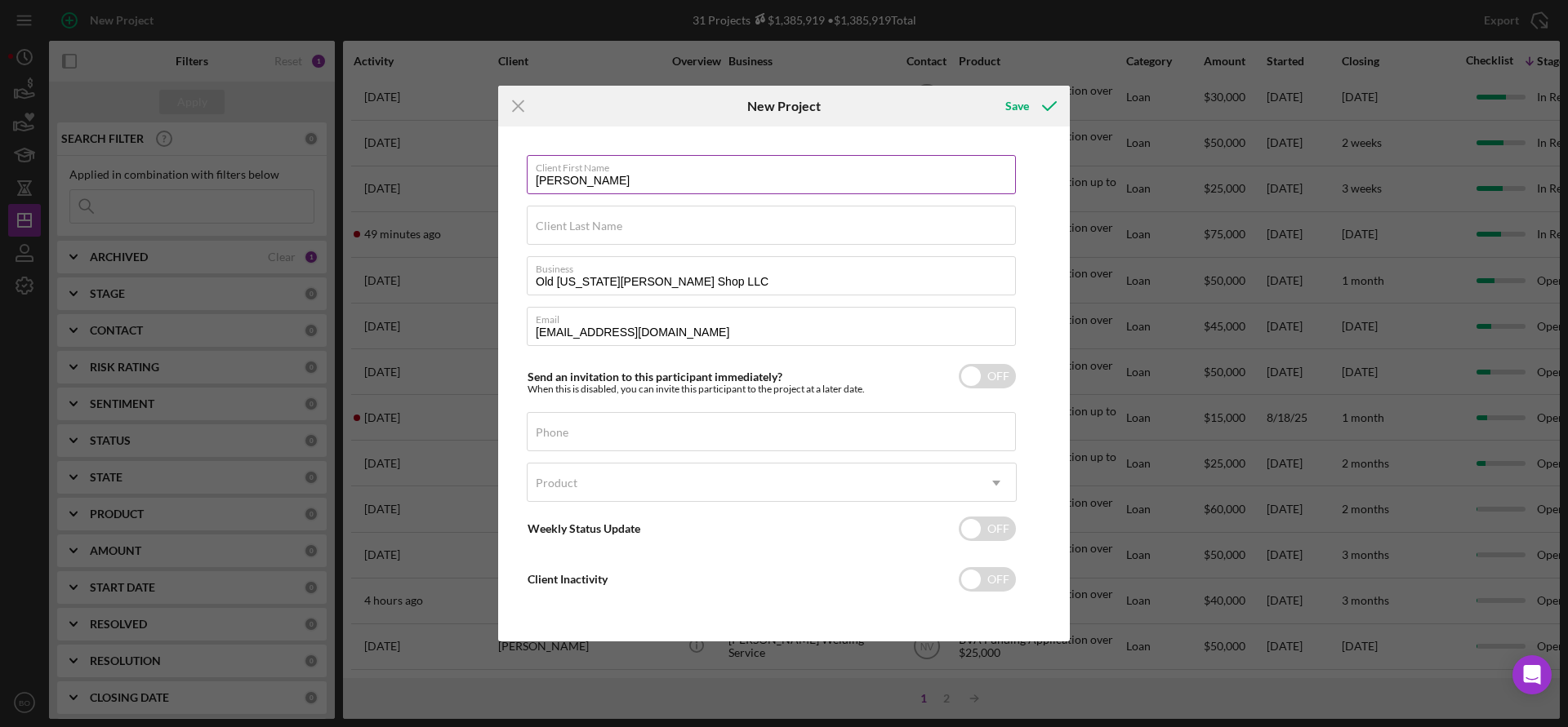
type input "[PERSON_NAME]"
type input "Bright"
click at [1026, 101] on div "Save" at bounding box center [1017, 106] width 23 height 33
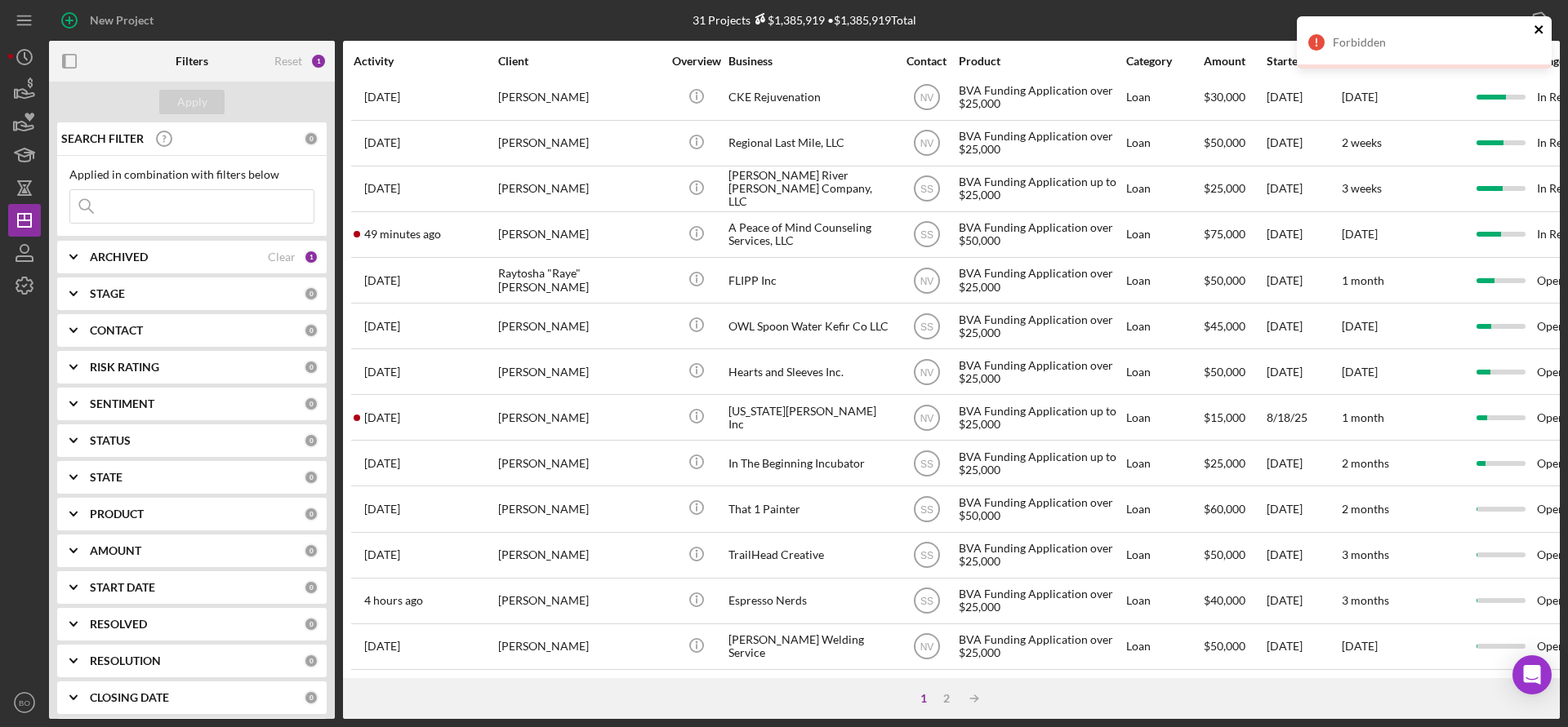
click at [1542, 28] on icon "close" at bounding box center [1540, 29] width 12 height 13
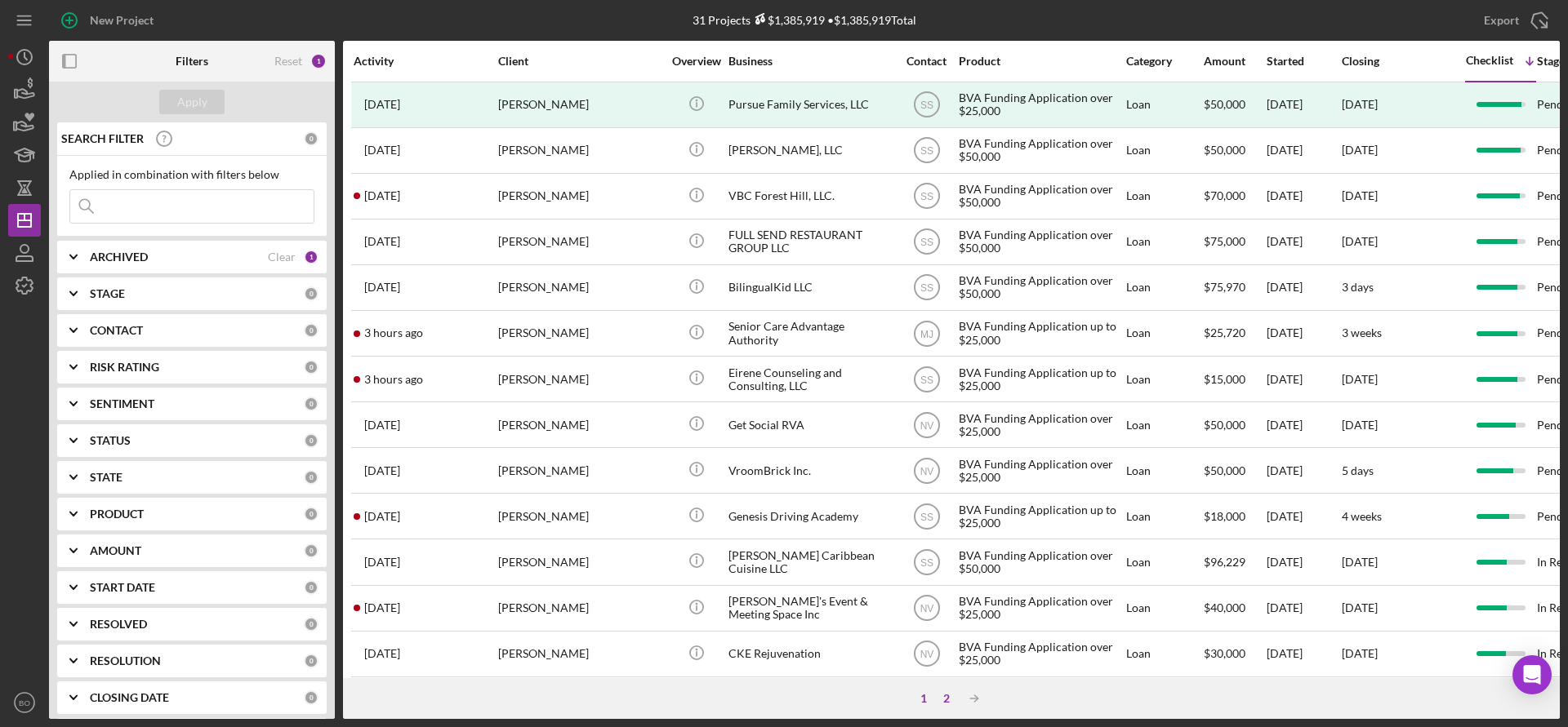
click at [941, 697] on div "2" at bounding box center [946, 699] width 23 height 13
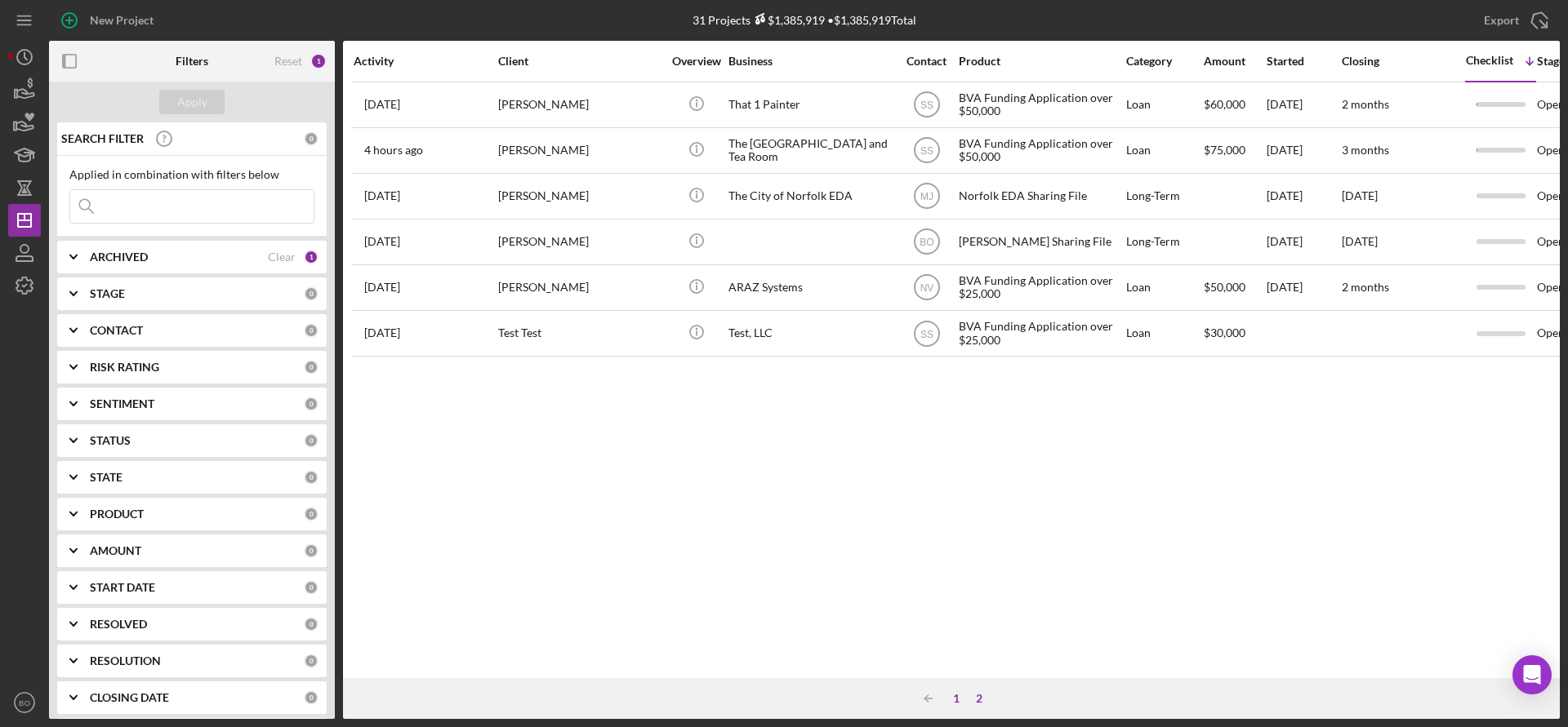
click at [954, 701] on div "1" at bounding box center [955, 699] width 23 height 13
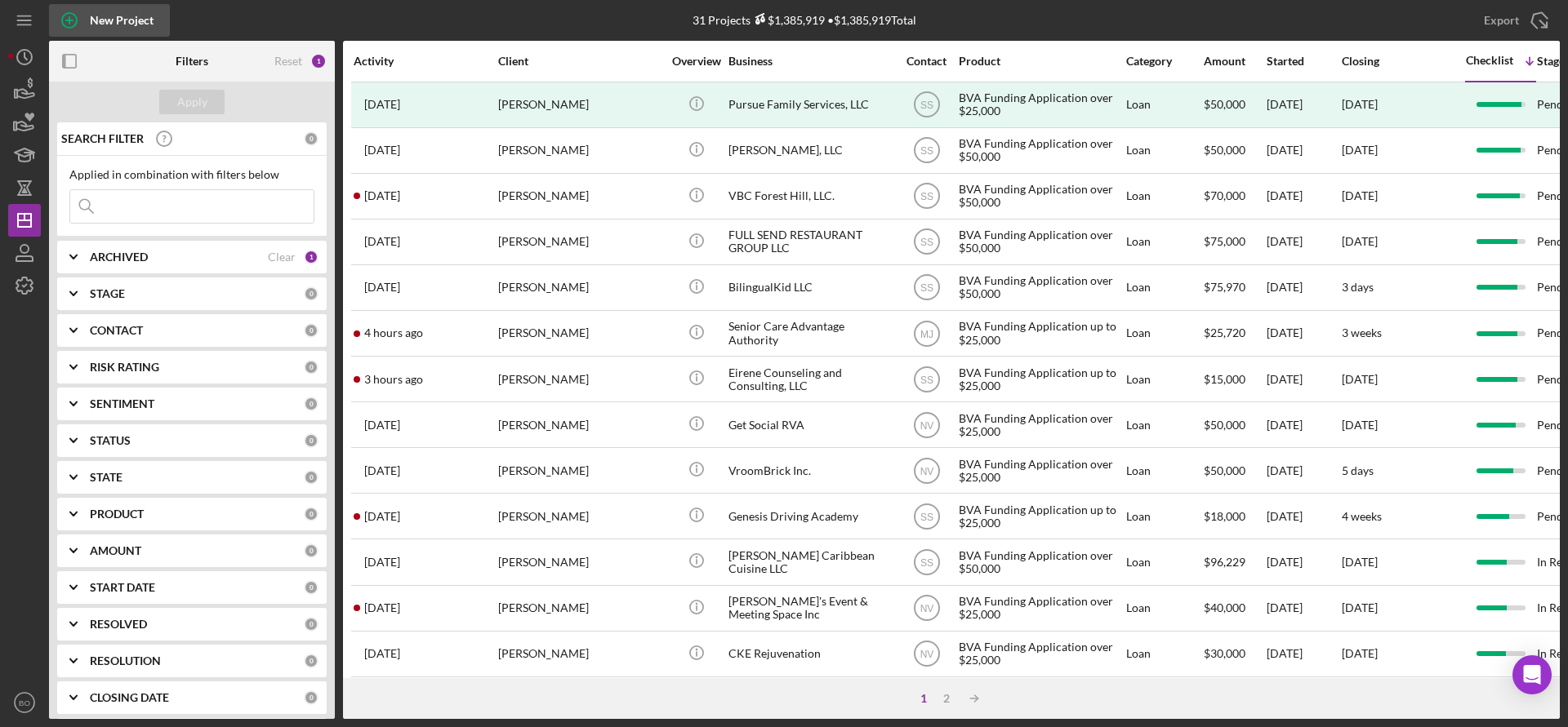
click at [133, 22] on div "New Project" at bounding box center [122, 20] width 64 height 33
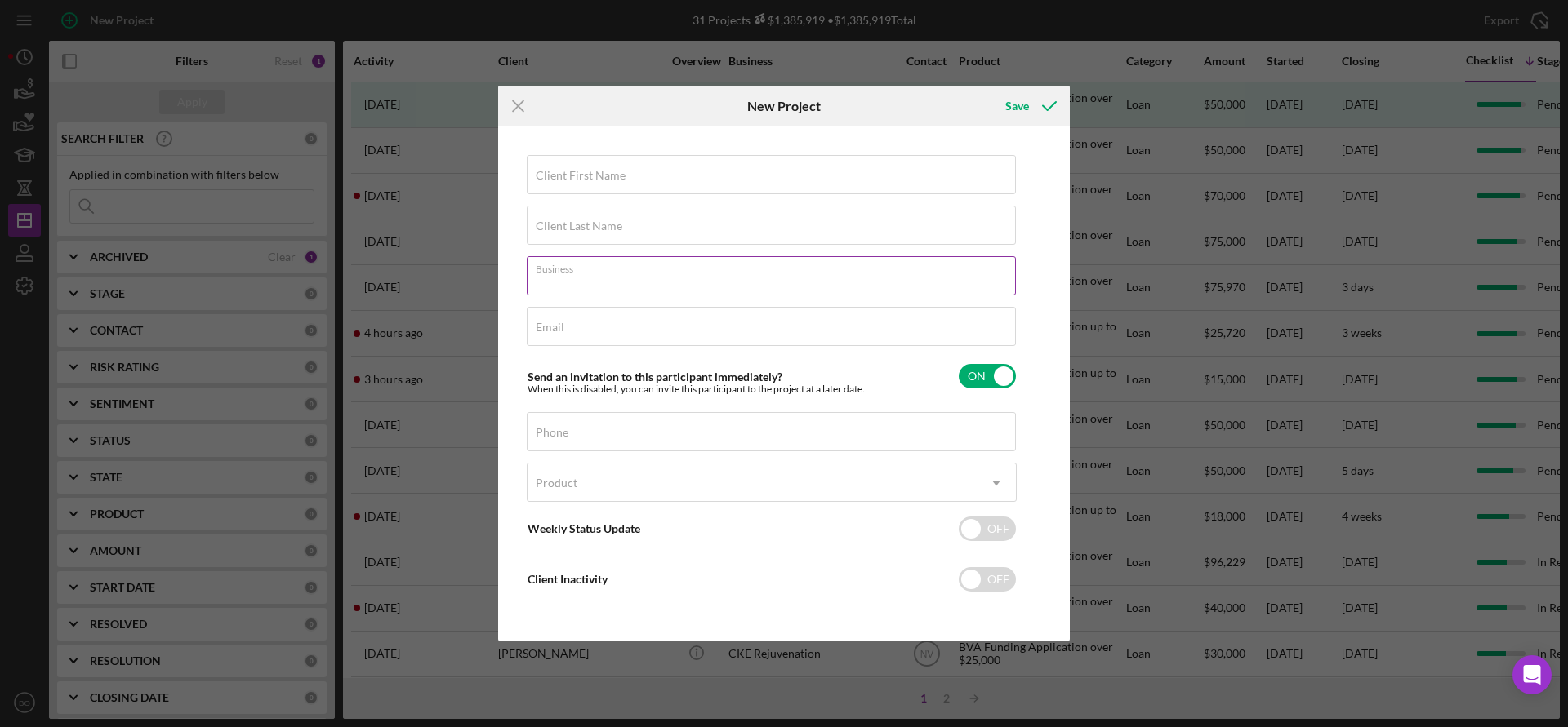
click at [657, 262] on div "Business Required" at bounding box center [771, 276] width 490 height 41
type input "Old [US_STATE][PERSON_NAME] Shop LLC"
click at [655, 324] on div "Email Required" at bounding box center [771, 327] width 490 height 41
paste input "[EMAIL_ADDRESS][DOMAIN_NAME]"
type input "[EMAIL_ADDRESS][DOMAIN_NAME]"
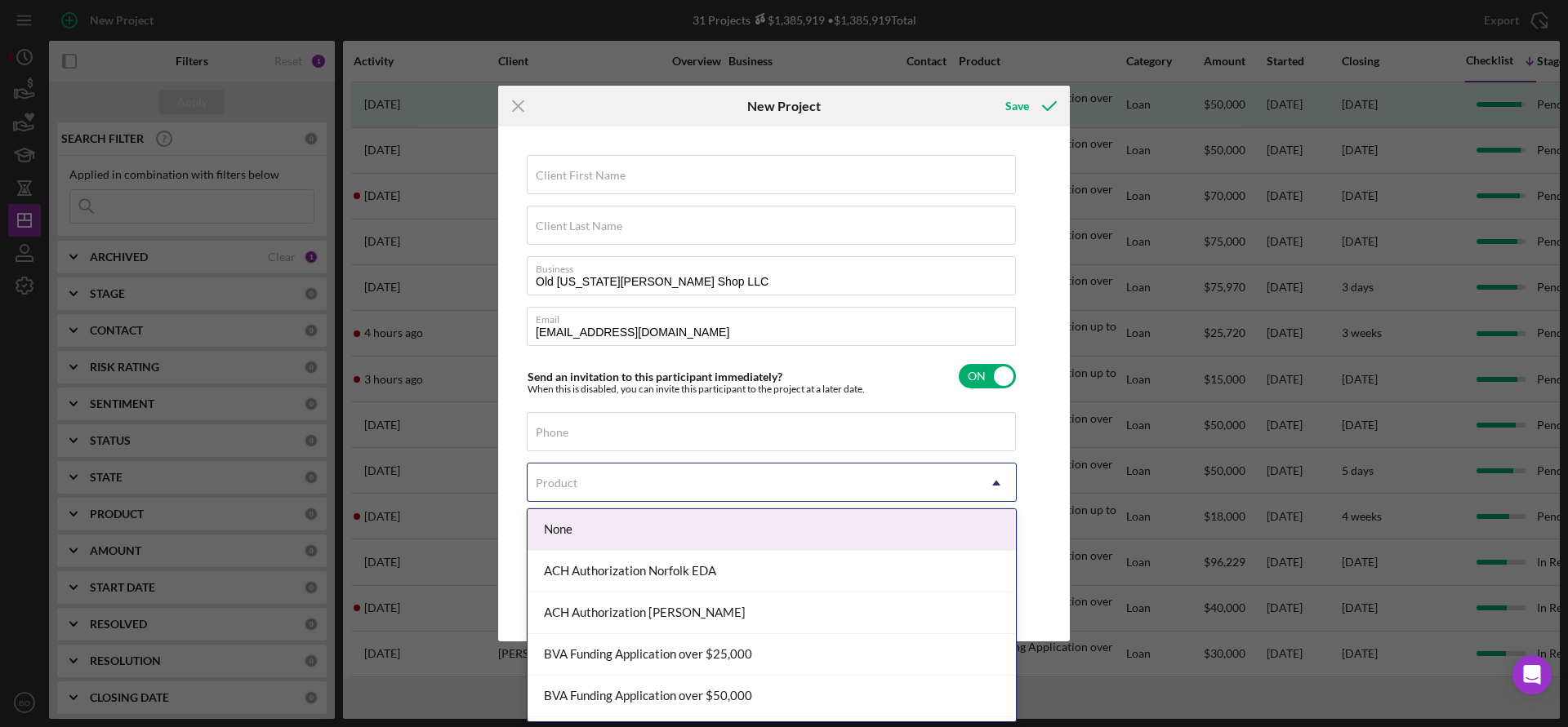
click at [976, 477] on div "Product Icon/Dropdown Arrow" at bounding box center [771, 482] width 490 height 39
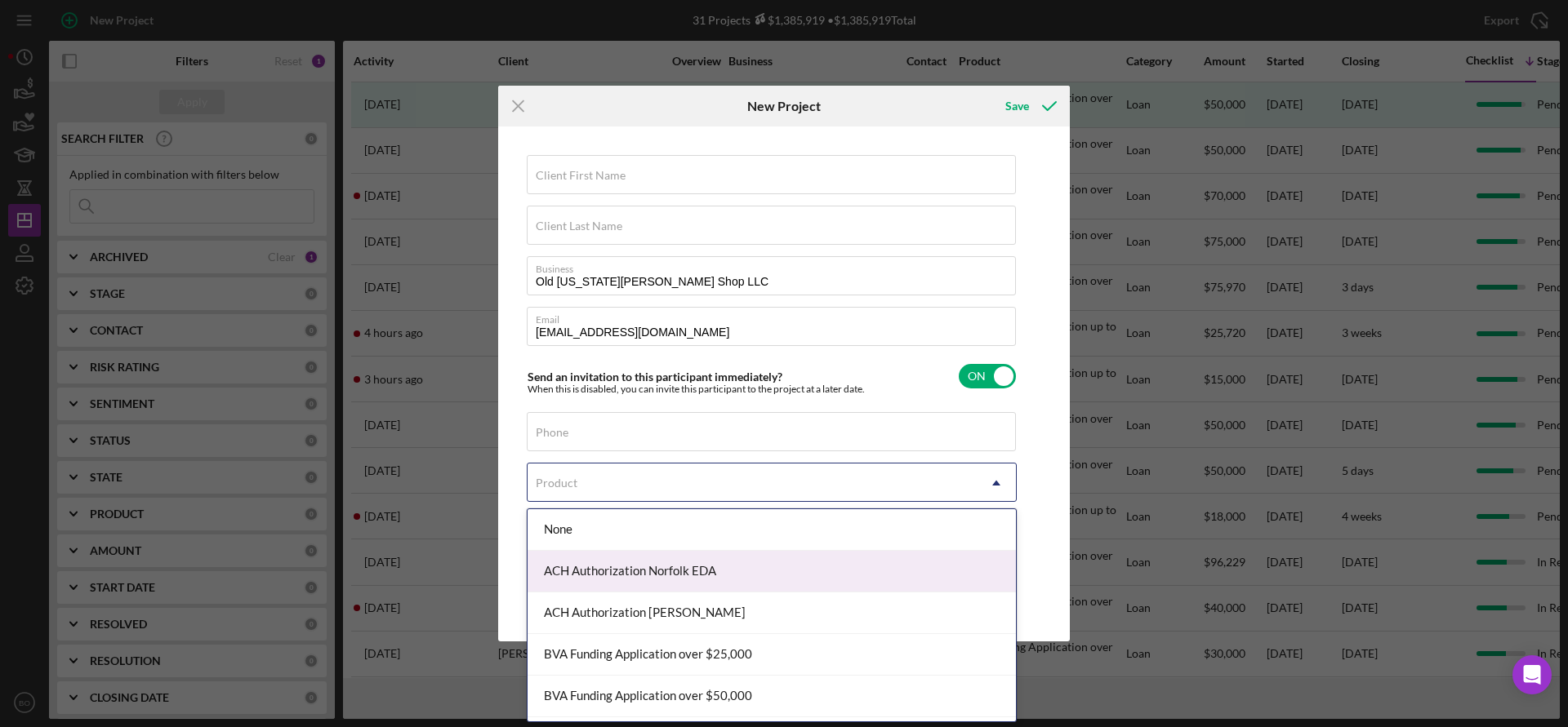
click at [875, 570] on div "ACH Authorization Norfolk EDA" at bounding box center [771, 572] width 489 height 42
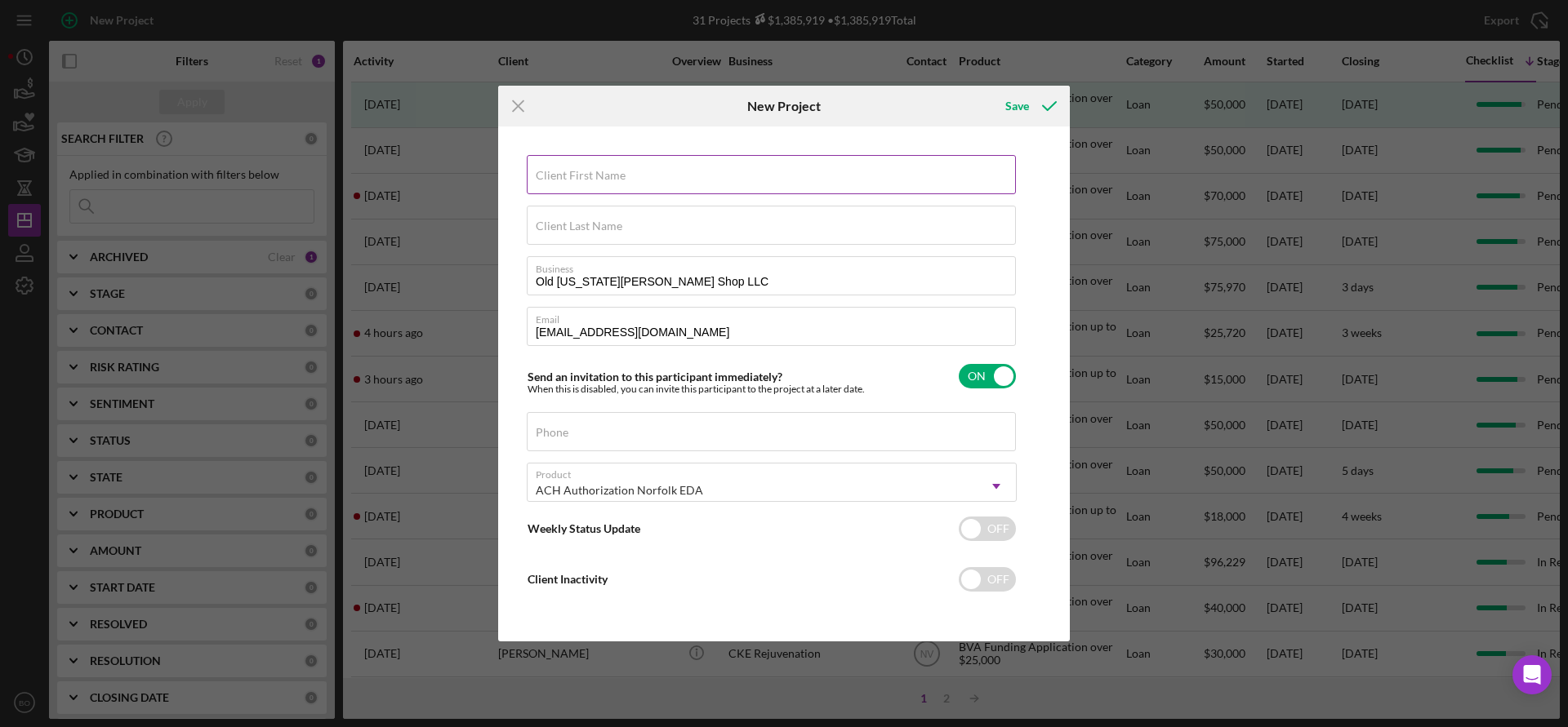
click at [699, 159] on div "Client First Name Required" at bounding box center [771, 175] width 490 height 41
type input "[PERSON_NAME]"
click at [592, 228] on label "Client Last Name" at bounding box center [578, 226] width 86 height 13
click at [592, 228] on input "Client Last Name" at bounding box center [771, 225] width 489 height 39
type input "Bright"
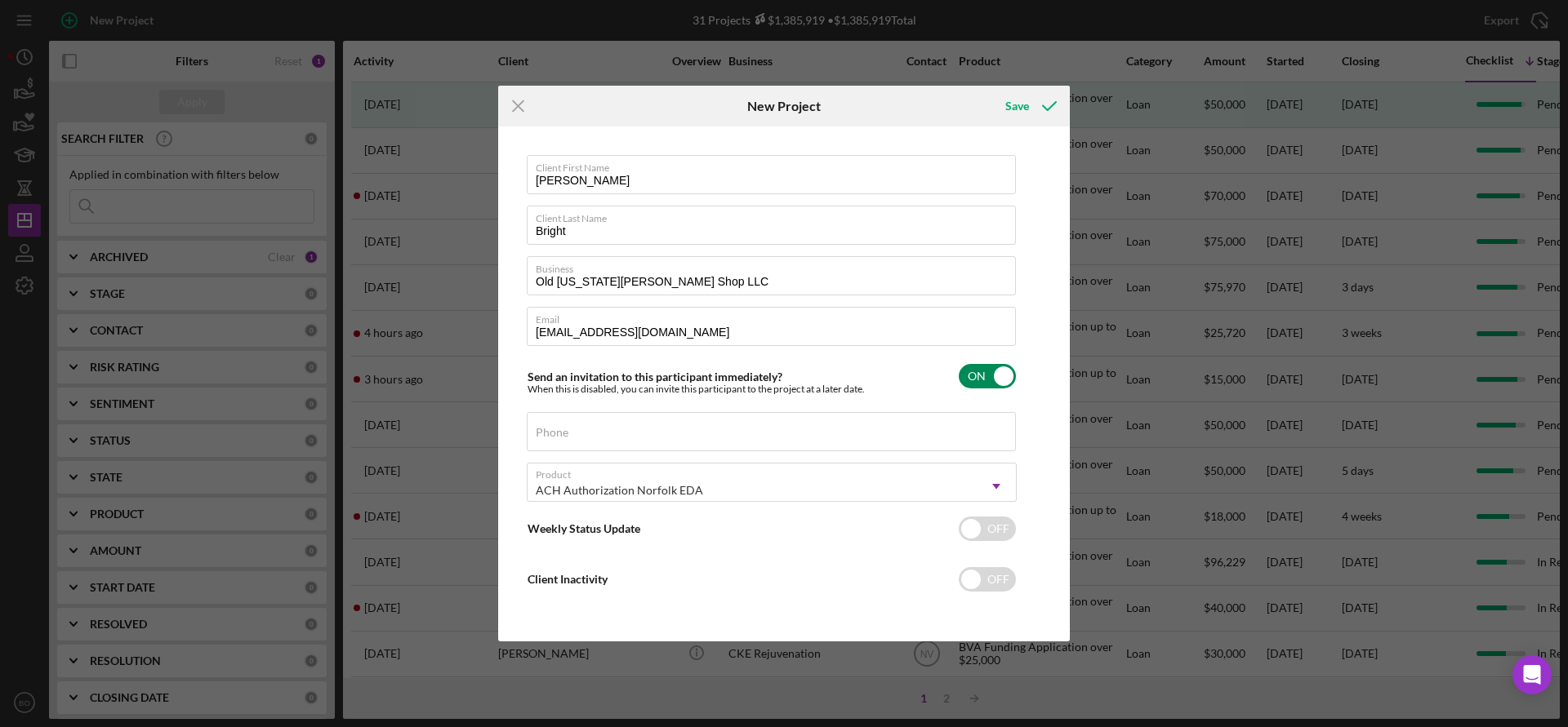
click at [989, 379] on input "checkbox" at bounding box center [987, 376] width 57 height 24
checkbox input "false"
click at [1021, 108] on div "Save" at bounding box center [1017, 106] width 23 height 33
checkbox input "true"
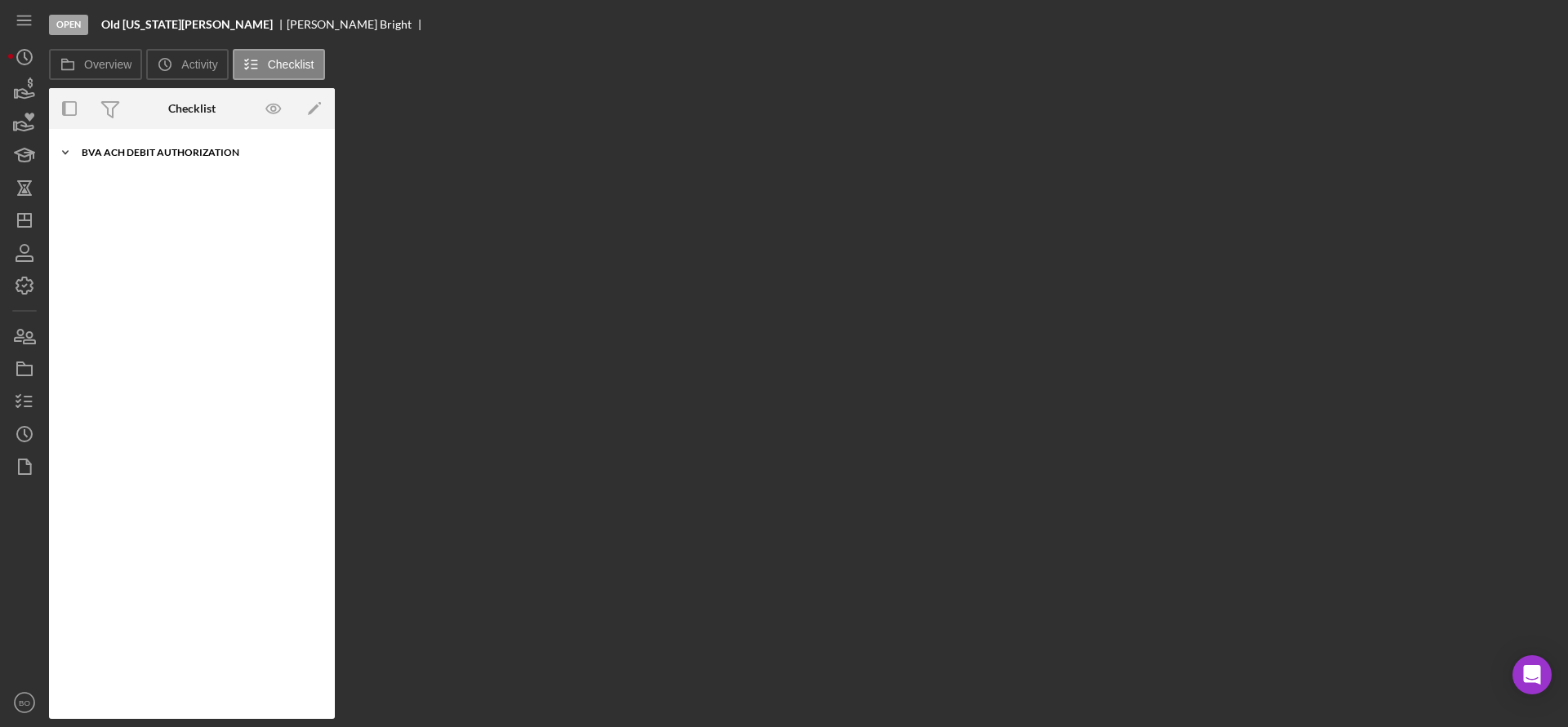
click at [145, 152] on div "BVA ACH Debit Authorization" at bounding box center [198, 152] width 233 height 10
click at [153, 186] on div "ACH Authorization Form" at bounding box center [195, 187] width 210 height 13
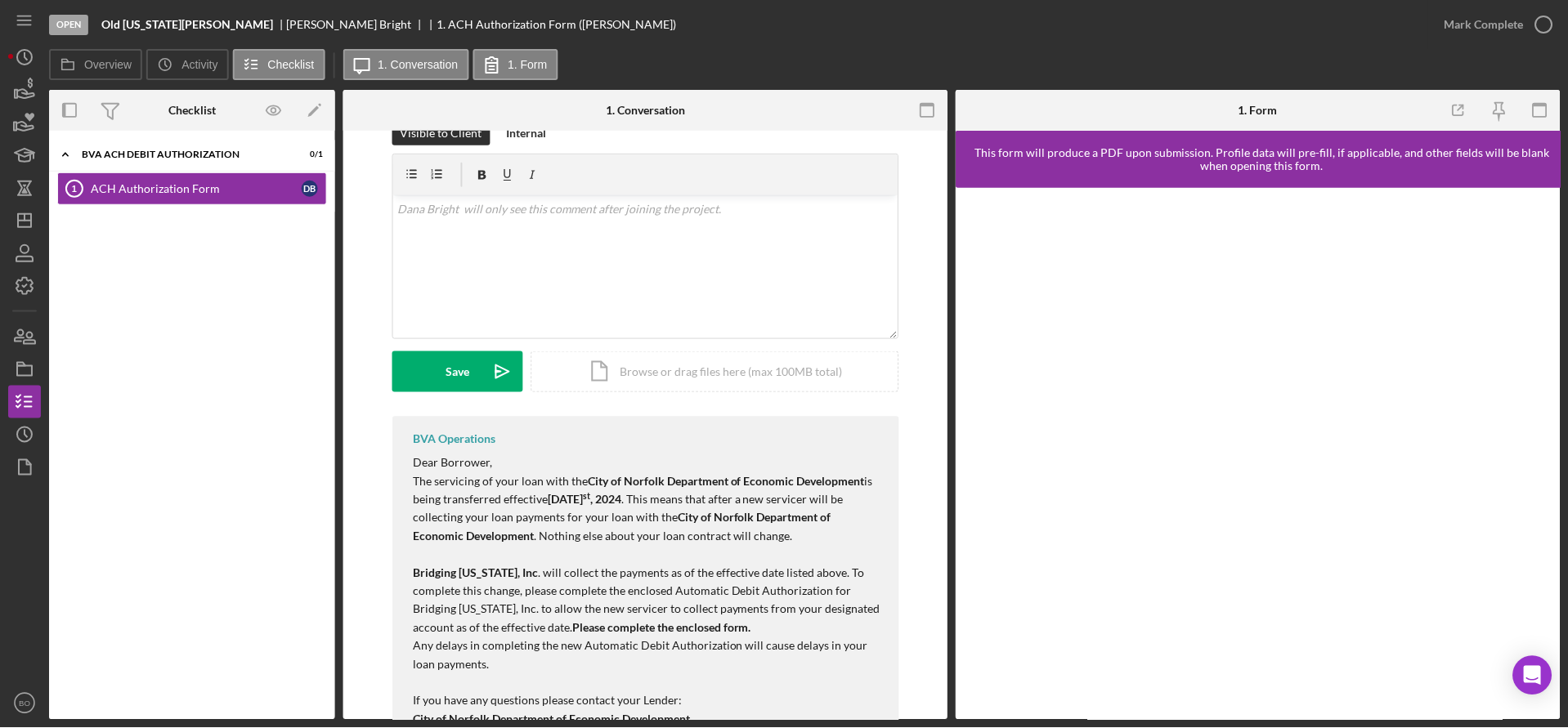
scroll to position [245, 0]
